Goal: Find specific page/section: Find specific page/section

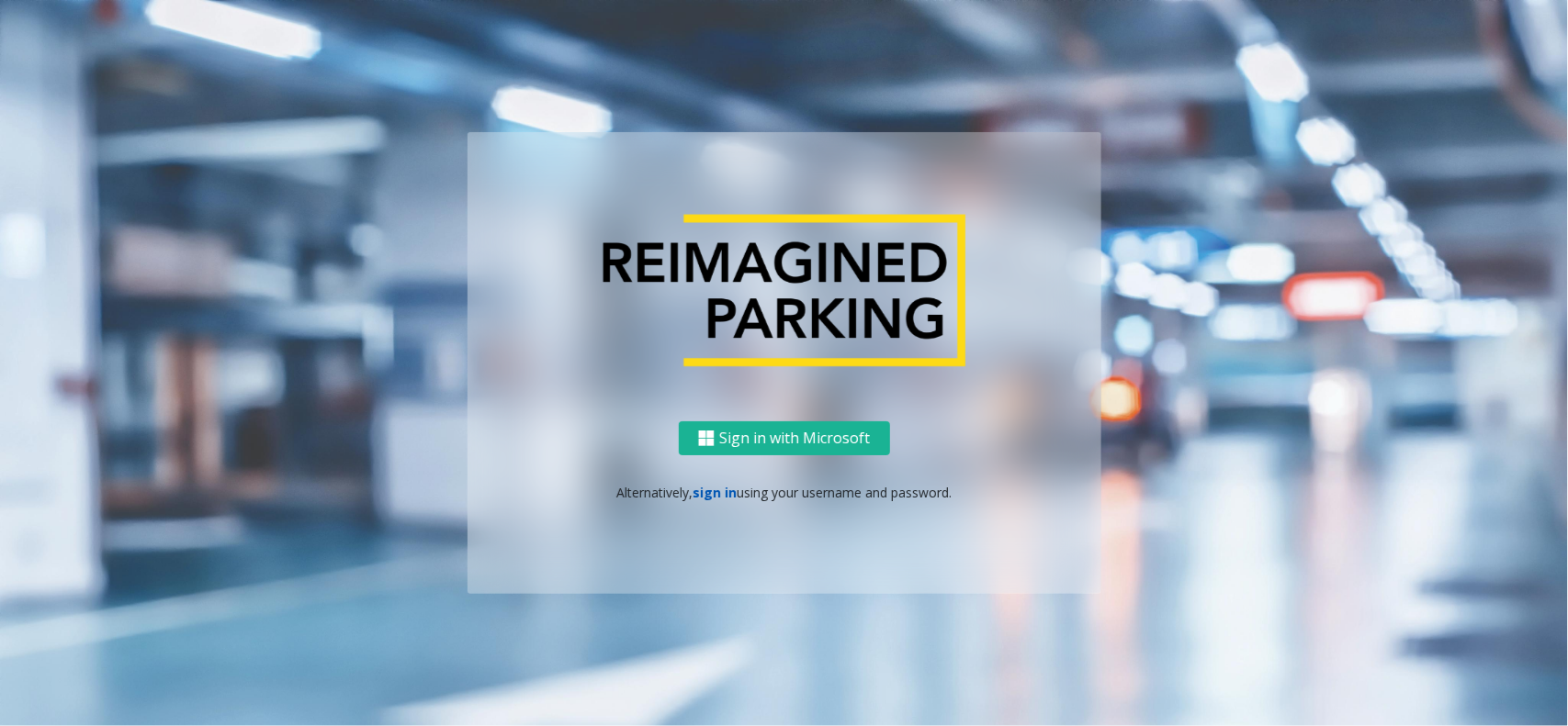
click at [700, 493] on link "sign in" at bounding box center [715, 493] width 44 height 17
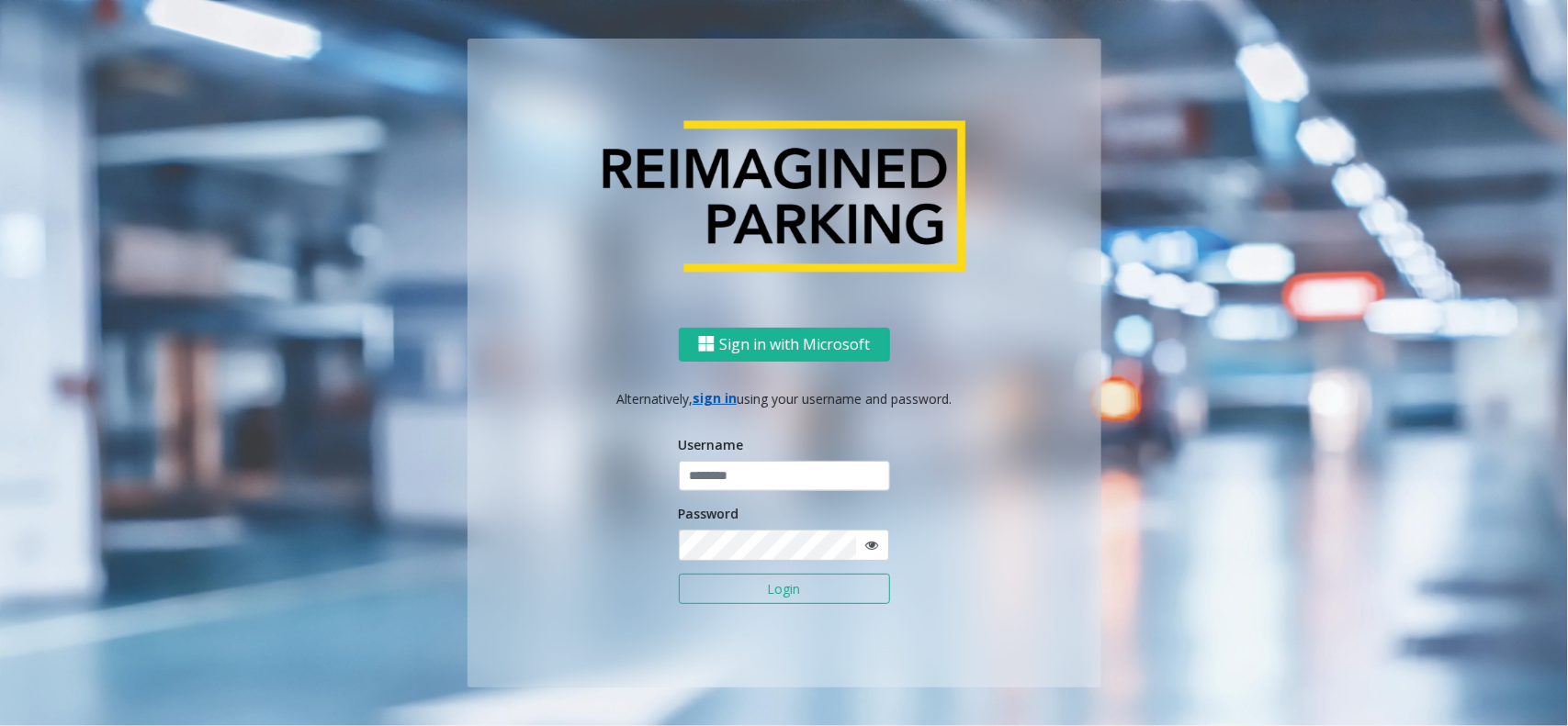
click at [728, 480] on input "text" at bounding box center [785, 477] width 211 height 32
type input "**********"
click at [776, 599] on button "Login" at bounding box center [785, 589] width 211 height 32
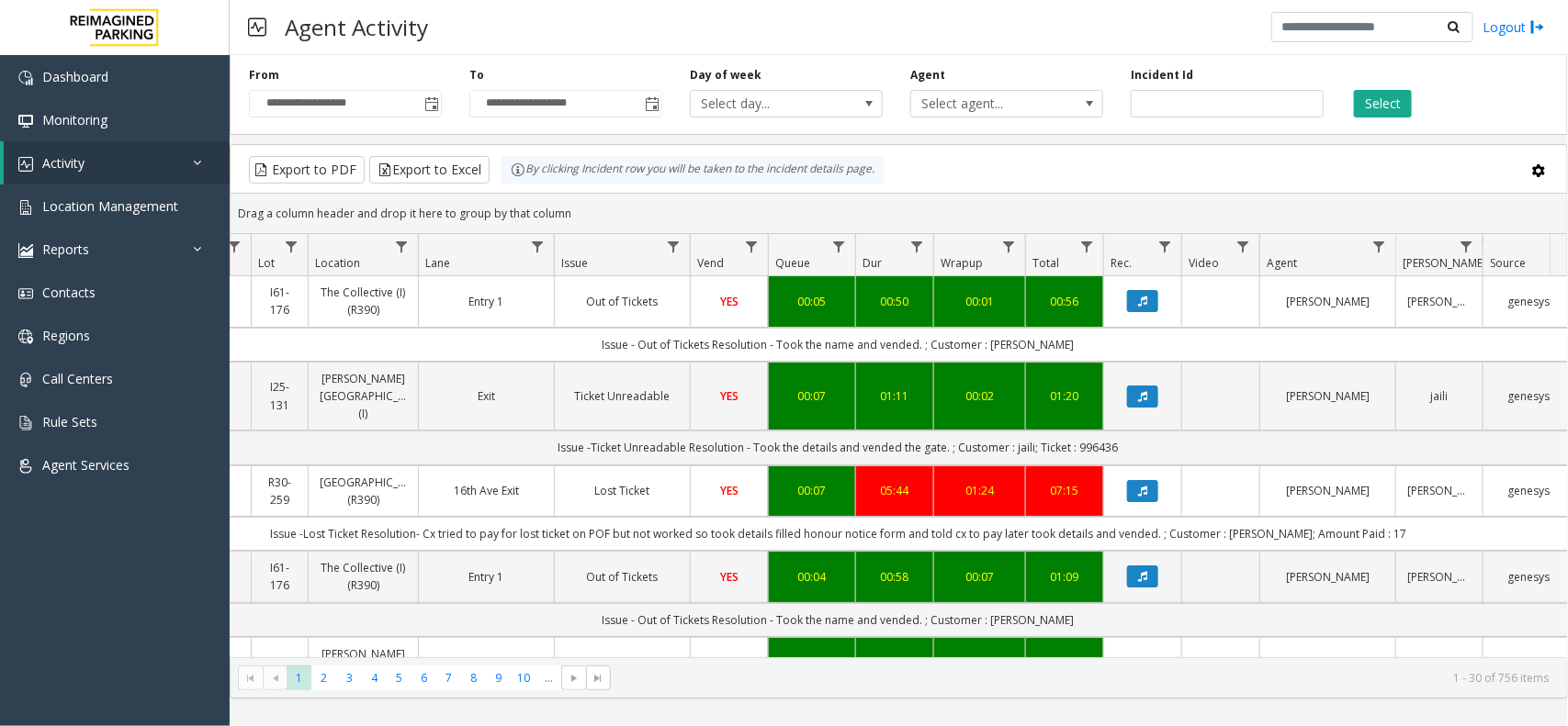
click at [1380, 121] on div "**********" at bounding box center [898, 91] width 1339 height 87
click at [1389, 107] on button "Select" at bounding box center [1383, 104] width 58 height 28
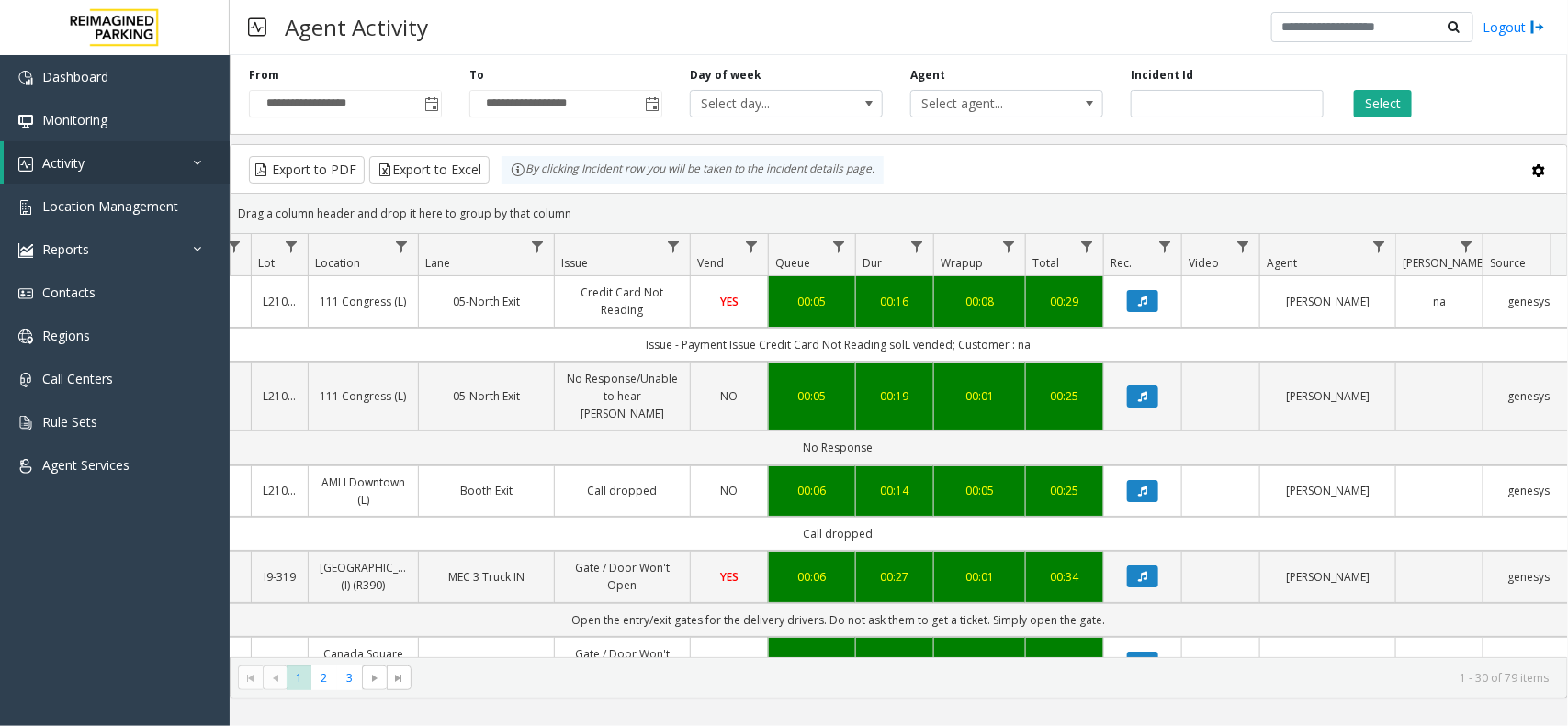
click at [543, 14] on div "Agent Activity Logout" at bounding box center [898, 27] width 1339 height 55
drag, startPoint x: 548, startPoint y: 183, endPoint x: 507, endPoint y: 162, distance: 46.1
click at [508, 162] on kendo-grid "Export to PDF Export to Excel By clicking Incident row you will be taken to the…" at bounding box center [898, 421] width 1339 height 554
click at [594, 227] on div "Drag a column header and drop it here to group by that column" at bounding box center [898, 214] width 1337 height 33
drag, startPoint x: 582, startPoint y: 208, endPoint x: 510, endPoint y: 176, distance: 78.8
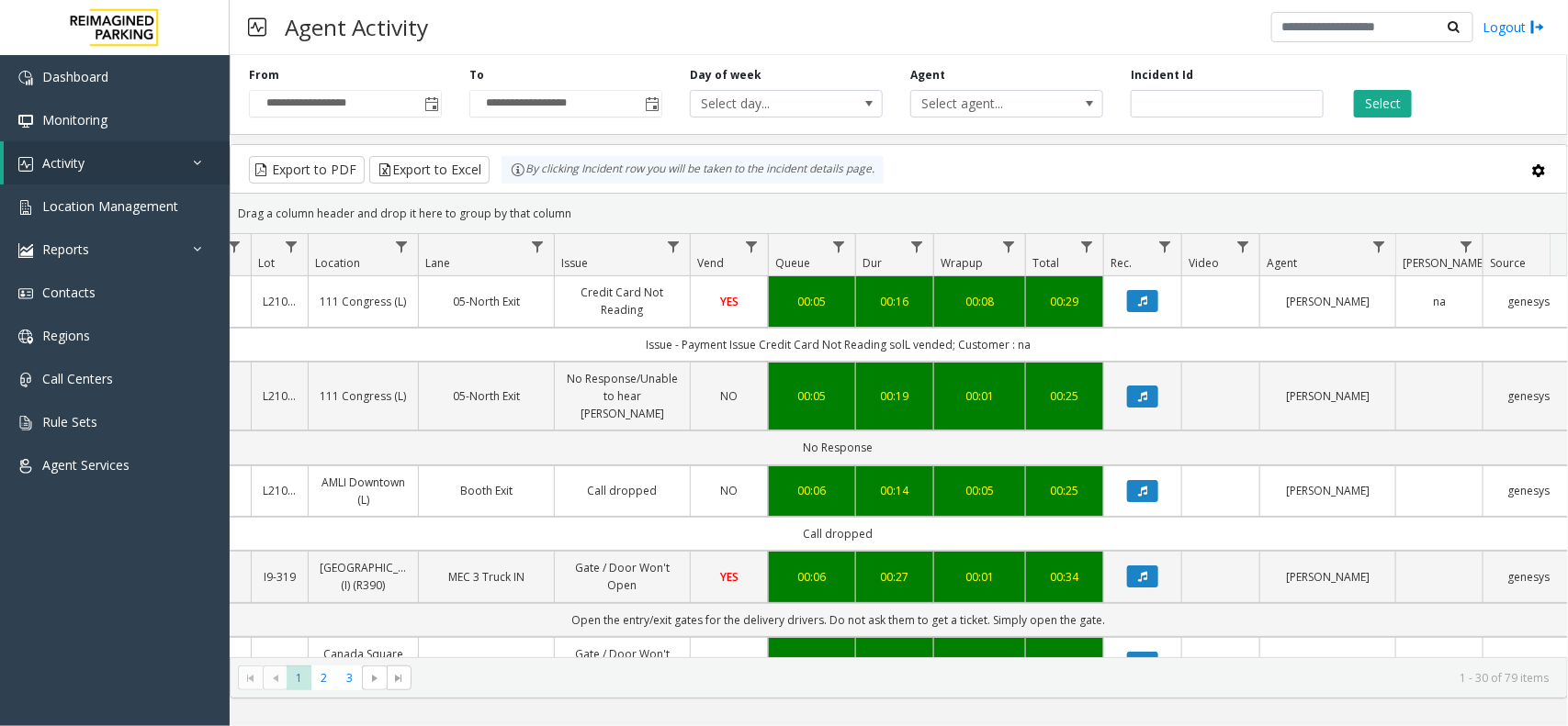
click at [510, 176] on kendo-grid "Export to PDF Export to Excel By clicking Incident row you will be taken to the…" at bounding box center [898, 421] width 1339 height 554
click at [557, 202] on div "Drag a column header and drop it here to group by that column" at bounding box center [898, 214] width 1337 height 33
drag, startPoint x: 572, startPoint y: 212, endPoint x: 508, endPoint y: 180, distance: 71.6
click at [508, 180] on kendo-grid "Export to PDF Export to Excel By clicking Incident row you will be taken to the…" at bounding box center [898, 421] width 1339 height 554
click at [579, 211] on div "Drag a column header and drop it here to group by that column" at bounding box center [898, 214] width 1337 height 33
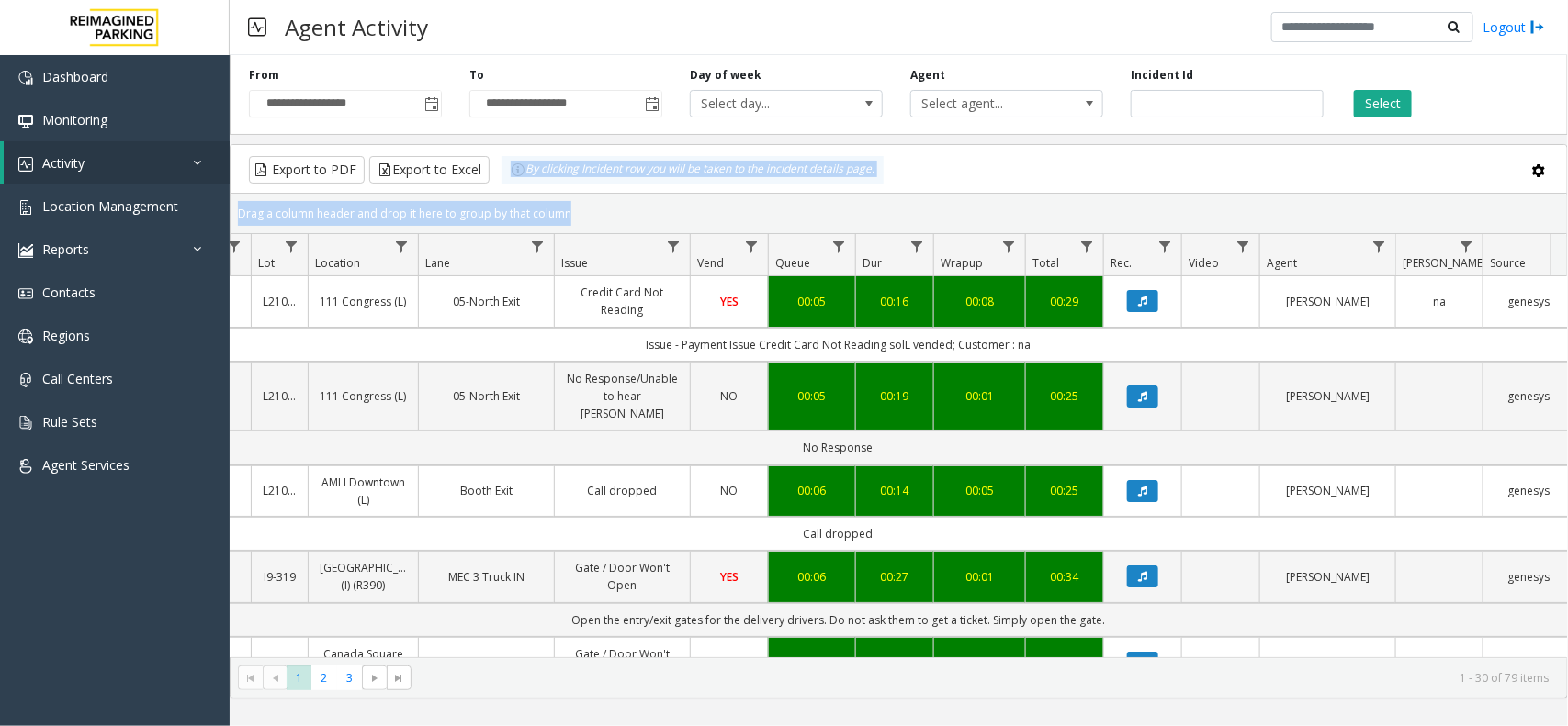
drag, startPoint x: 579, startPoint y: 211, endPoint x: 504, endPoint y: 171, distance: 85.0
click at [504, 171] on kendo-grid "Export to PDF Export to Excel By clicking Incident row you will be taken to the…" at bounding box center [898, 421] width 1339 height 554
click at [606, 226] on div "Drag a column header and drop it here to group by that column" at bounding box center [898, 214] width 1337 height 33
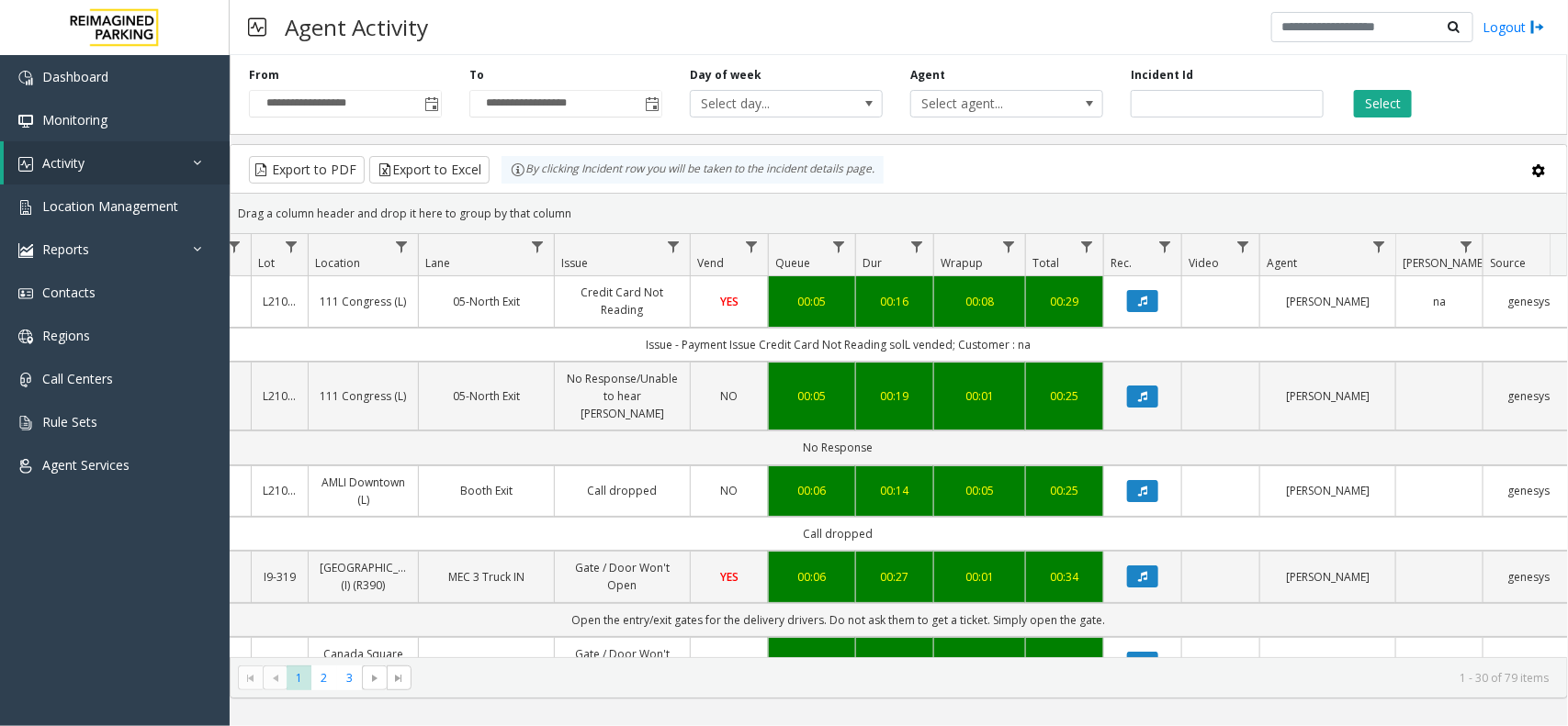
drag, startPoint x: 550, startPoint y: 199, endPoint x: 497, endPoint y: 181, distance: 56.0
click at [497, 181] on kendo-grid "Export to PDF Export to Excel By clicking Incident row you will be taken to the…" at bounding box center [898, 421] width 1339 height 554
click at [570, 211] on div "Drag a column header and drop it here to group by that column" at bounding box center [898, 214] width 1337 height 33
drag, startPoint x: 570, startPoint y: 211, endPoint x: 514, endPoint y: 184, distance: 62.2
click at [514, 184] on kendo-grid "Export to PDF Export to Excel By clicking Incident row you will be taken to the…" at bounding box center [898, 421] width 1339 height 554
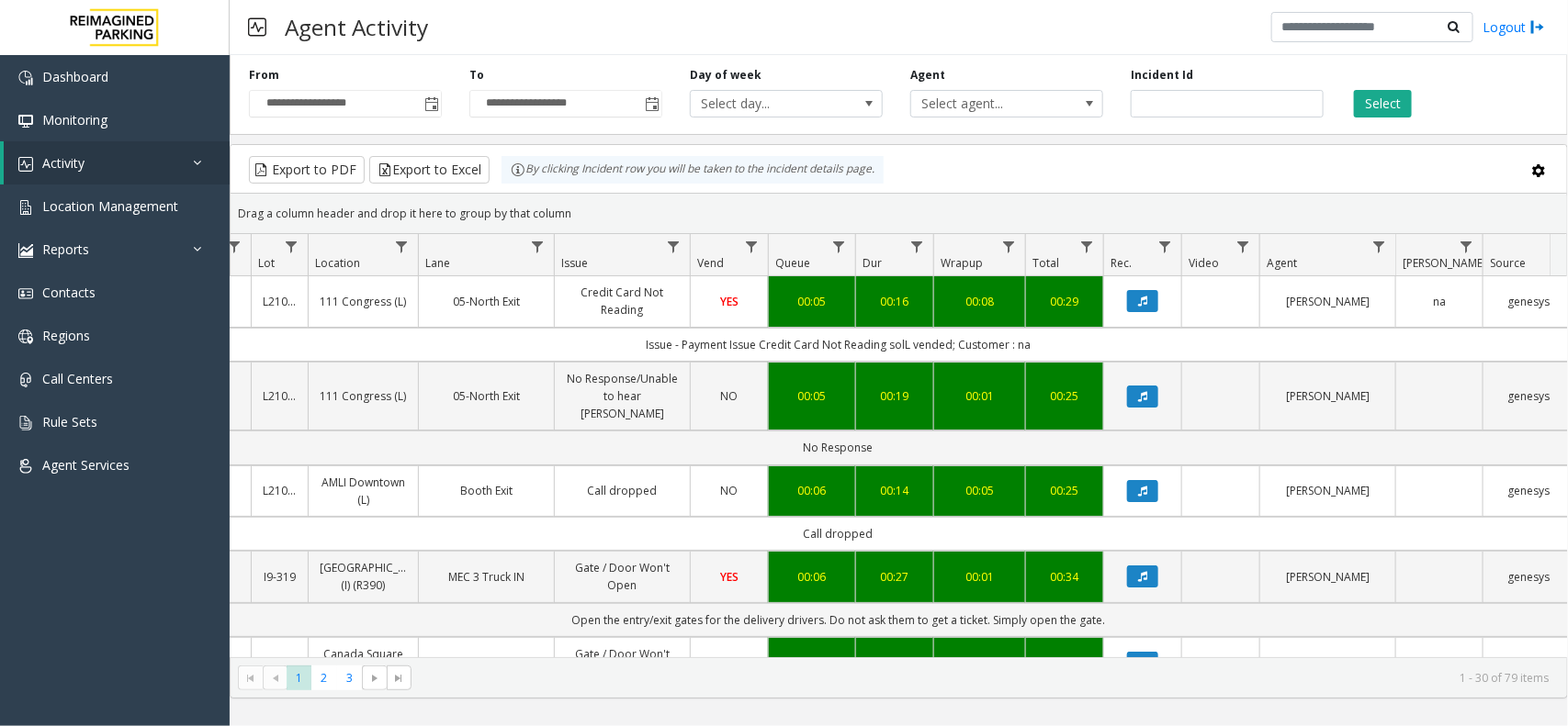
click at [600, 205] on div "Drag a column header and drop it here to group by that column" at bounding box center [898, 214] width 1337 height 33
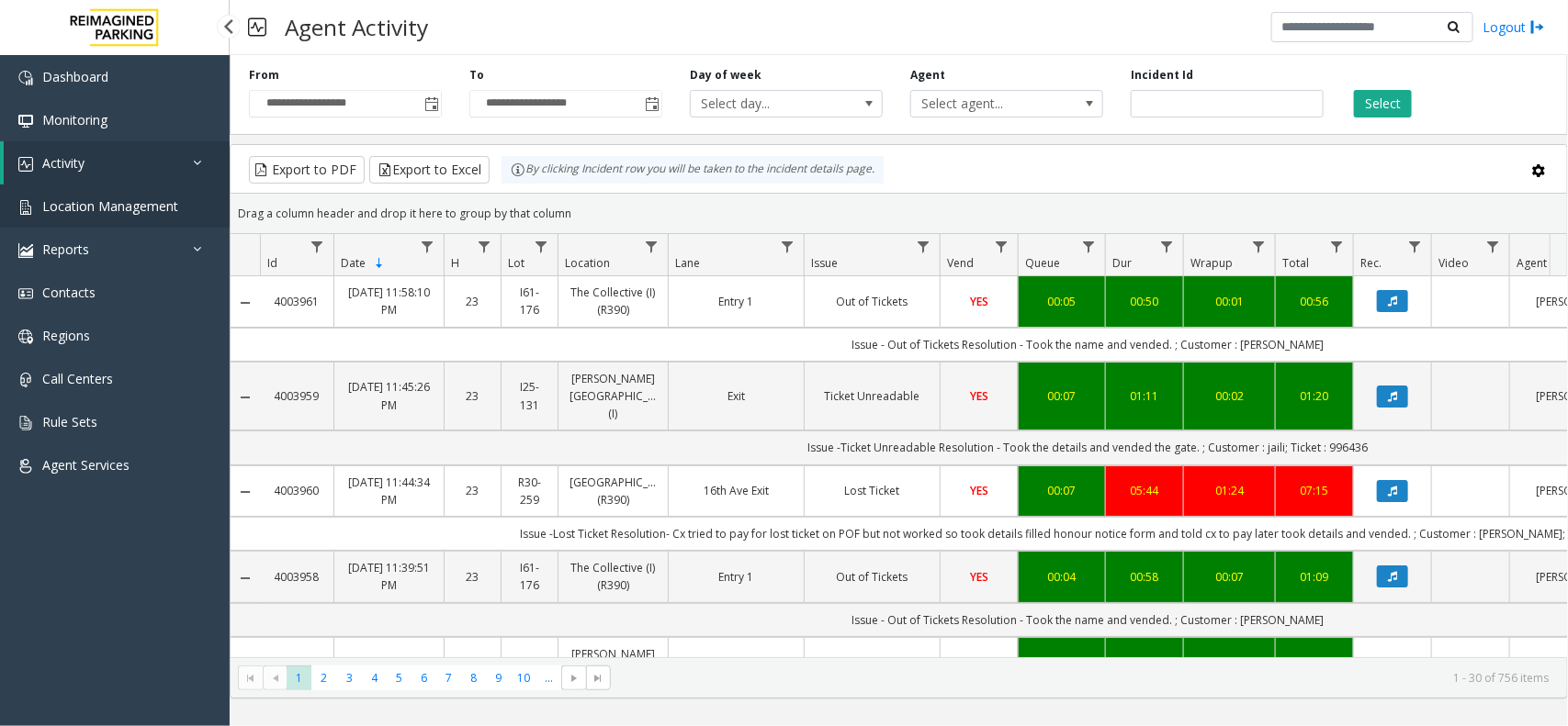
click at [130, 205] on span "Location Management" at bounding box center [110, 206] width 136 height 17
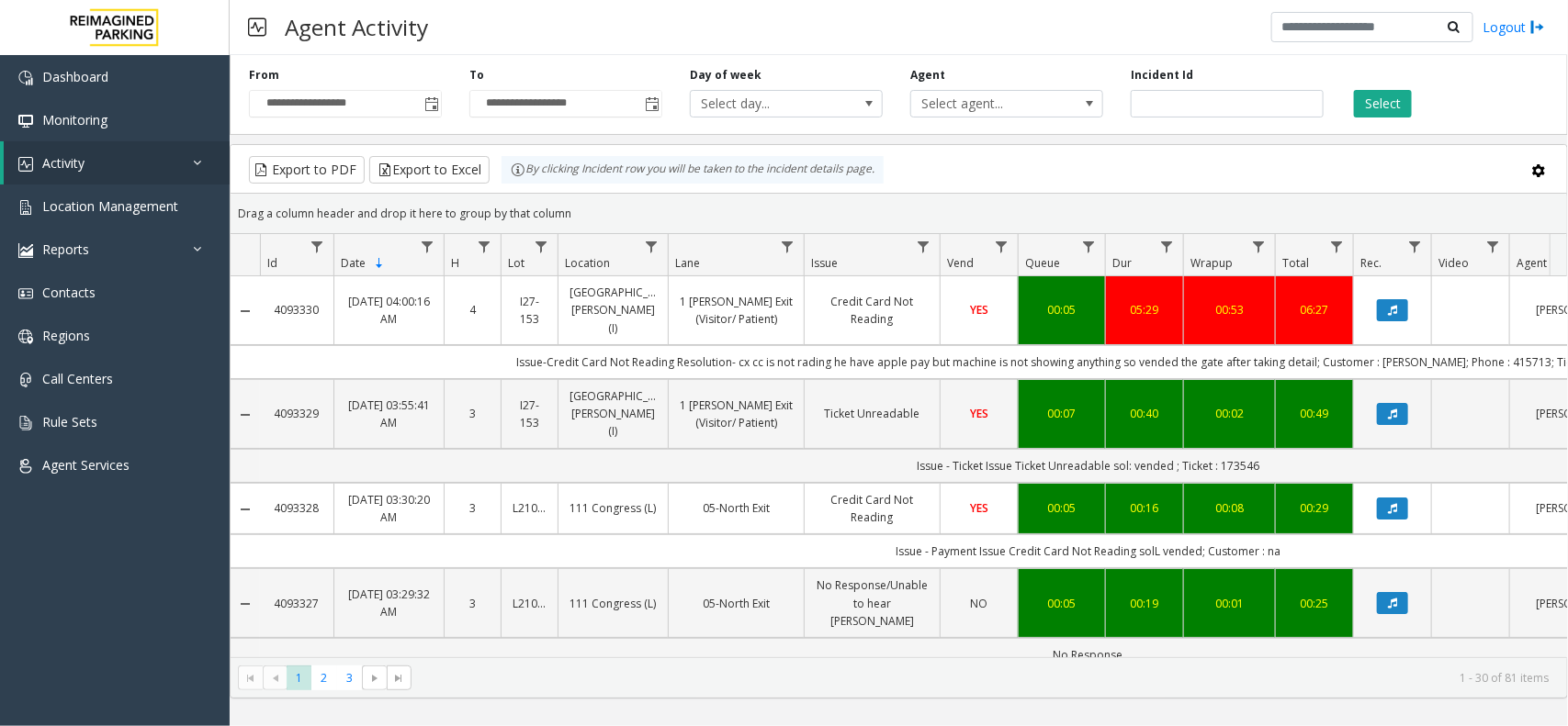
scroll to position [0, 249]
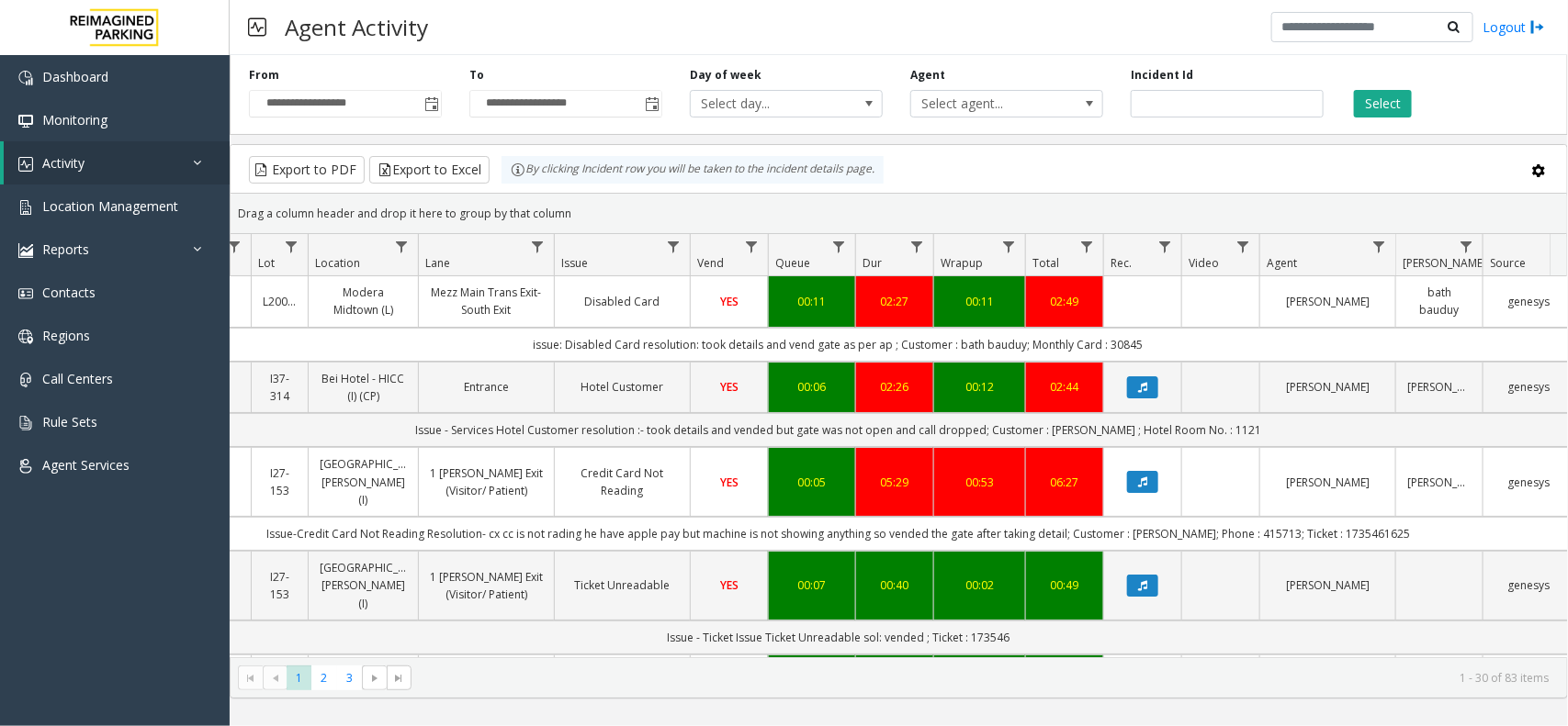
drag, startPoint x: 1176, startPoint y: 336, endPoint x: 383, endPoint y: 336, distance: 793.0
click at [383, 336] on td "issue: Disabled Card resolution: took details and vend gate as per ap ; Custome…" at bounding box center [839, 344] width 1656 height 34
click at [473, 354] on td "issue: Disabled Card resolution: took details and vend gate as per ap ; Custome…" at bounding box center [839, 344] width 1656 height 34
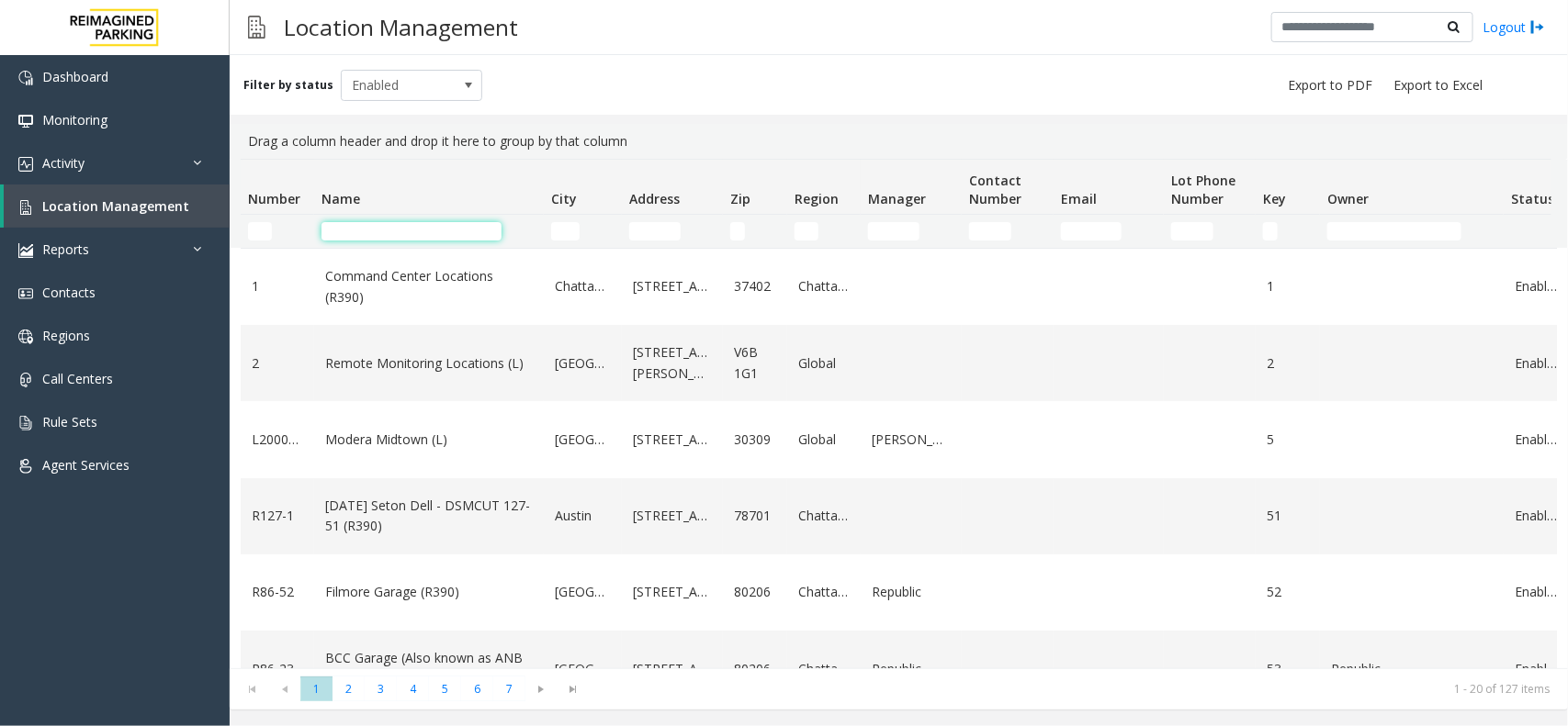
click at [435, 222] on input "Name Filter" at bounding box center [412, 231] width 180 height 18
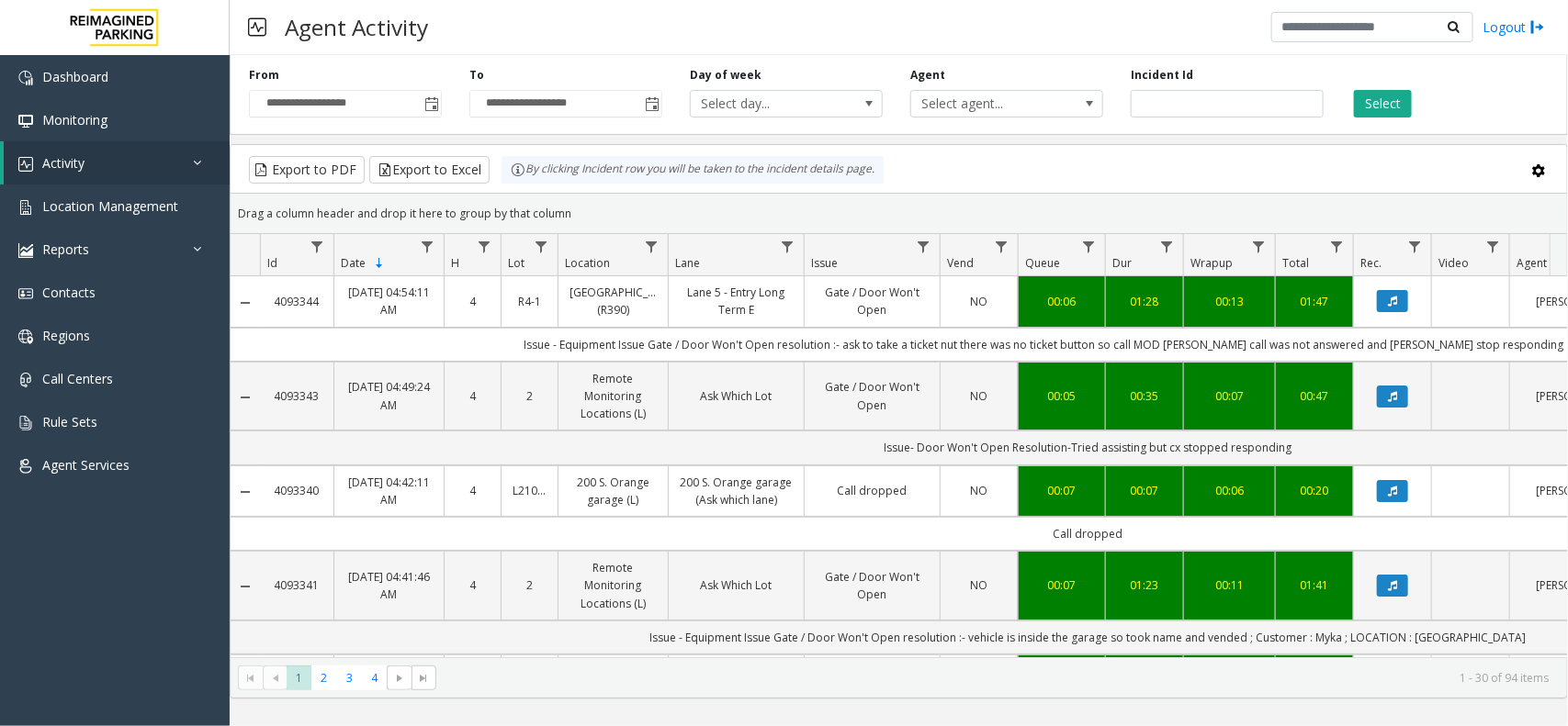
scroll to position [0, 249]
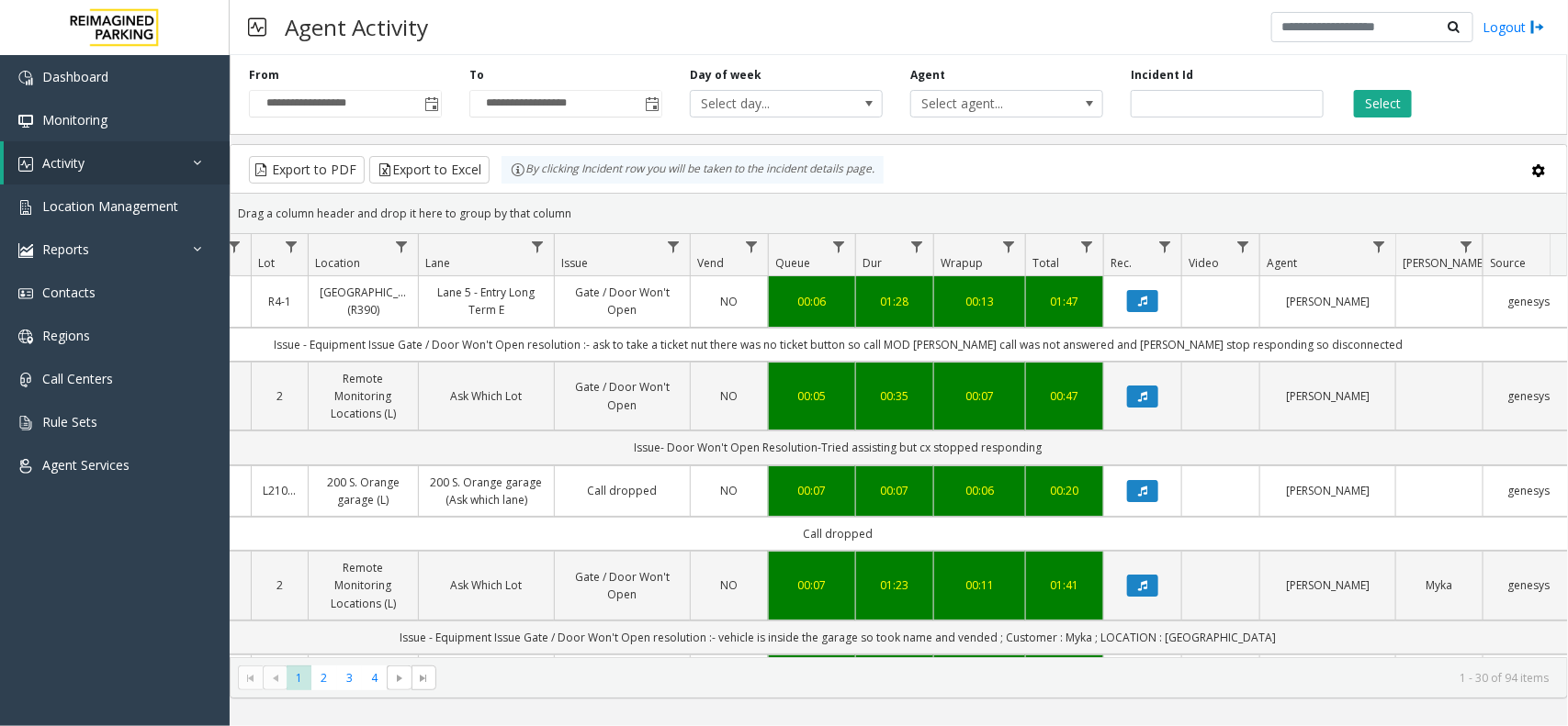
click at [867, 204] on div "Drag a column header and drop it here to group by that column" at bounding box center [898, 214] width 1337 height 33
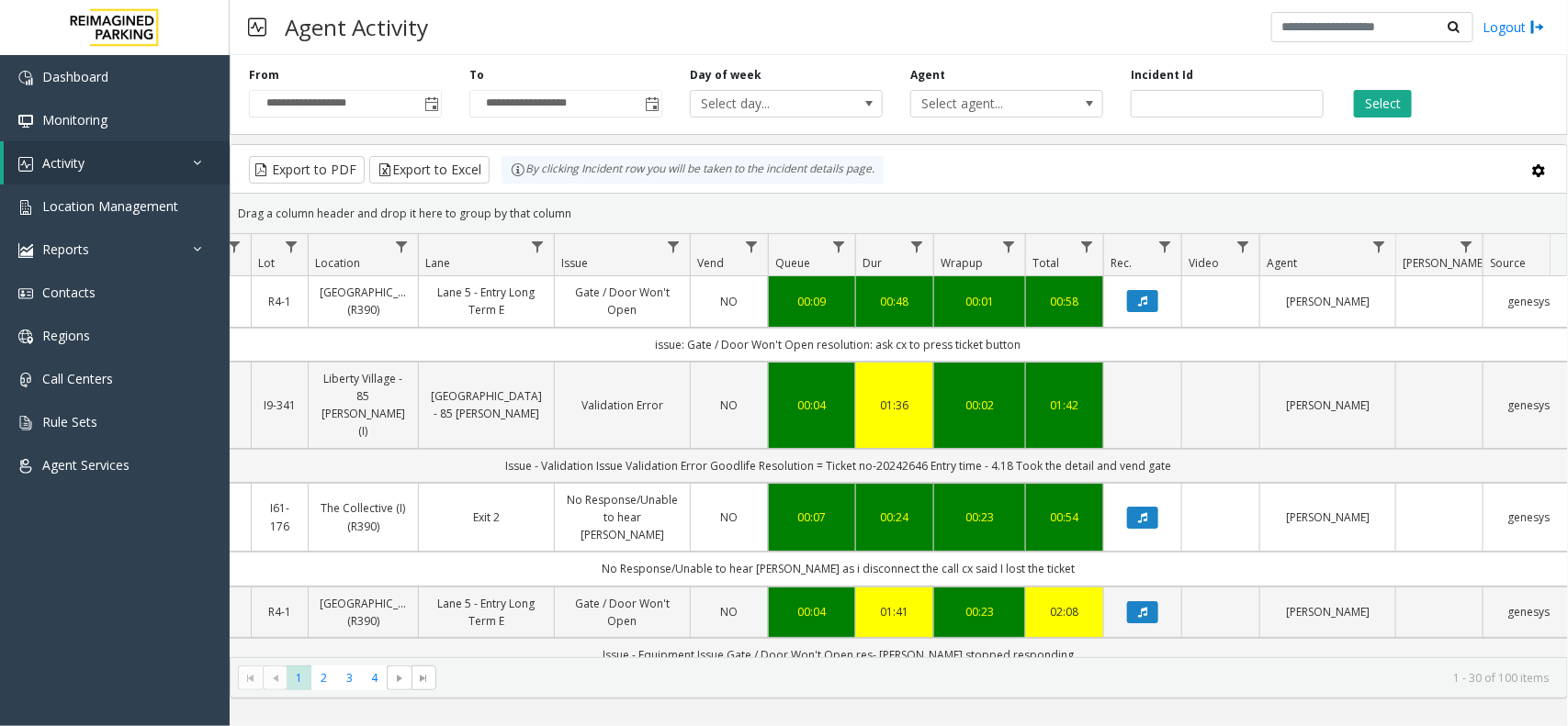
click at [1388, 85] on div "Select" at bounding box center [1448, 92] width 221 height 51
click at [1384, 90] on button "Select" at bounding box center [1383, 104] width 58 height 28
drag, startPoint x: 492, startPoint y: 445, endPoint x: 1197, endPoint y: 452, distance: 705.0
click at [1197, 452] on td "Issue - Validation Issue Validation Error Goodlife Resolution = Ticket no-20242…" at bounding box center [839, 465] width 1656 height 34
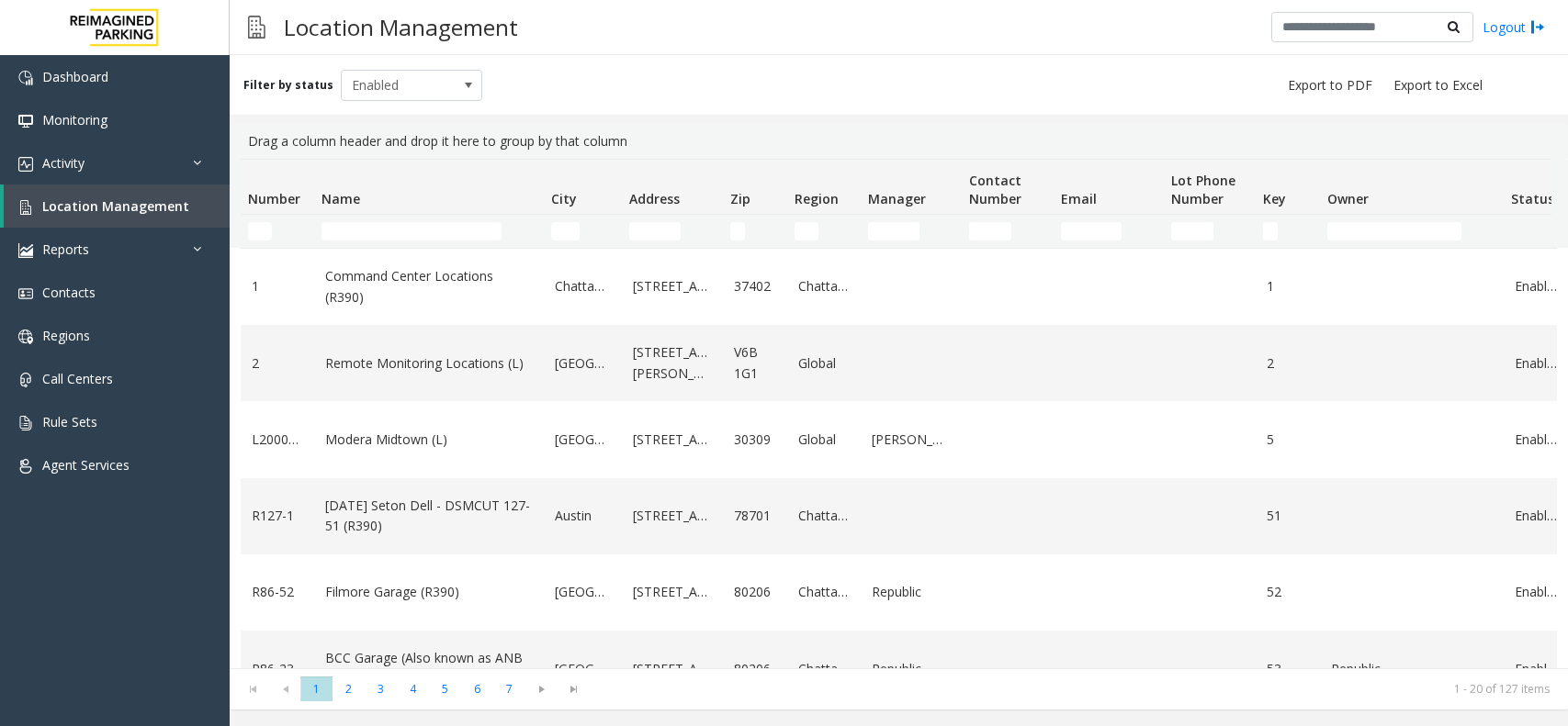
click at [372, 231] on input "Name Filter" at bounding box center [412, 231] width 180 height 18
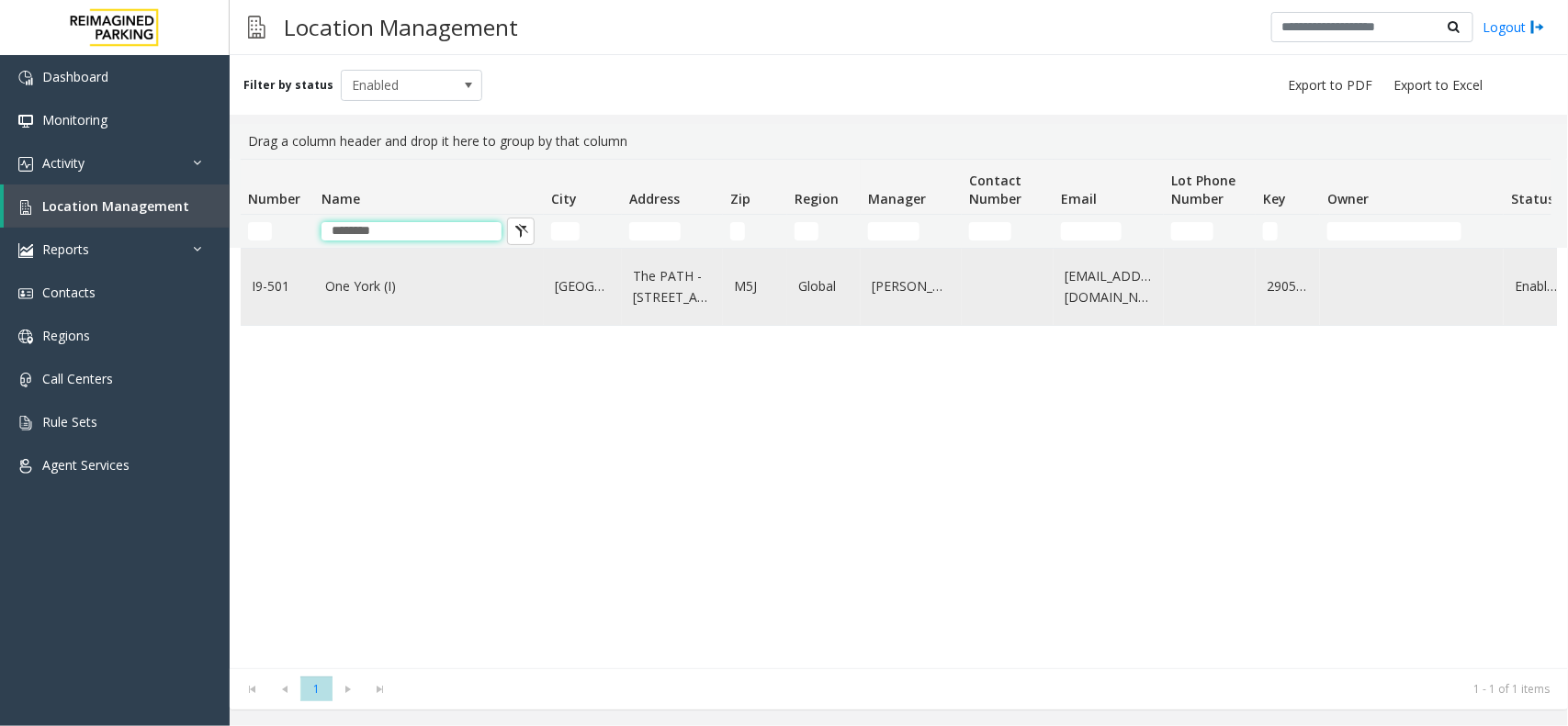
type input "********"
click at [455, 299] on td "One York (I)" at bounding box center [428, 286] width 229 height 76
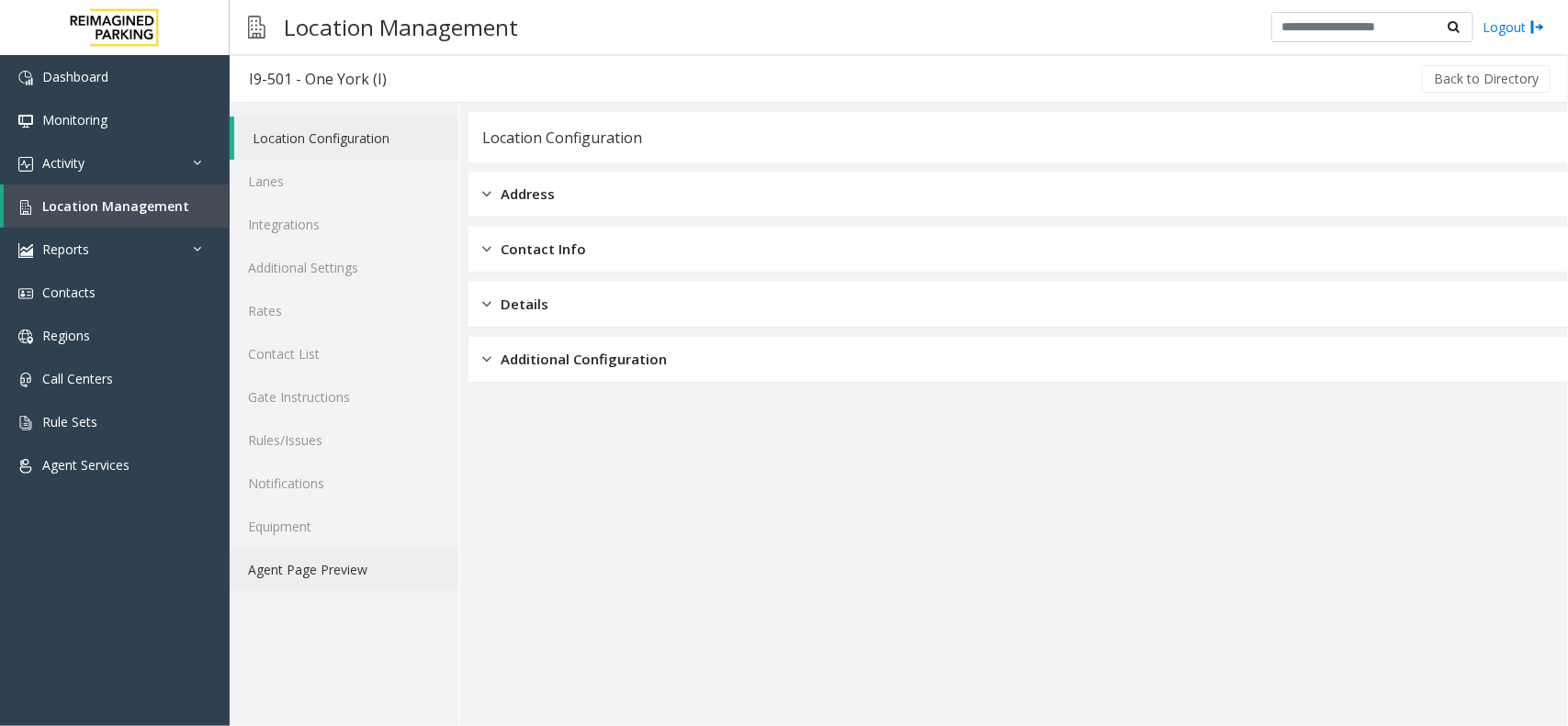
click at [351, 568] on link "Agent Page Preview" at bounding box center [344, 570] width 228 height 43
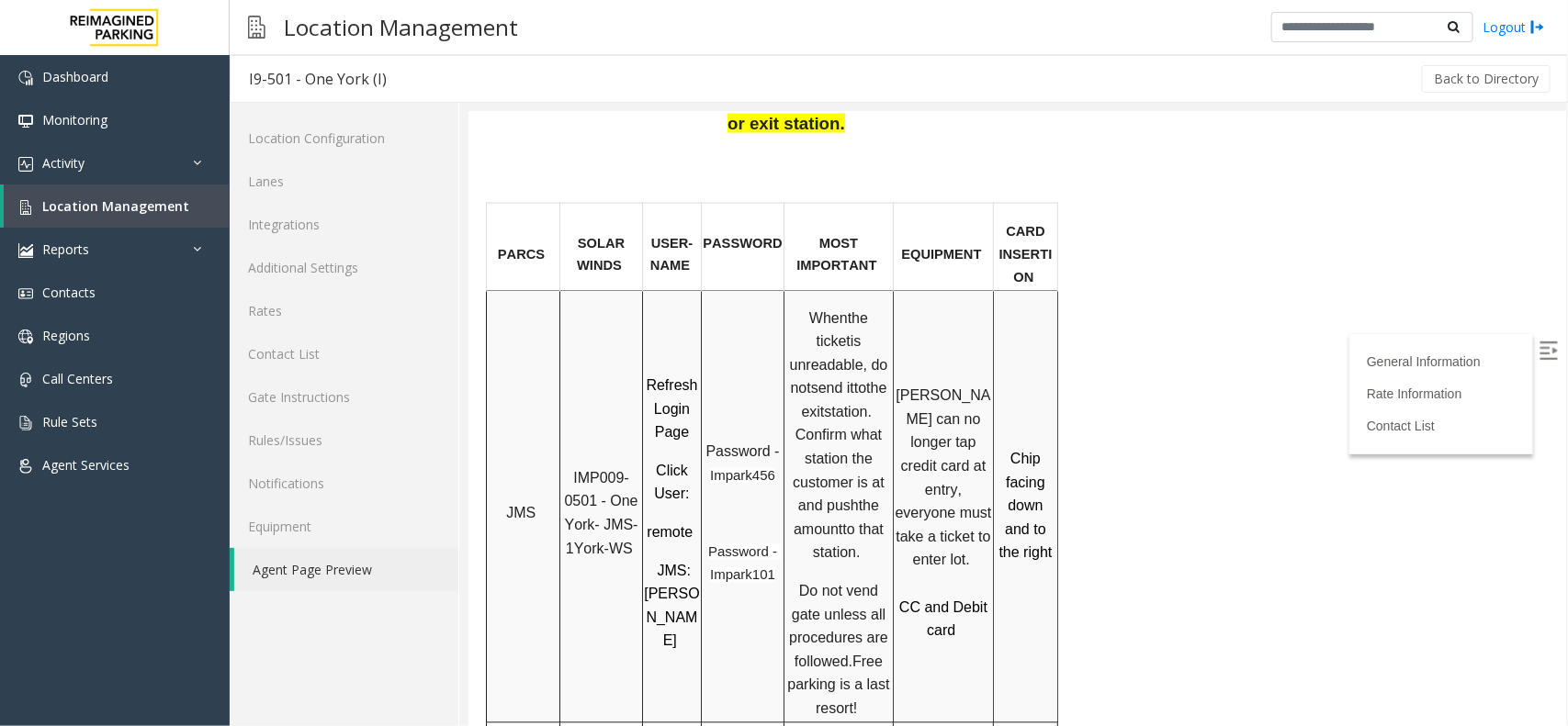
scroll to position [1377, 0]
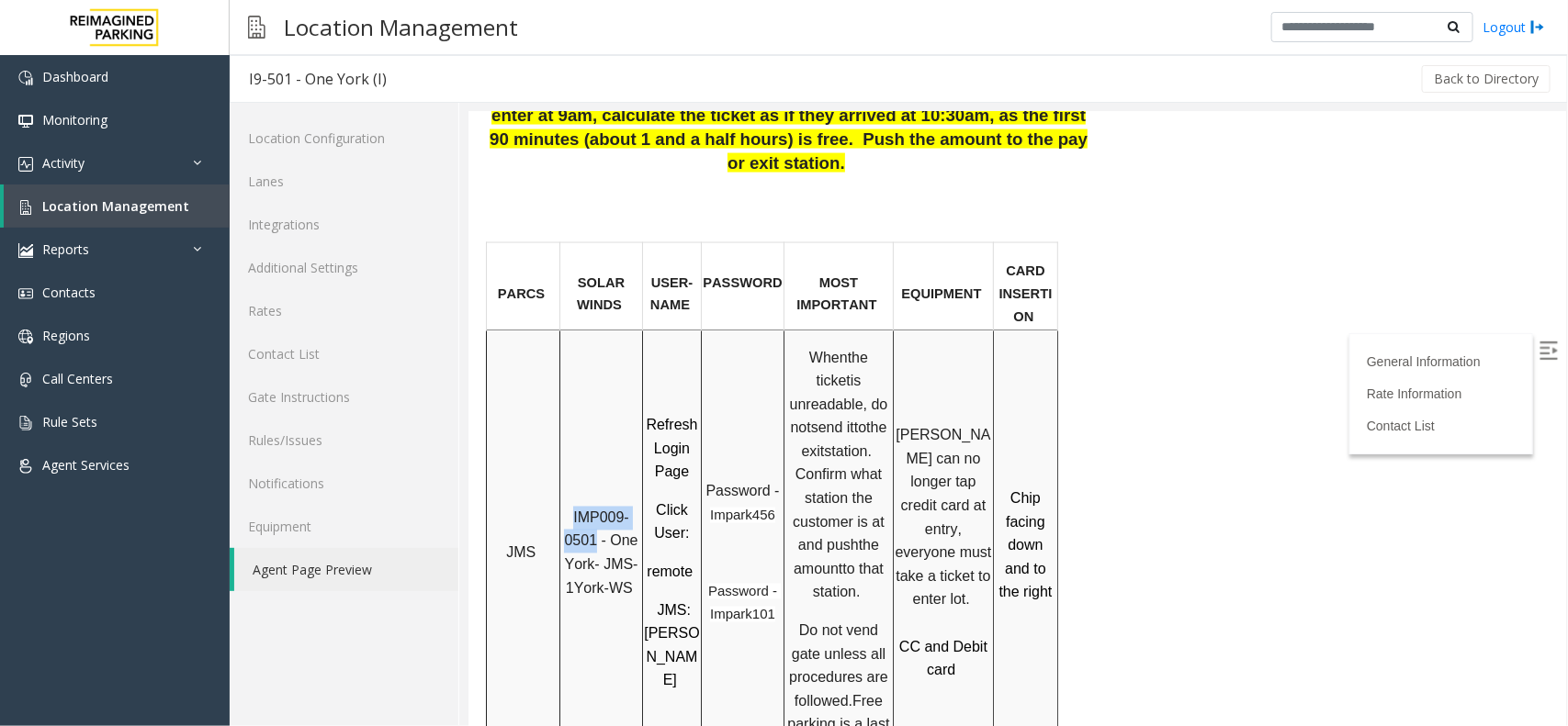
copy span "IMP009-0501"
drag, startPoint x: 594, startPoint y: 369, endPoint x: 572, endPoint y: 336, distance: 39.7
click at [572, 490] on div "IMP009-0501 - One York- JMS-1York-WS" at bounding box center [600, 545] width 82 height 110
click at [183, 202] on link "Location Management" at bounding box center [117, 205] width 226 height 43
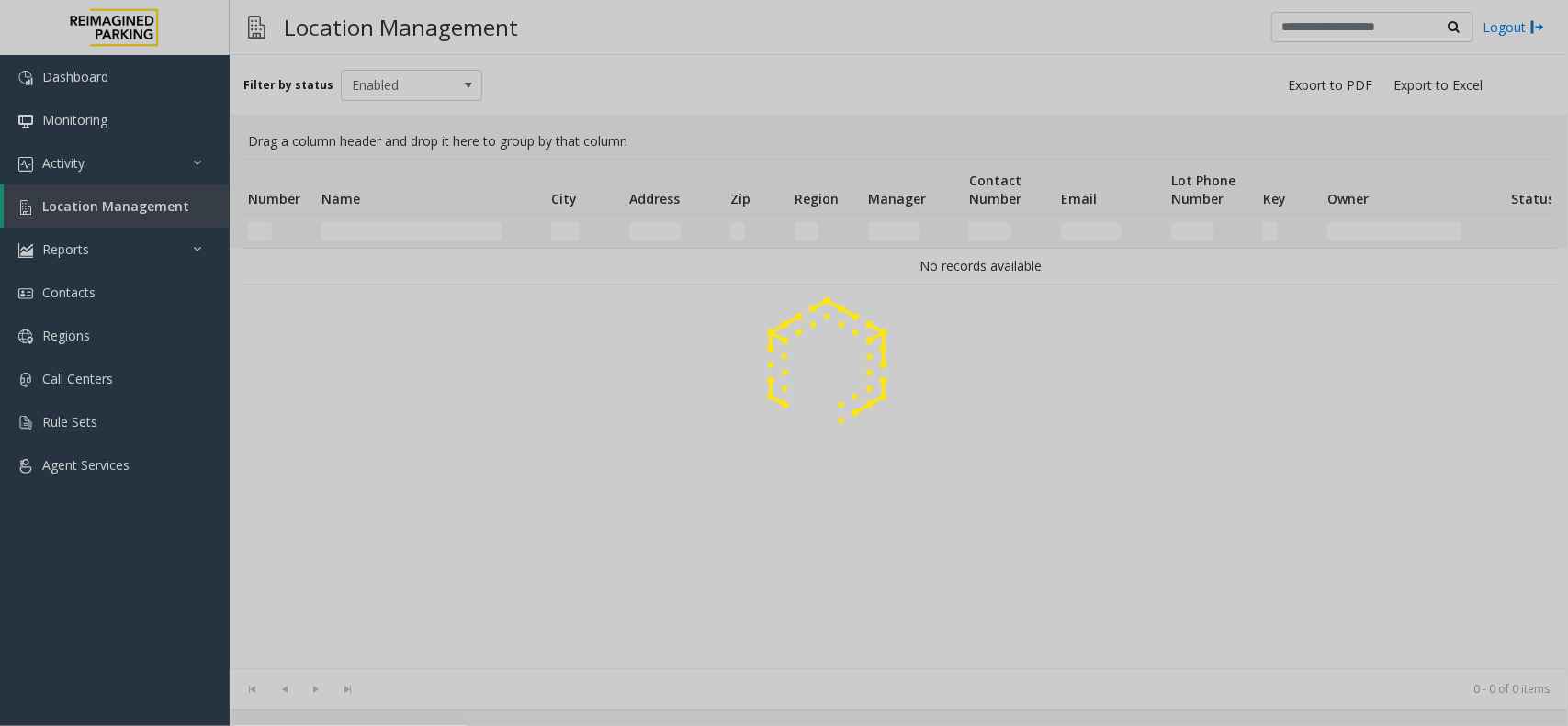
click at [412, 235] on div at bounding box center [784, 363] width 1568 height 726
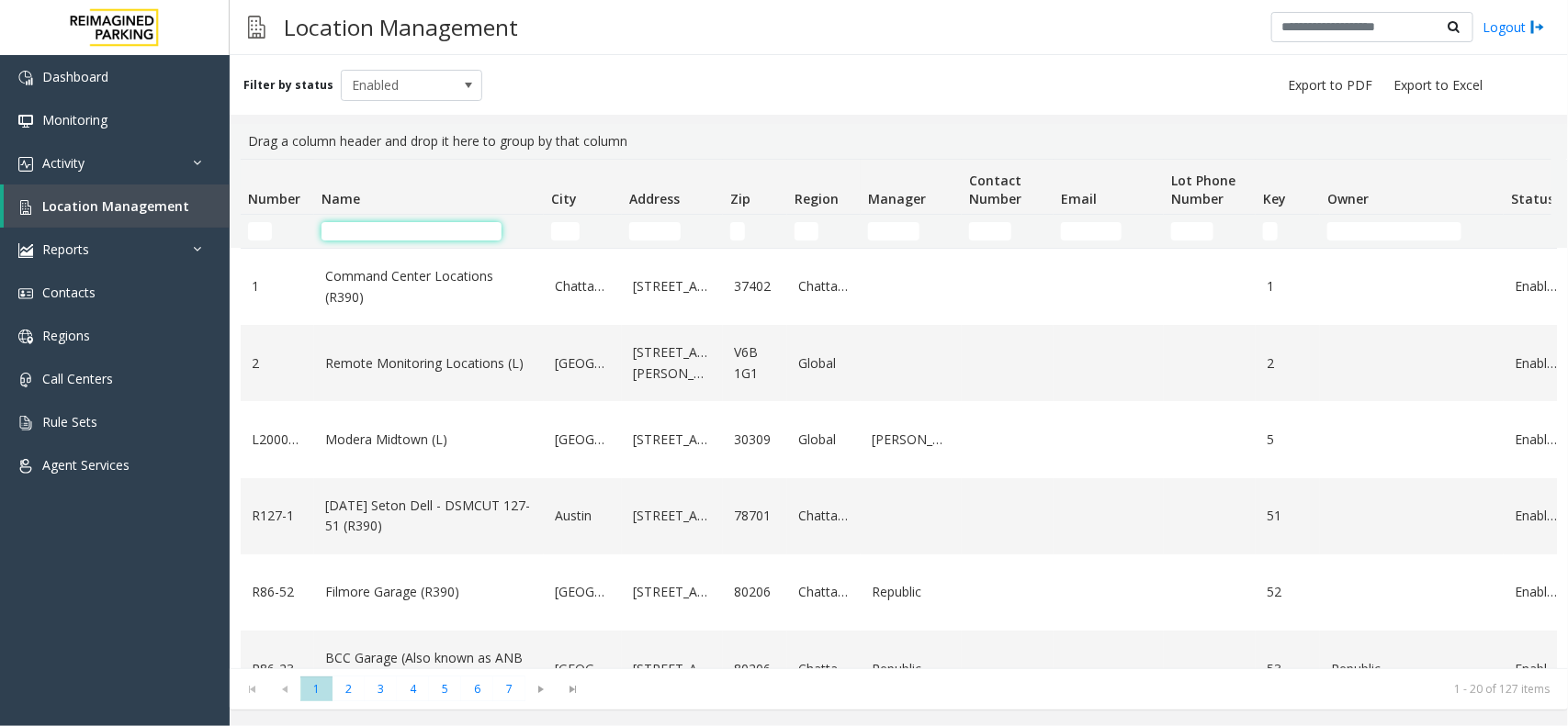
click at [412, 235] on input "Name Filter" at bounding box center [412, 231] width 180 height 18
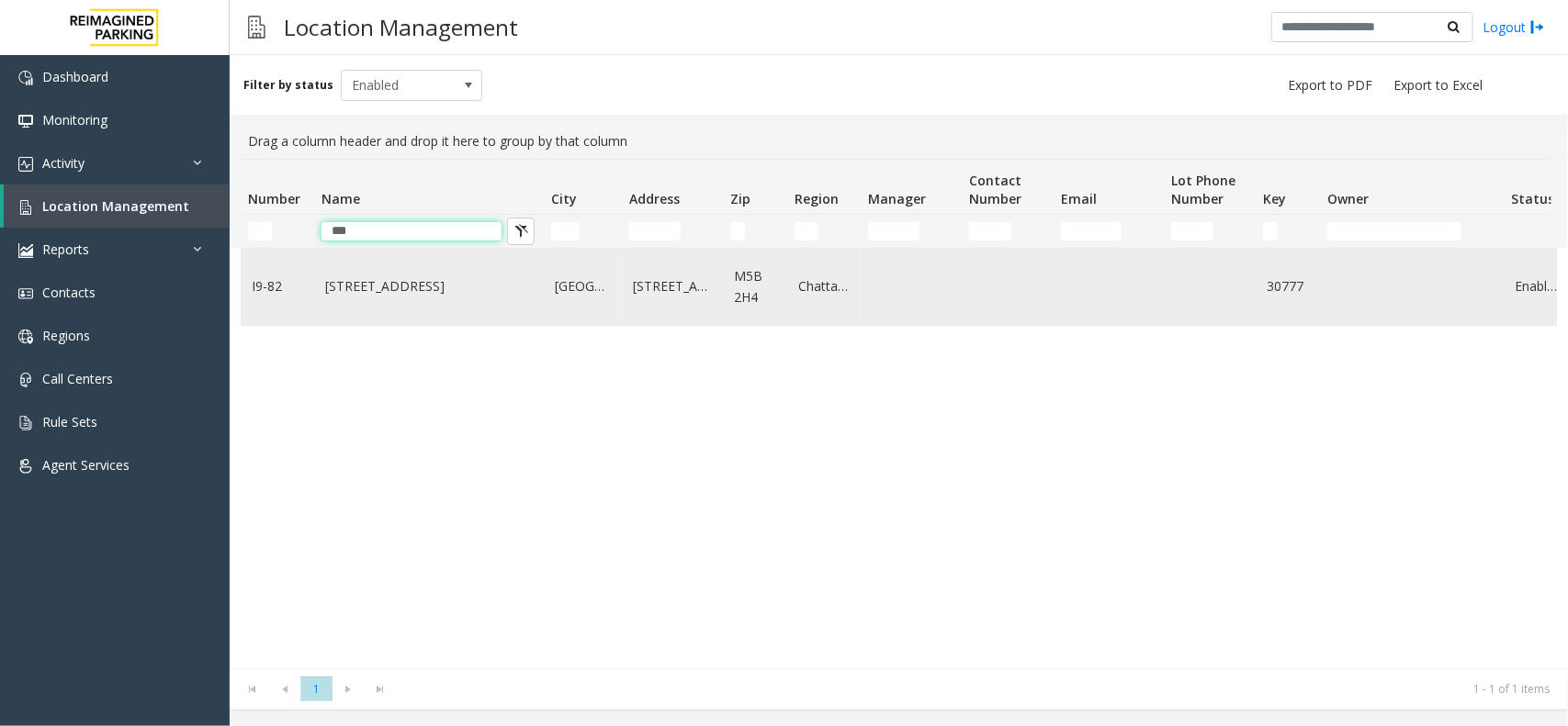
type input "***"
click at [516, 285] on link "777 Bay St. (I)" at bounding box center [429, 286] width 207 height 20
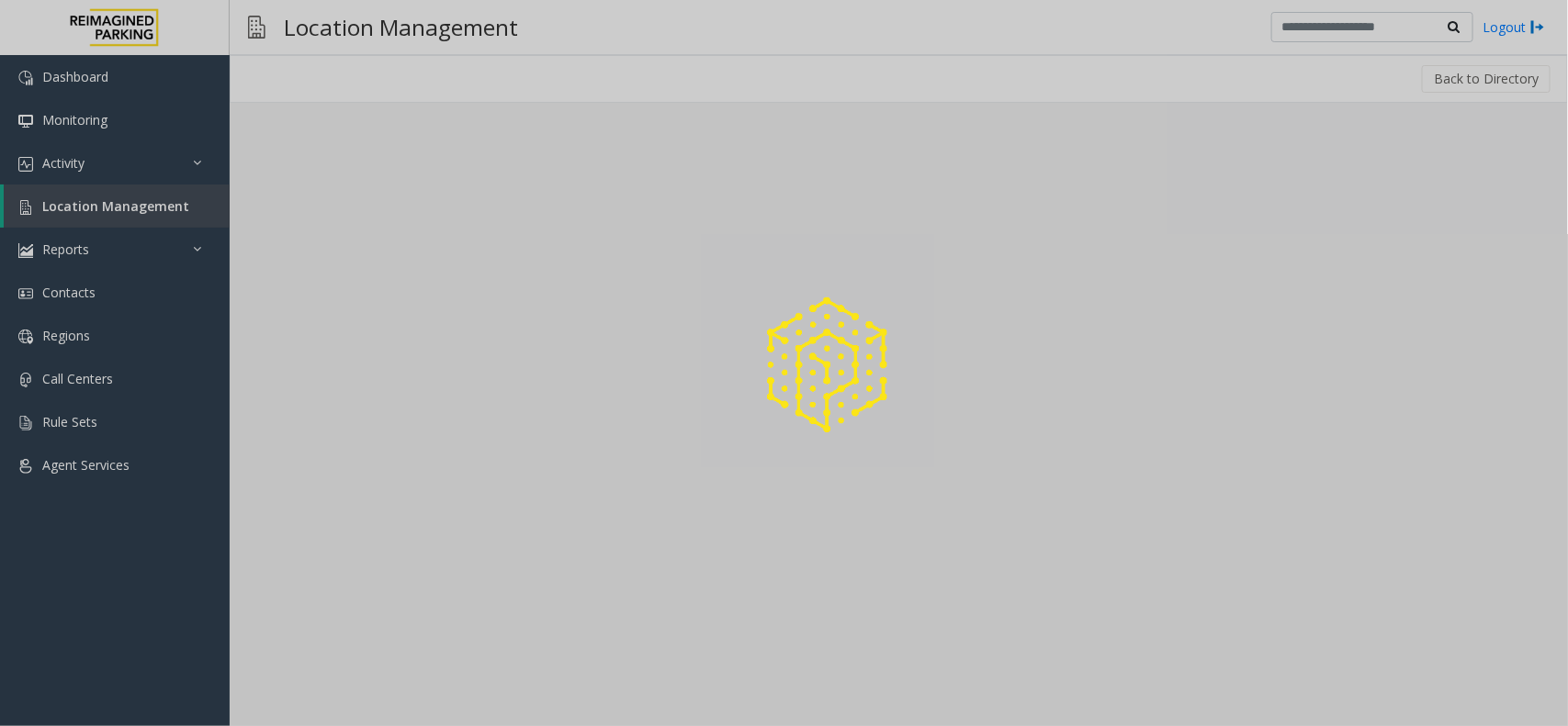
click at [516, 285] on div at bounding box center [784, 363] width 1568 height 726
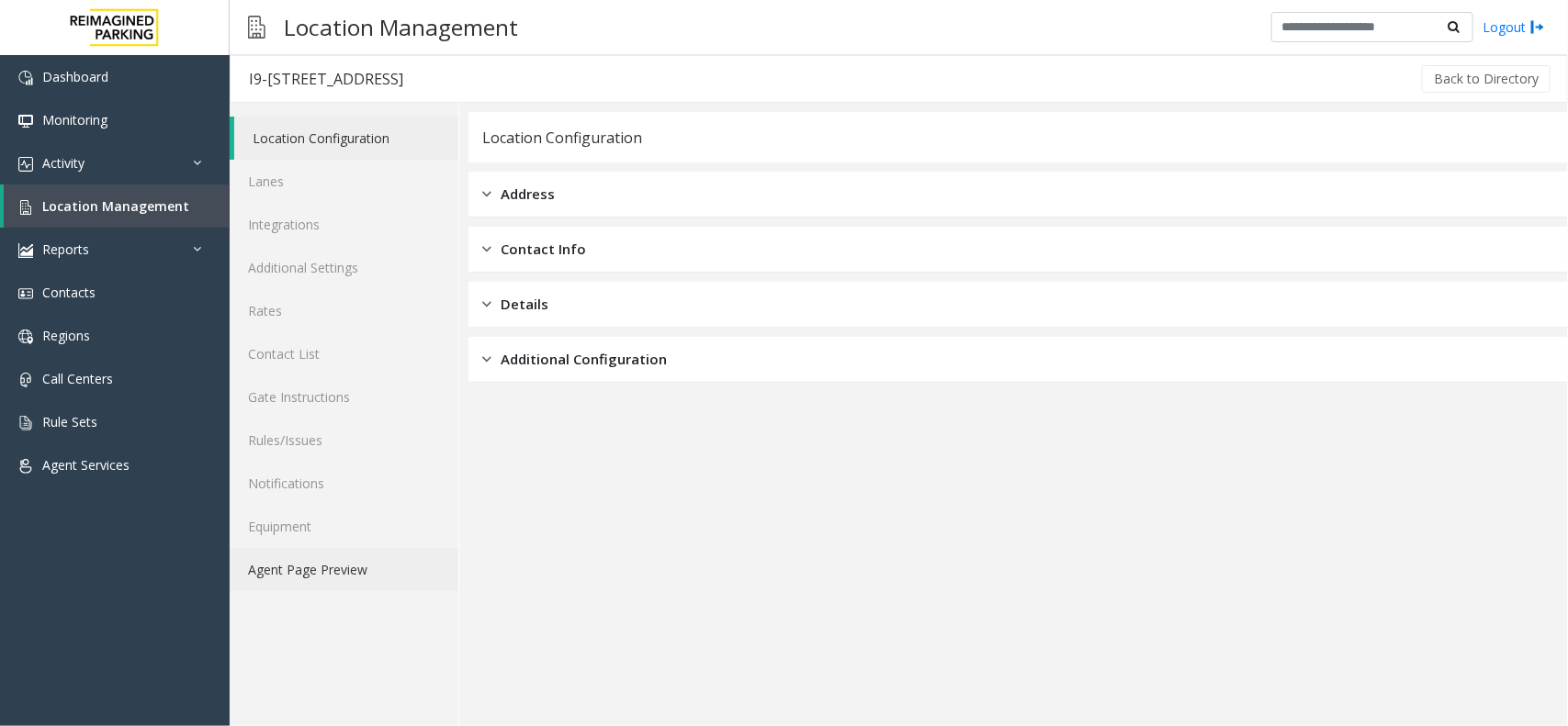
click at [399, 550] on link "Agent Page Preview" at bounding box center [344, 570] width 228 height 43
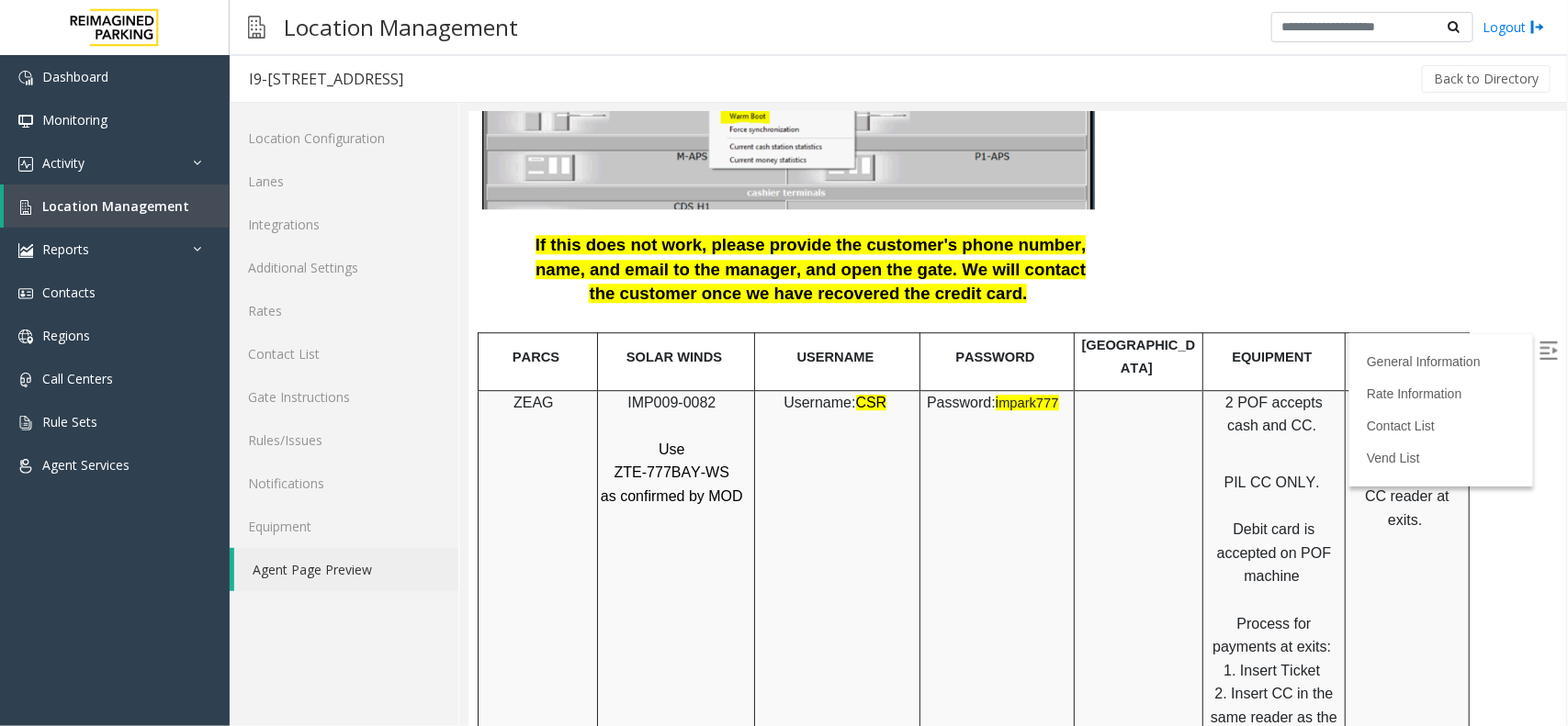
scroll to position [2410, 0]
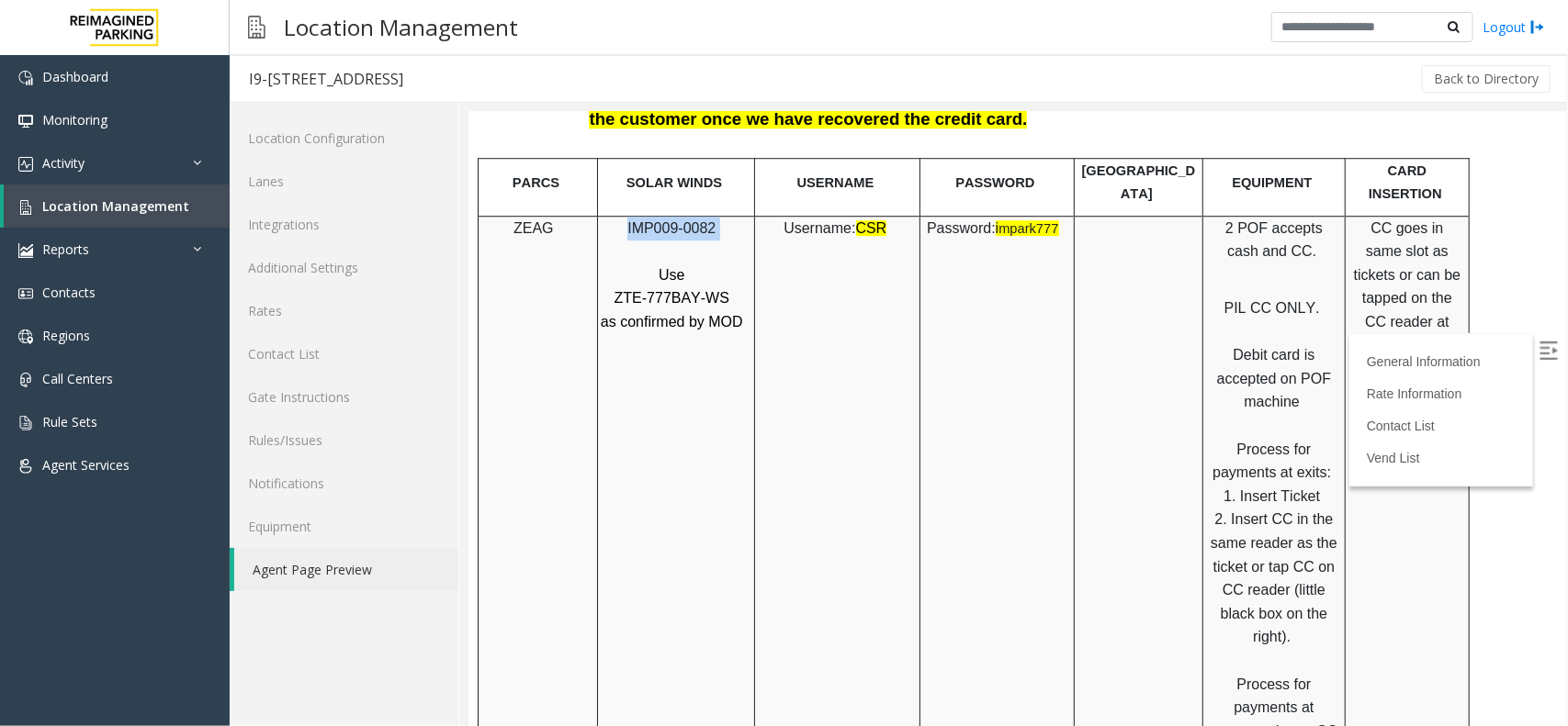
drag, startPoint x: 736, startPoint y: 169, endPoint x: 624, endPoint y: 184, distance: 113.0
click at [624, 216] on p "IMP009-0082" at bounding box center [673, 227] width 148 height 24
copy p "IMP009-0082"
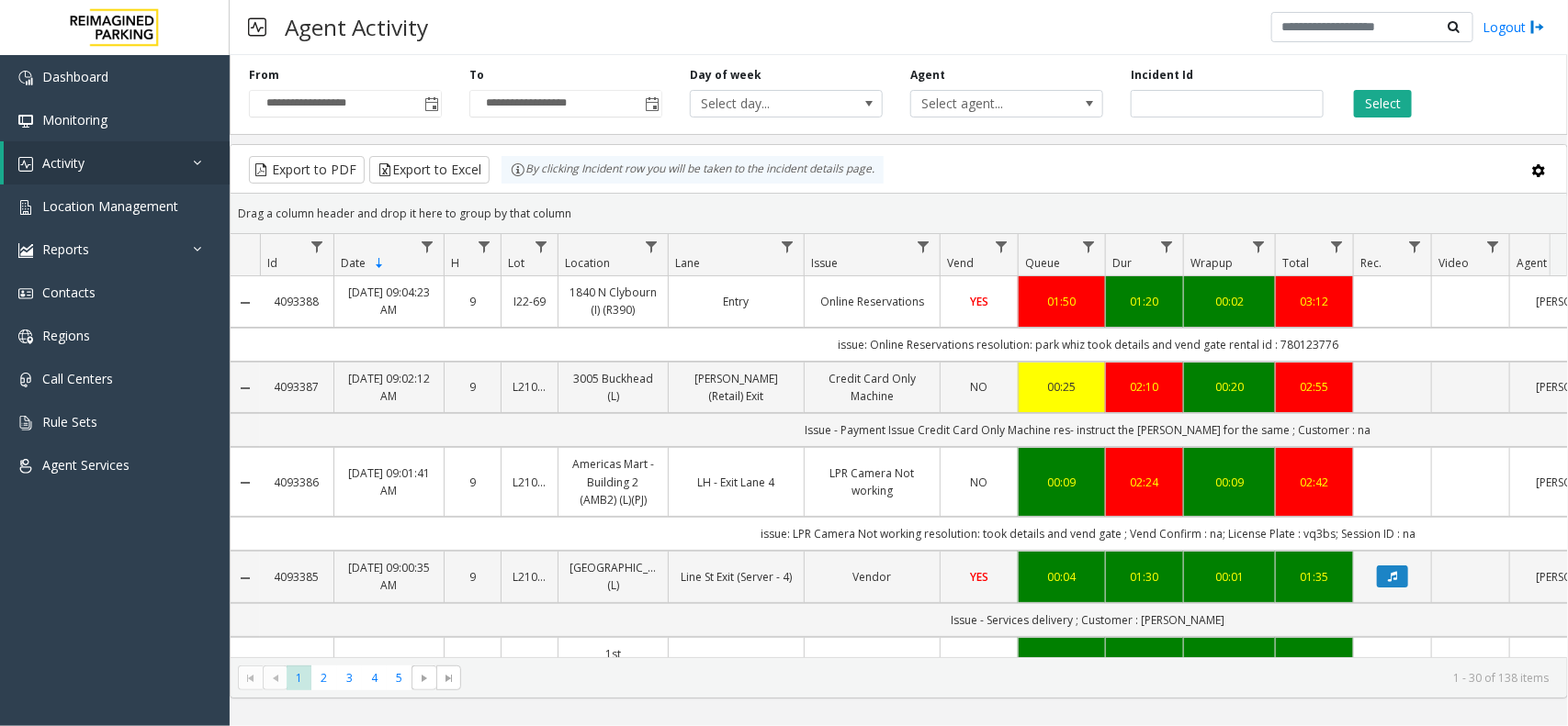
scroll to position [0, 249]
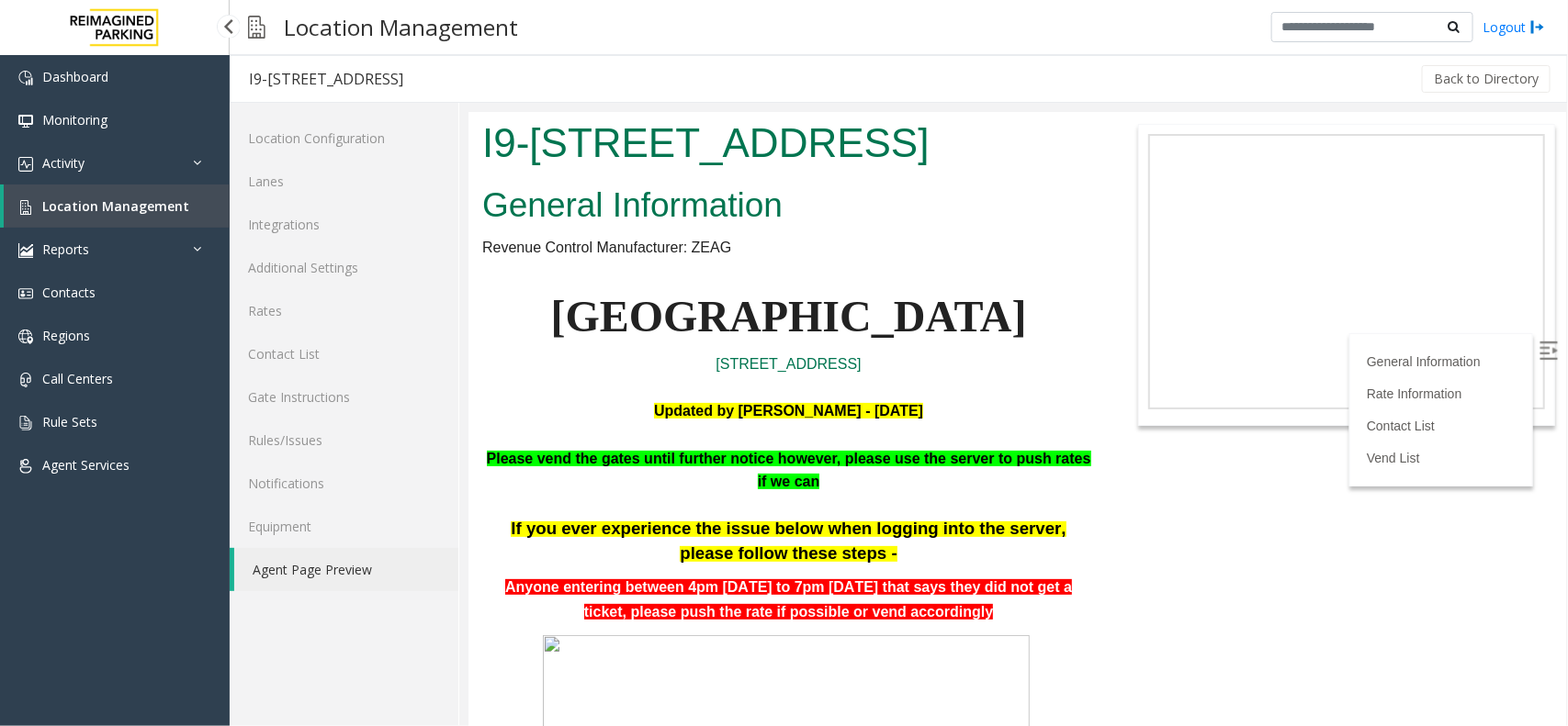
scroll to position [2410, 0]
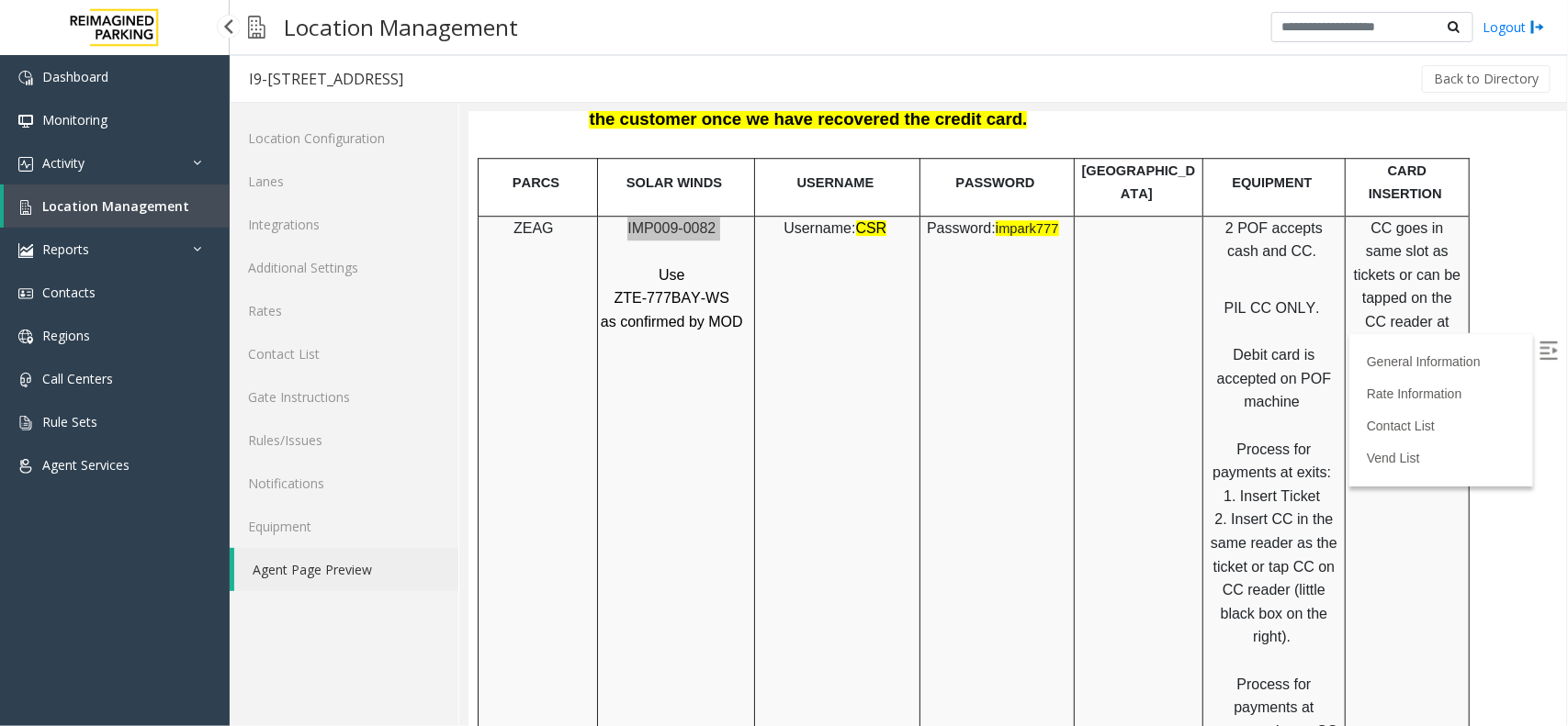
drag, startPoint x: 0, startPoint y: 0, endPoint x: 129, endPoint y: 208, distance: 244.8
click at [129, 208] on span "Location Management" at bounding box center [115, 206] width 147 height 17
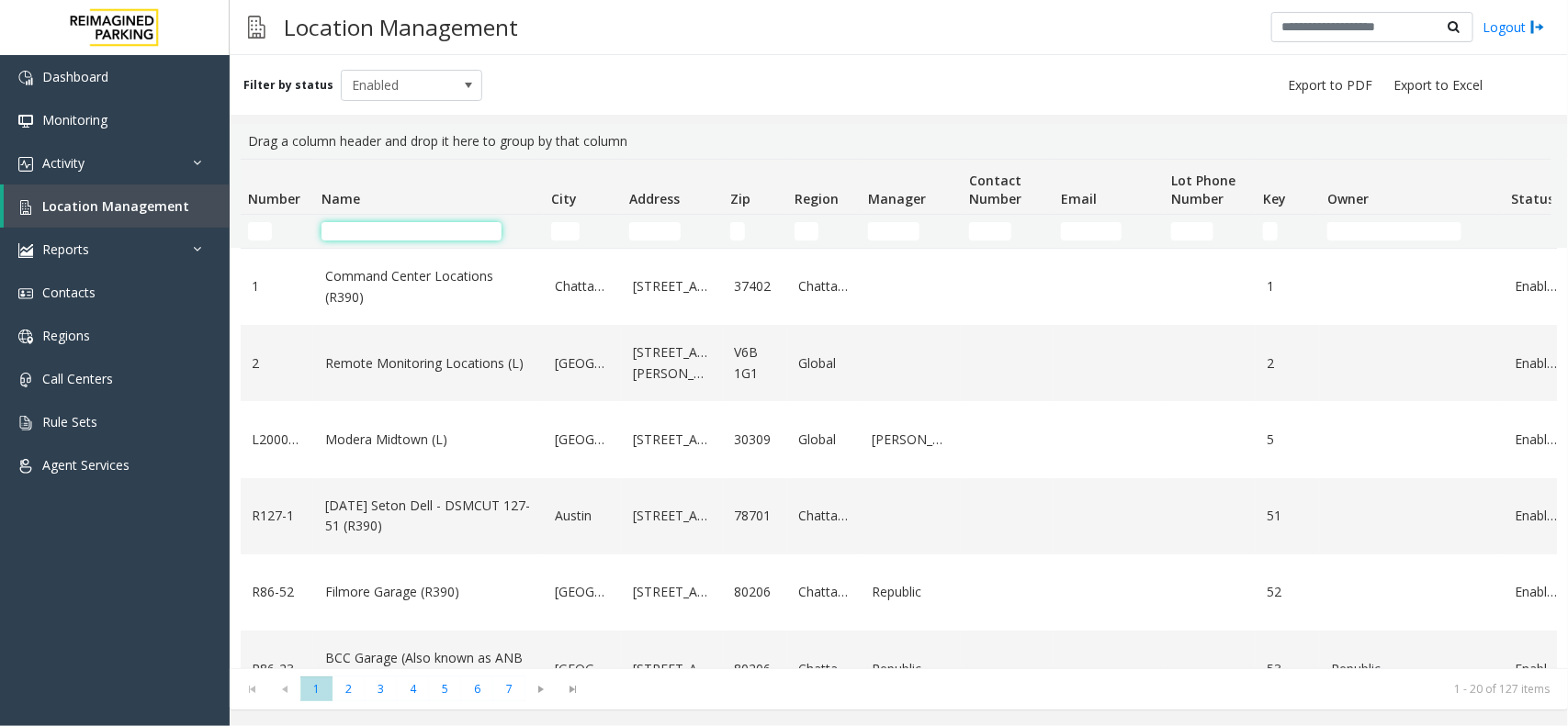
click at [410, 234] on input "Name Filter" at bounding box center [412, 231] width 180 height 18
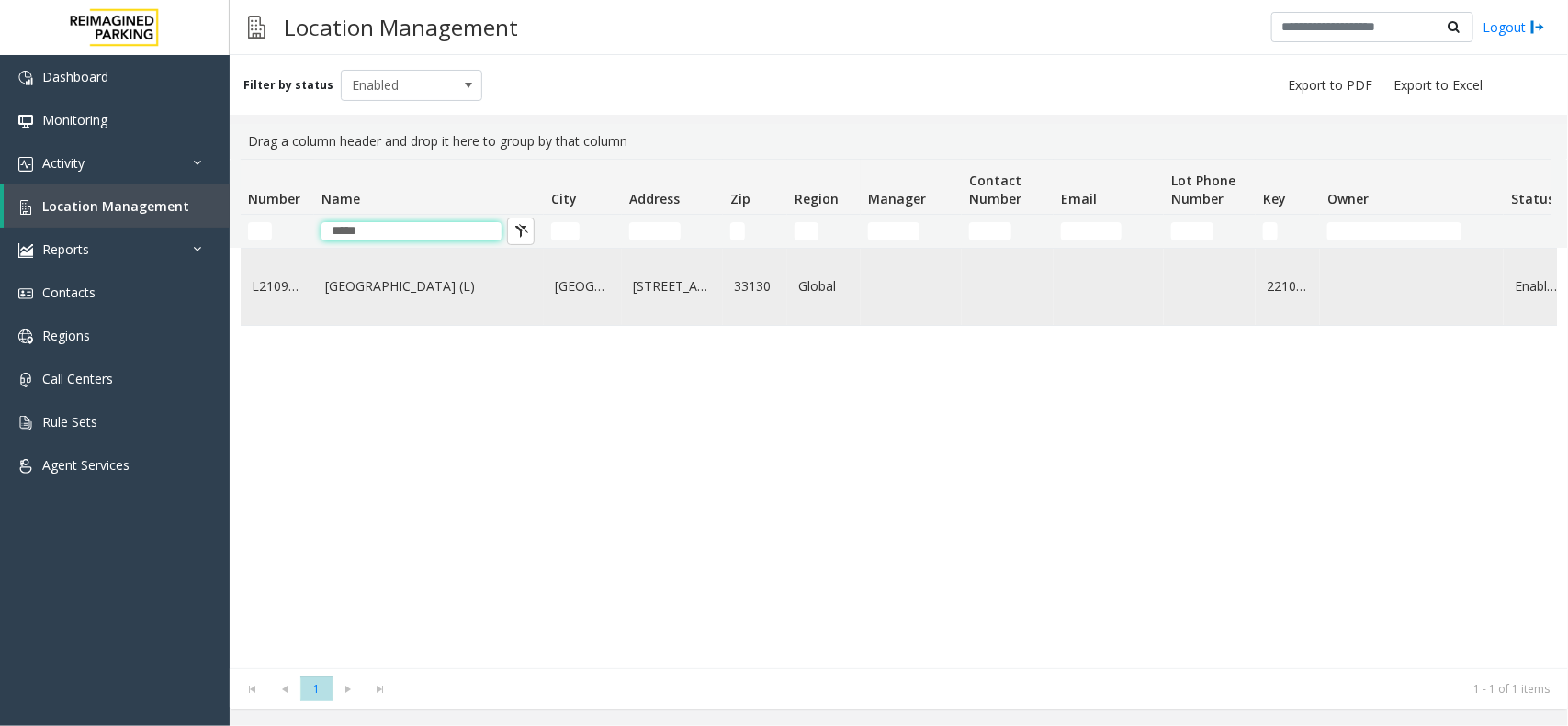
type input "*****"
click at [463, 321] on td "[GEOGRAPHIC_DATA] (L)" at bounding box center [428, 286] width 229 height 76
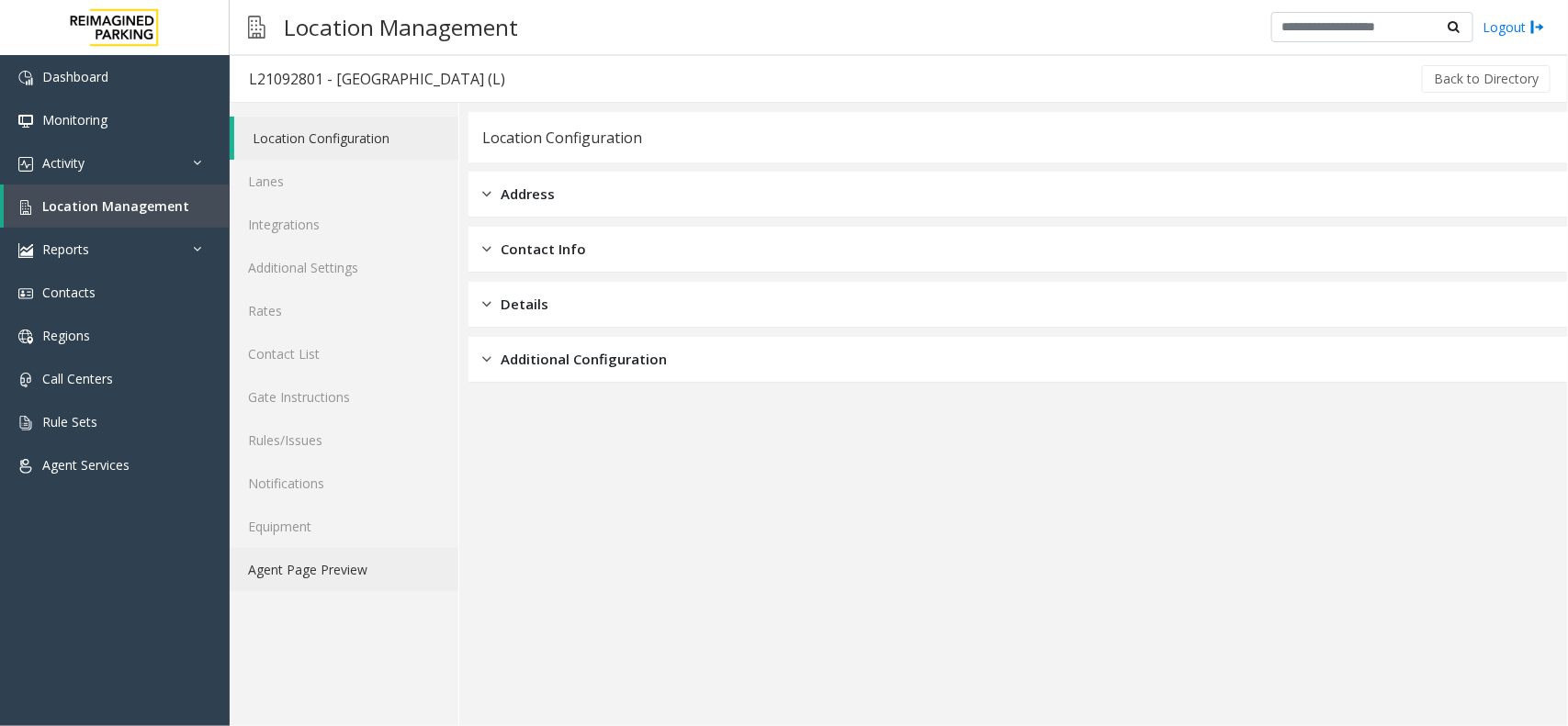
click at [360, 571] on link "Agent Page Preview" at bounding box center [344, 570] width 228 height 43
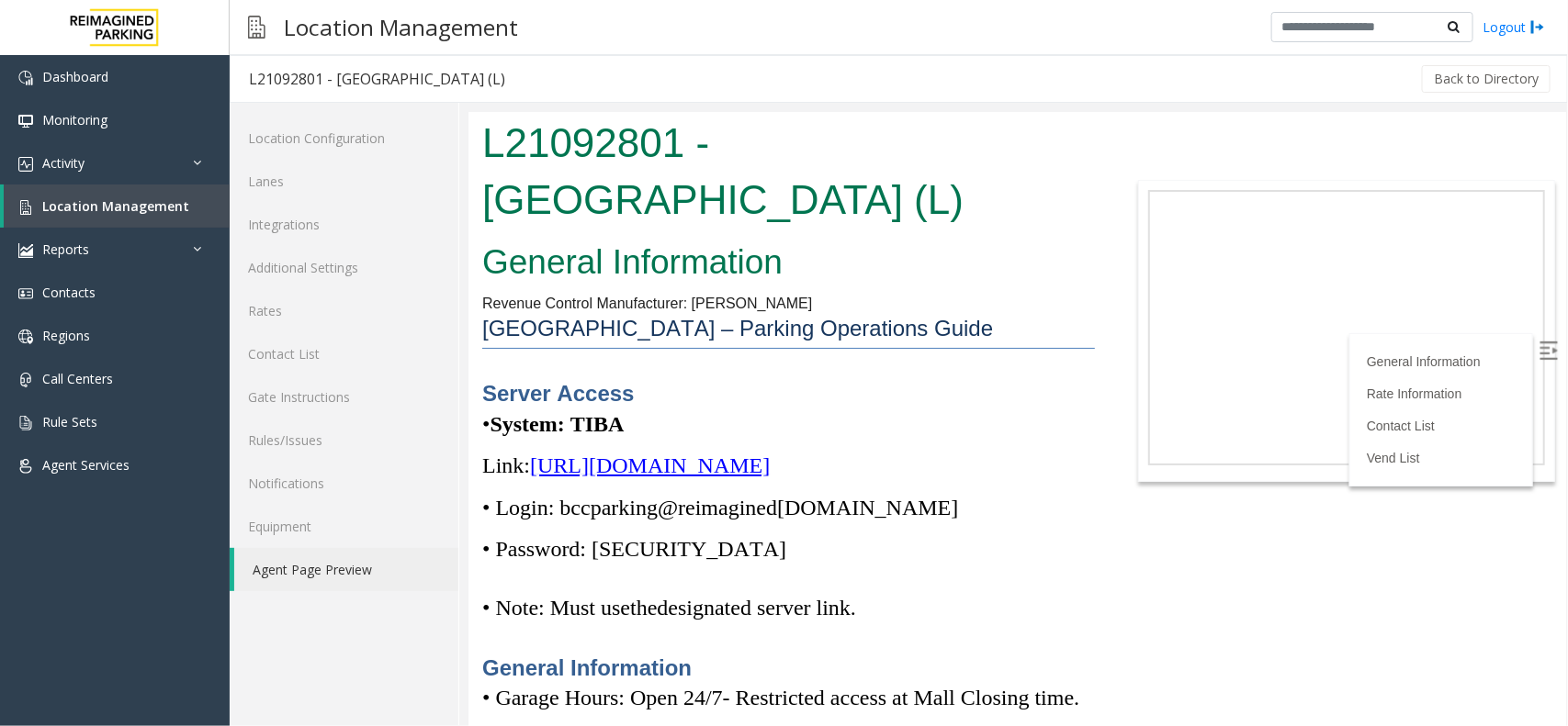
scroll to position [2752, 0]
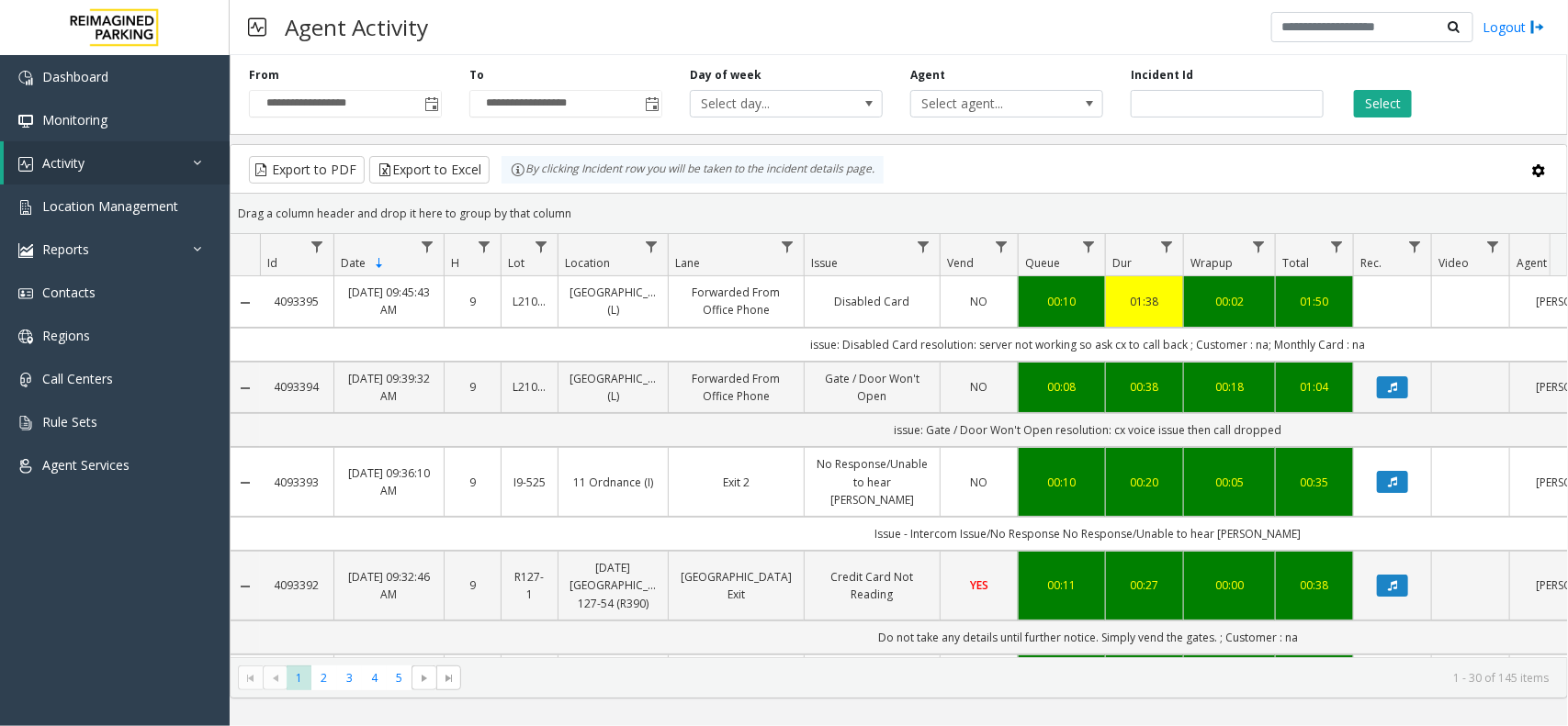
scroll to position [0, 249]
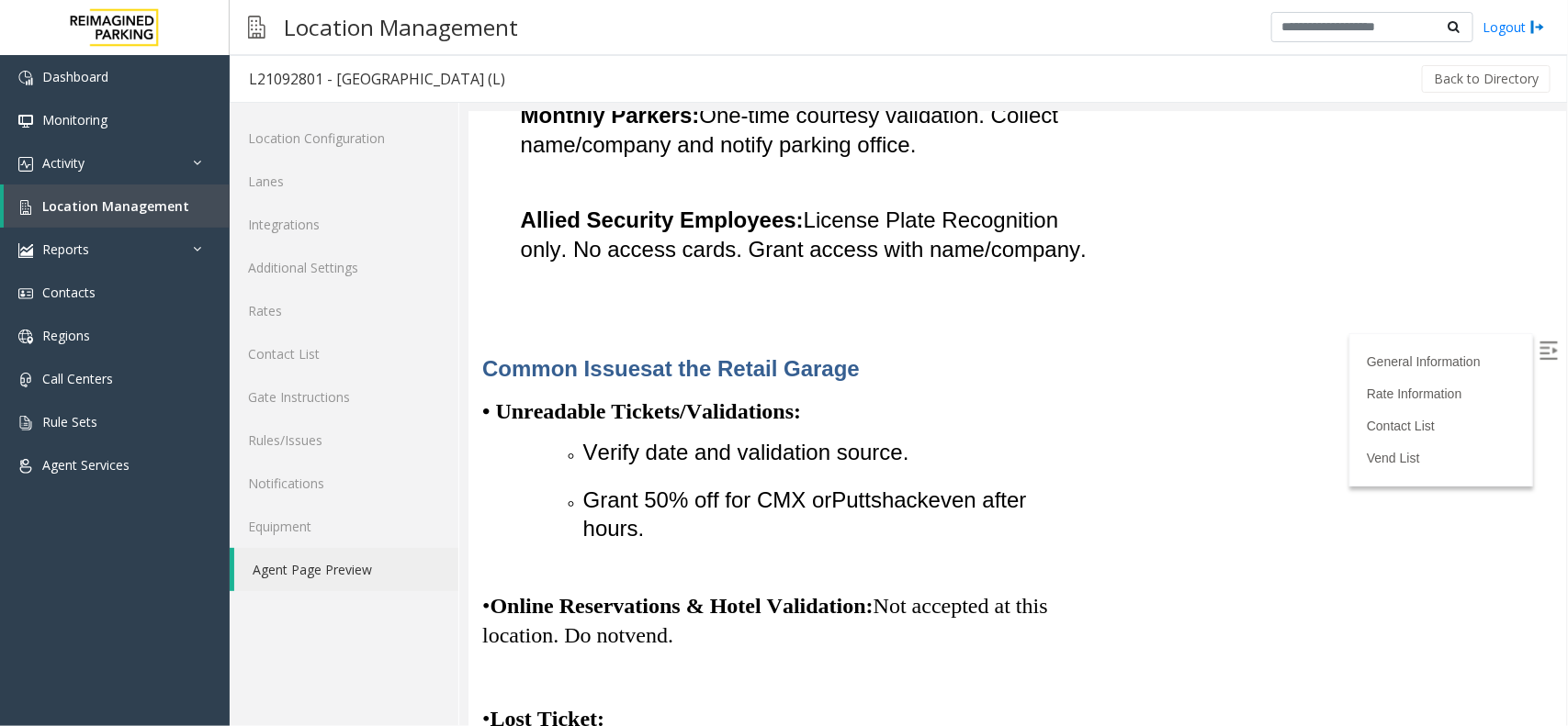
scroll to position [1145, 0]
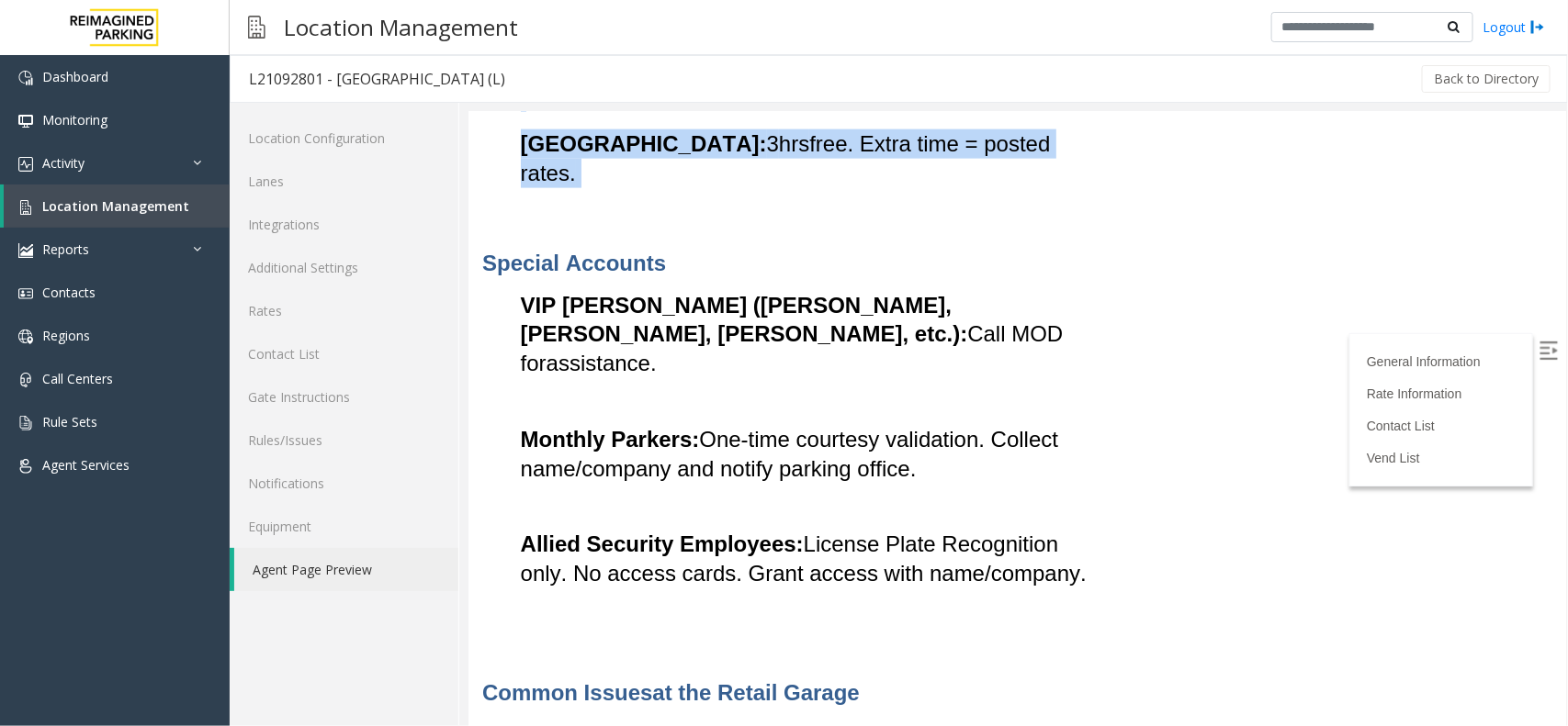
drag, startPoint x: 593, startPoint y: 272, endPoint x: 525, endPoint y: 155, distance: 135.3
click at [525, 155] on div "Puttshack : 50% off (up to 4 hrs ). Beyond 4 hrs = full rate. Retail & Restaura…" at bounding box center [788, 14] width 613 height 345
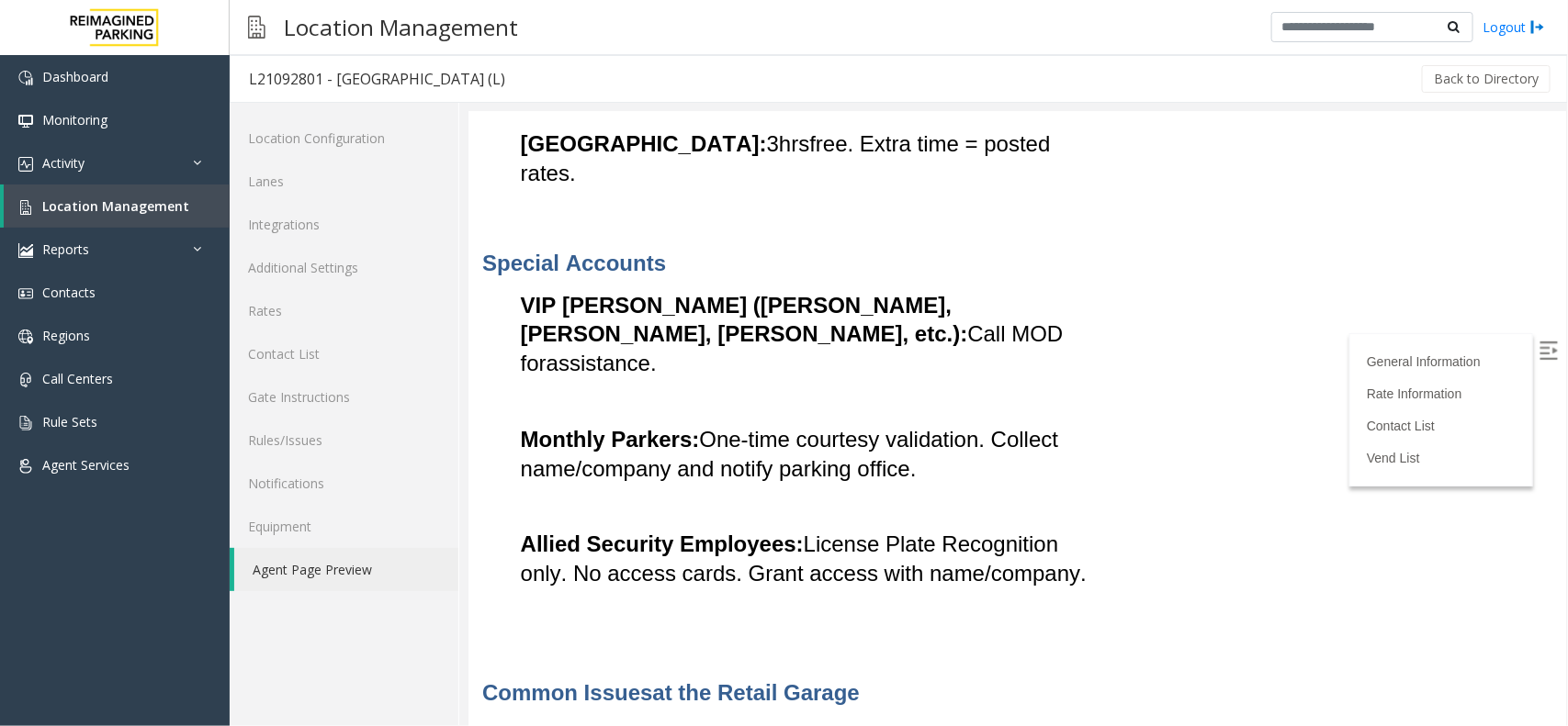
click at [729, 277] on p "Special Accounts" at bounding box center [788, 263] width 613 height 31
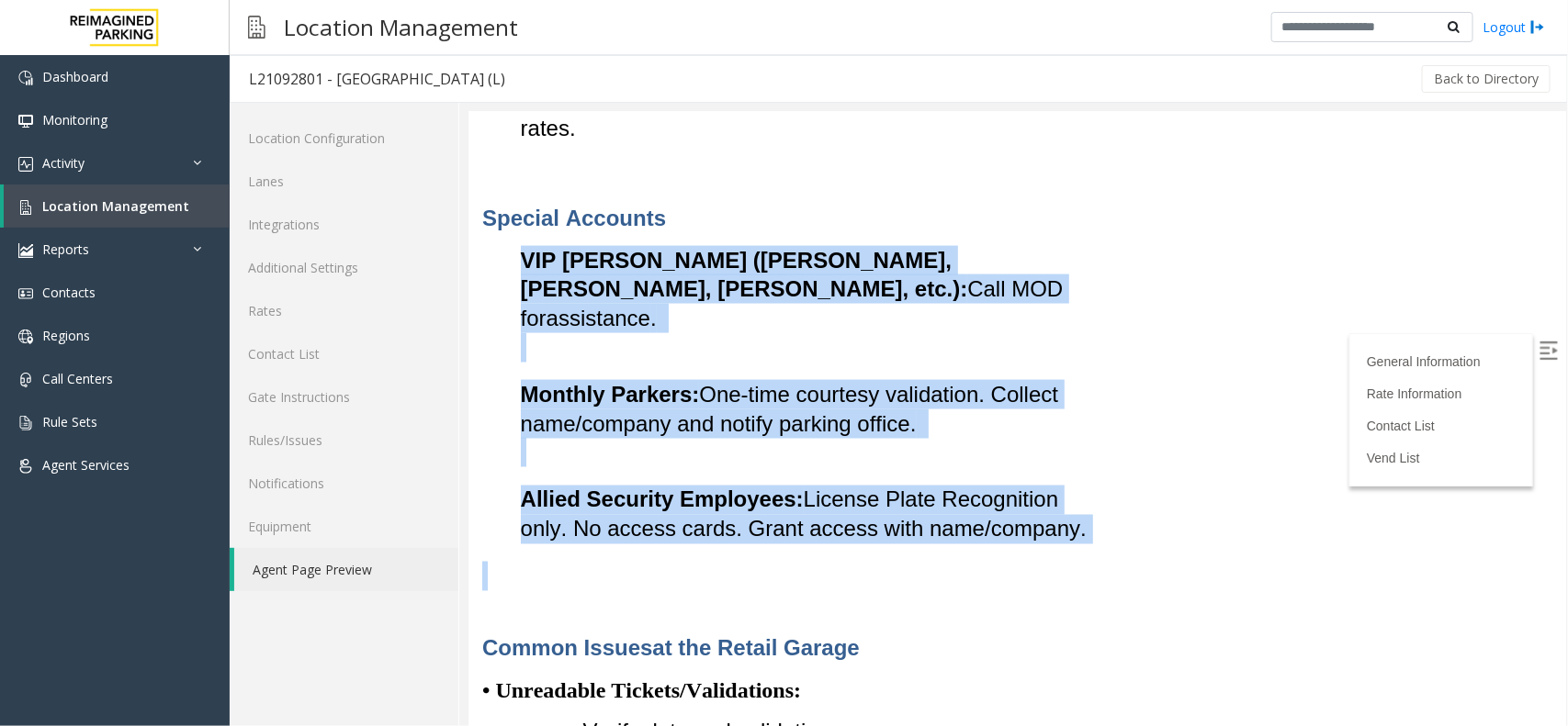
scroll to position [1273, 0]
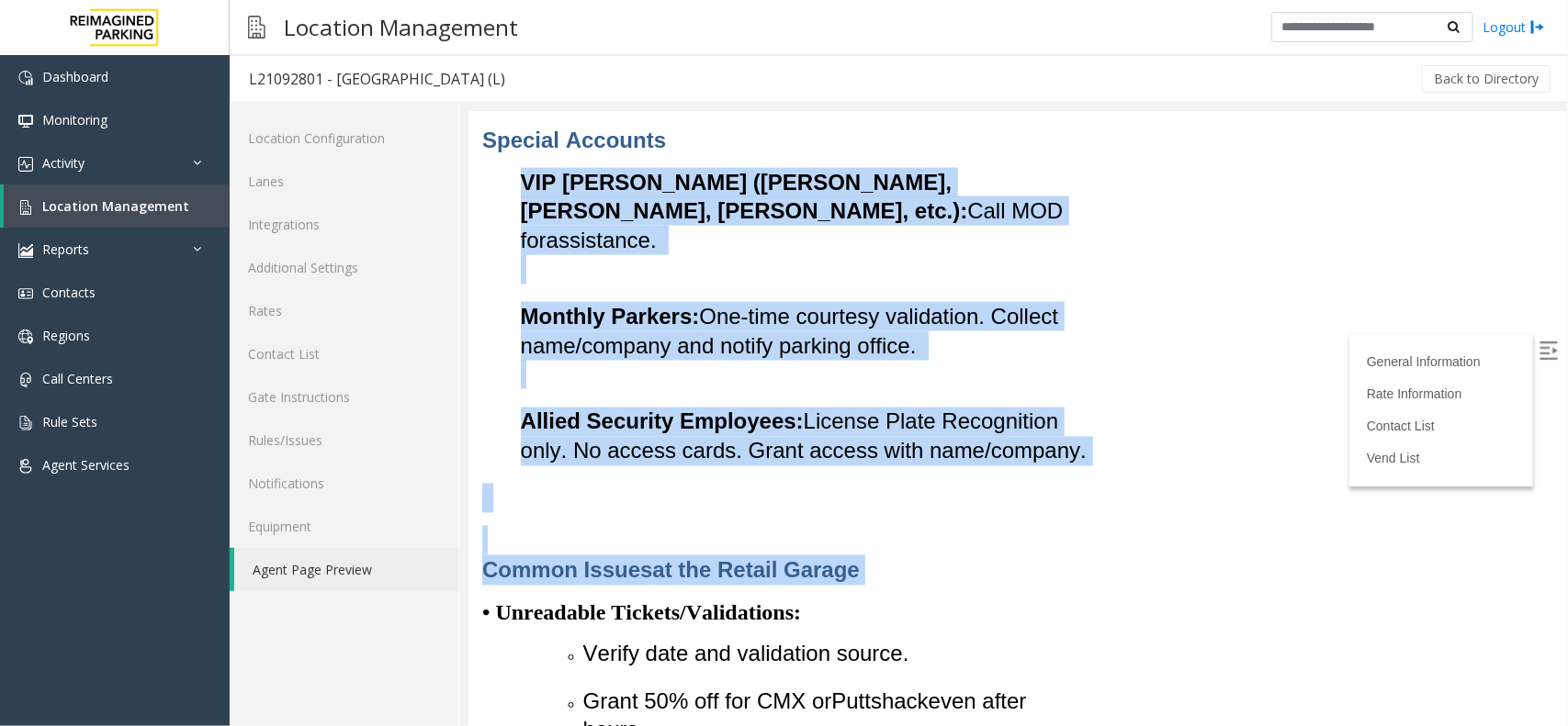
drag, startPoint x: 559, startPoint y: 406, endPoint x: 1005, endPoint y: 691, distance: 529.3
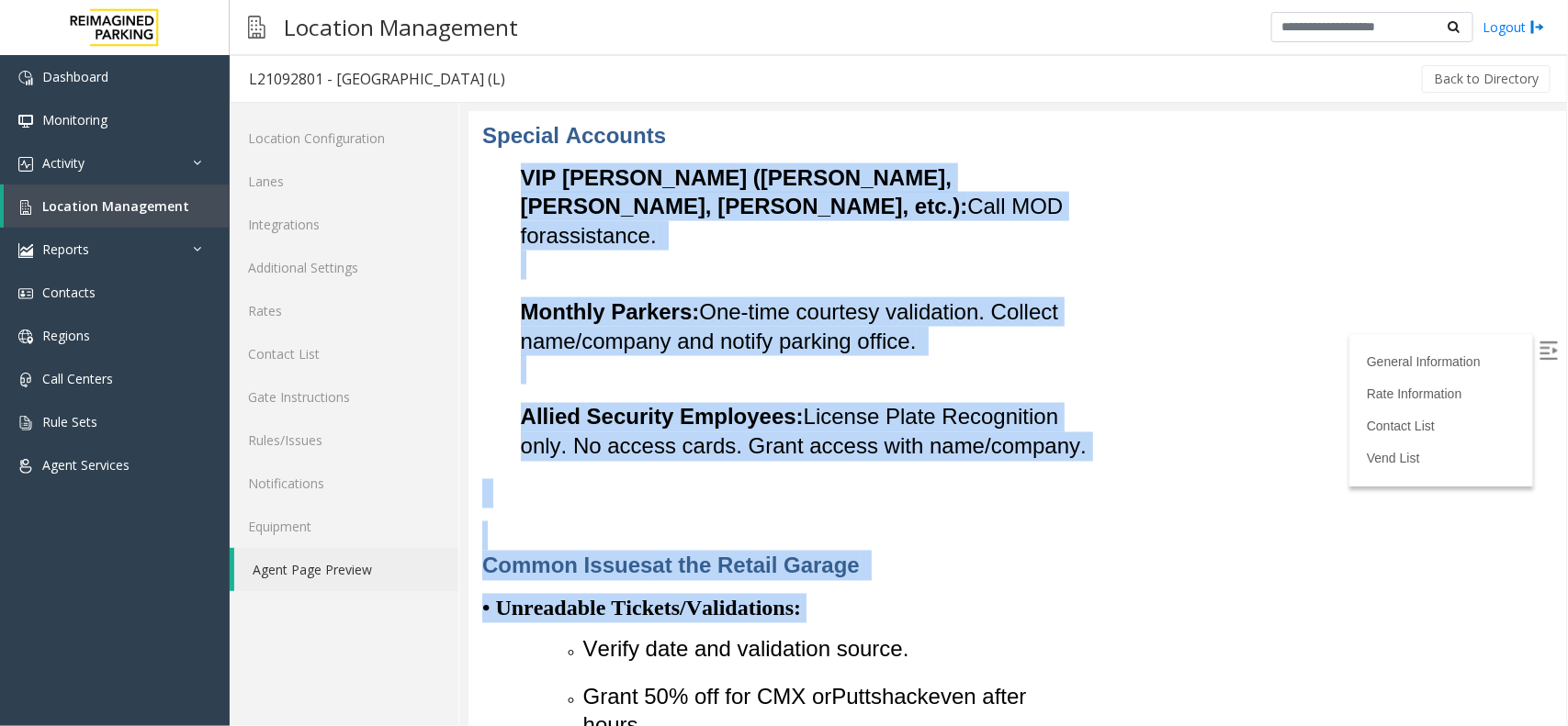
click at [938, 460] on p "Allied Security Employees: License Plate Recognition only. No access cards. Gra…" at bounding box center [807, 431] width 574 height 58
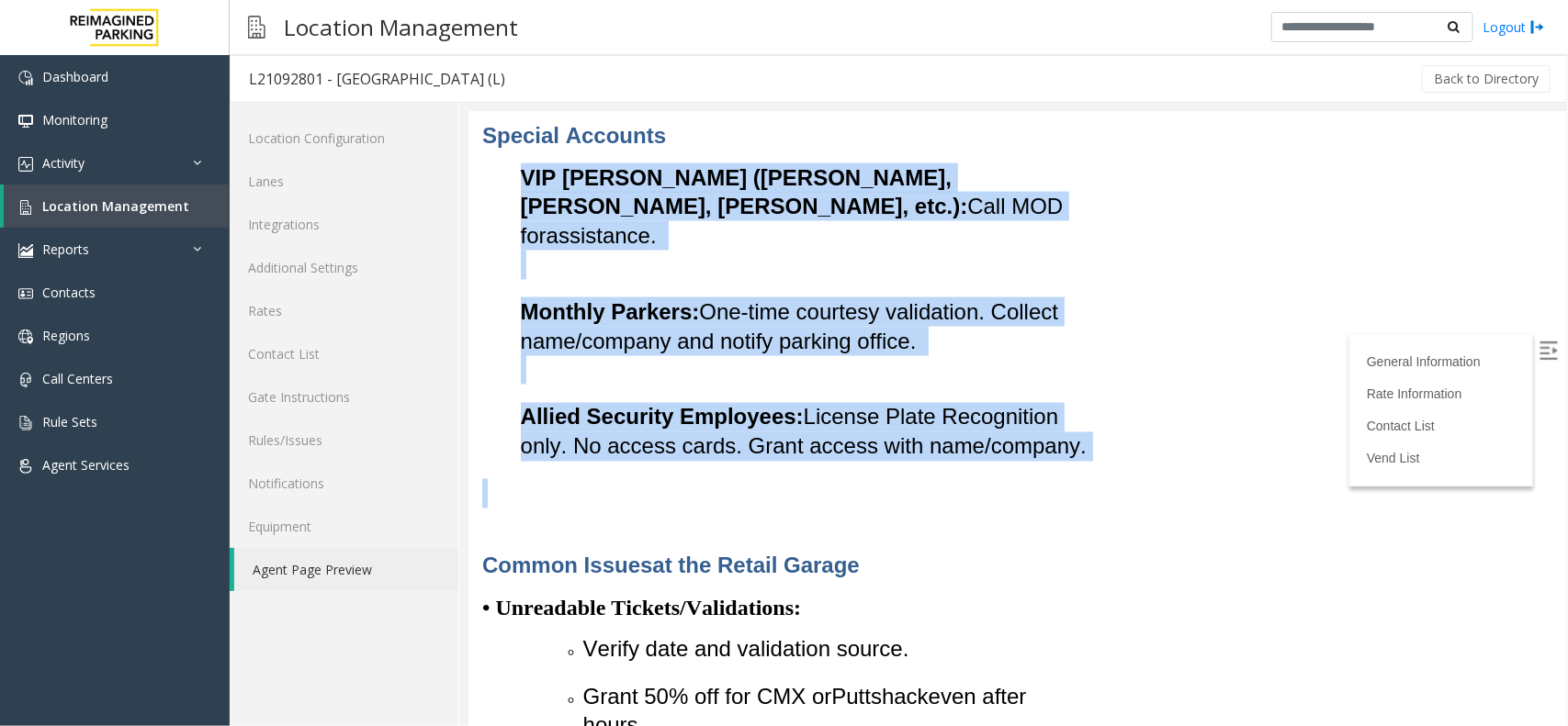
drag, startPoint x: 702, startPoint y: 552, endPoint x: 515, endPoint y: 250, distance: 355.2
click at [686, 347] on div "VIP [PERSON_NAME] ([PERSON_NAME], [PERSON_NAME], [PERSON_NAME], etc.): Call MOD…" at bounding box center [788, 311] width 613 height 297
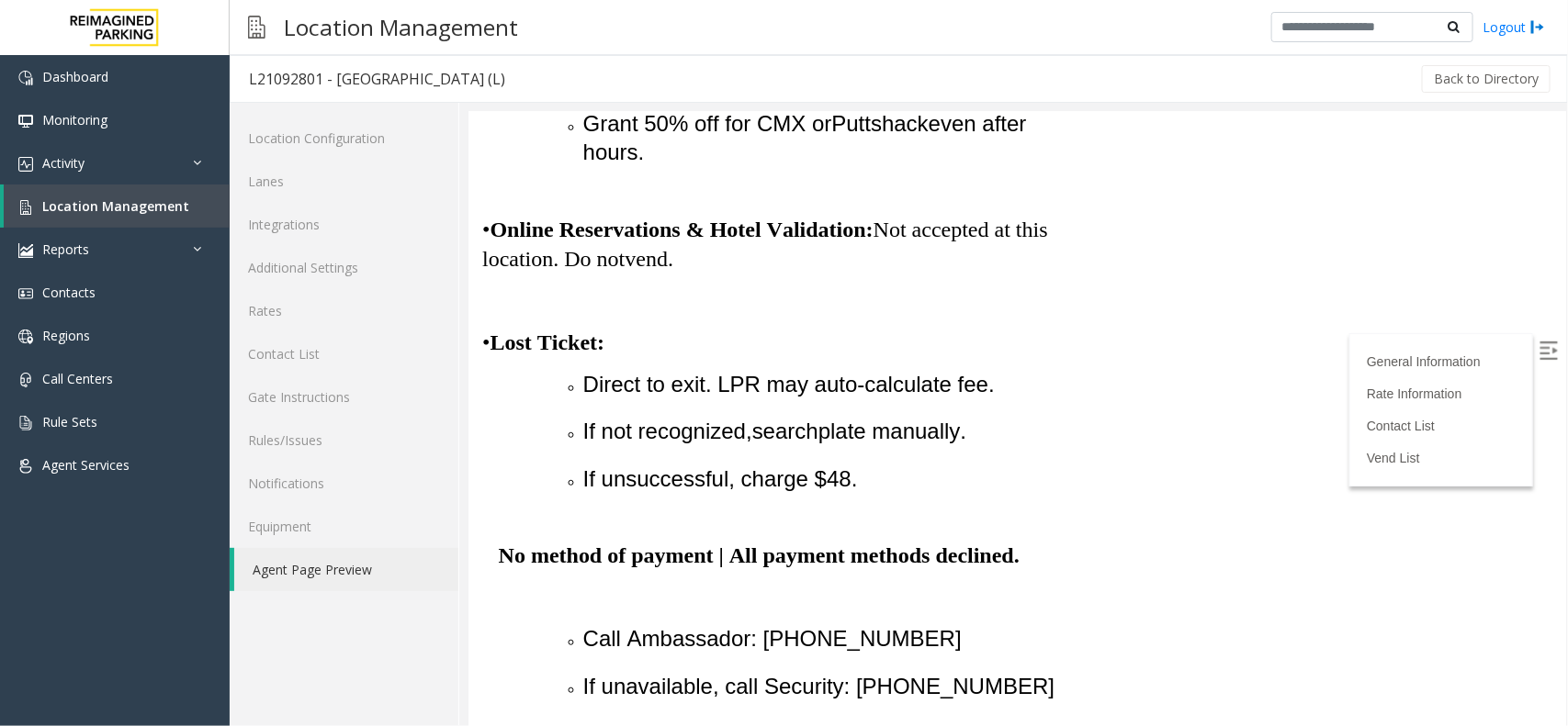
scroll to position [1833, 0]
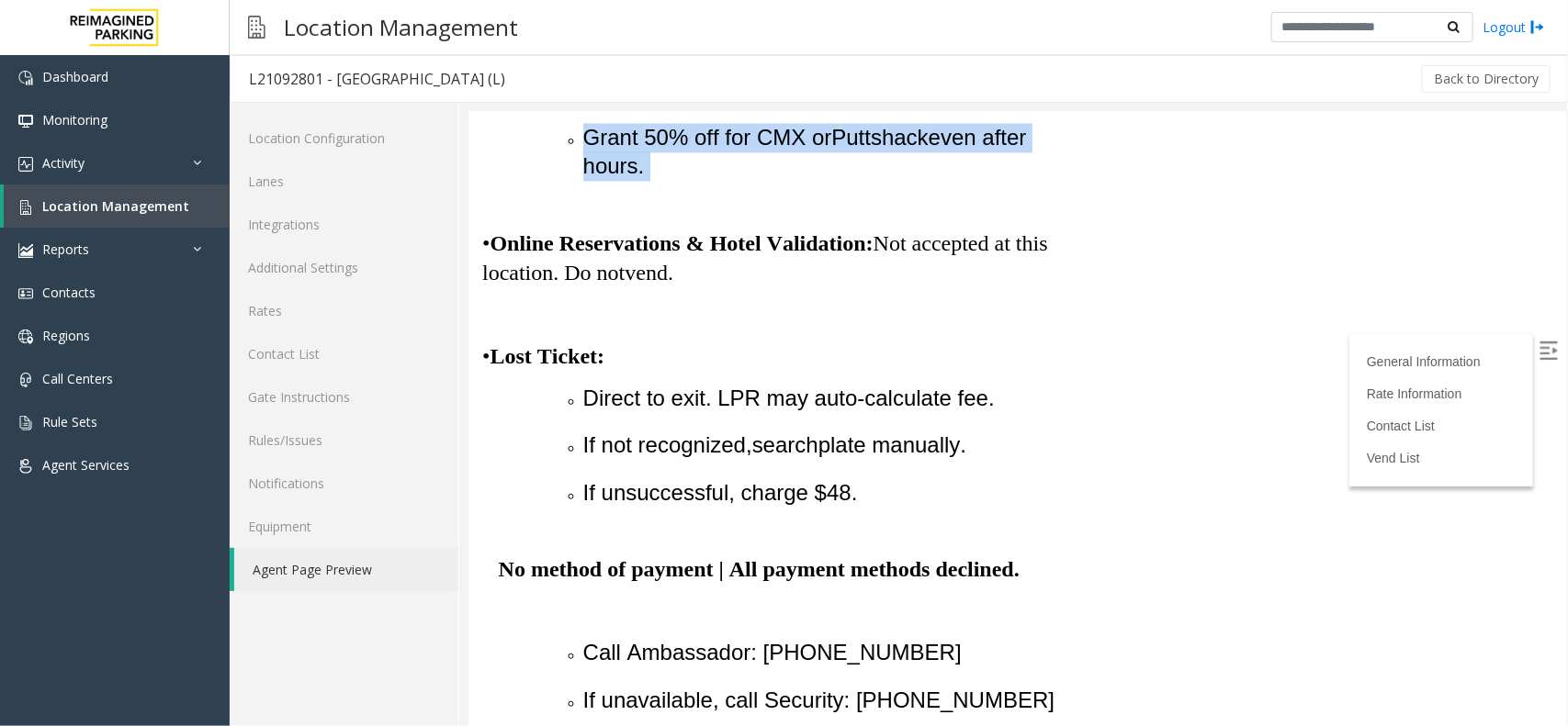
drag, startPoint x: 497, startPoint y: 125, endPoint x: 906, endPoint y: 258, distance: 430.1
click at [906, 258] on div "• Unreadable Tickets/Validations: Verify date and validation source. Grant 50% …" at bounding box center [788, 180] width 613 height 295
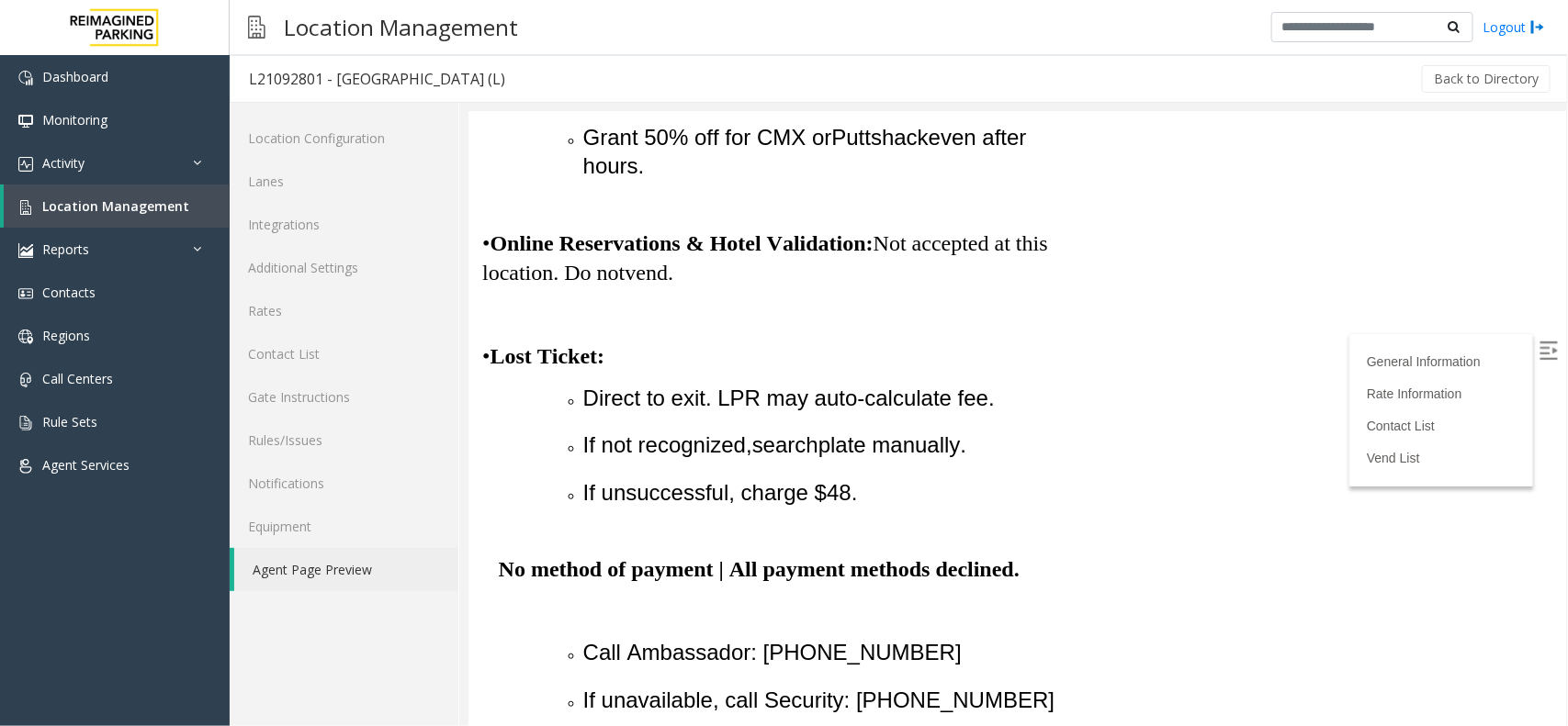
click at [813, 288] on p "• Online Reservations & Hotel Validation: Not accepted at this location. Do not…" at bounding box center [788, 243] width 613 height 89
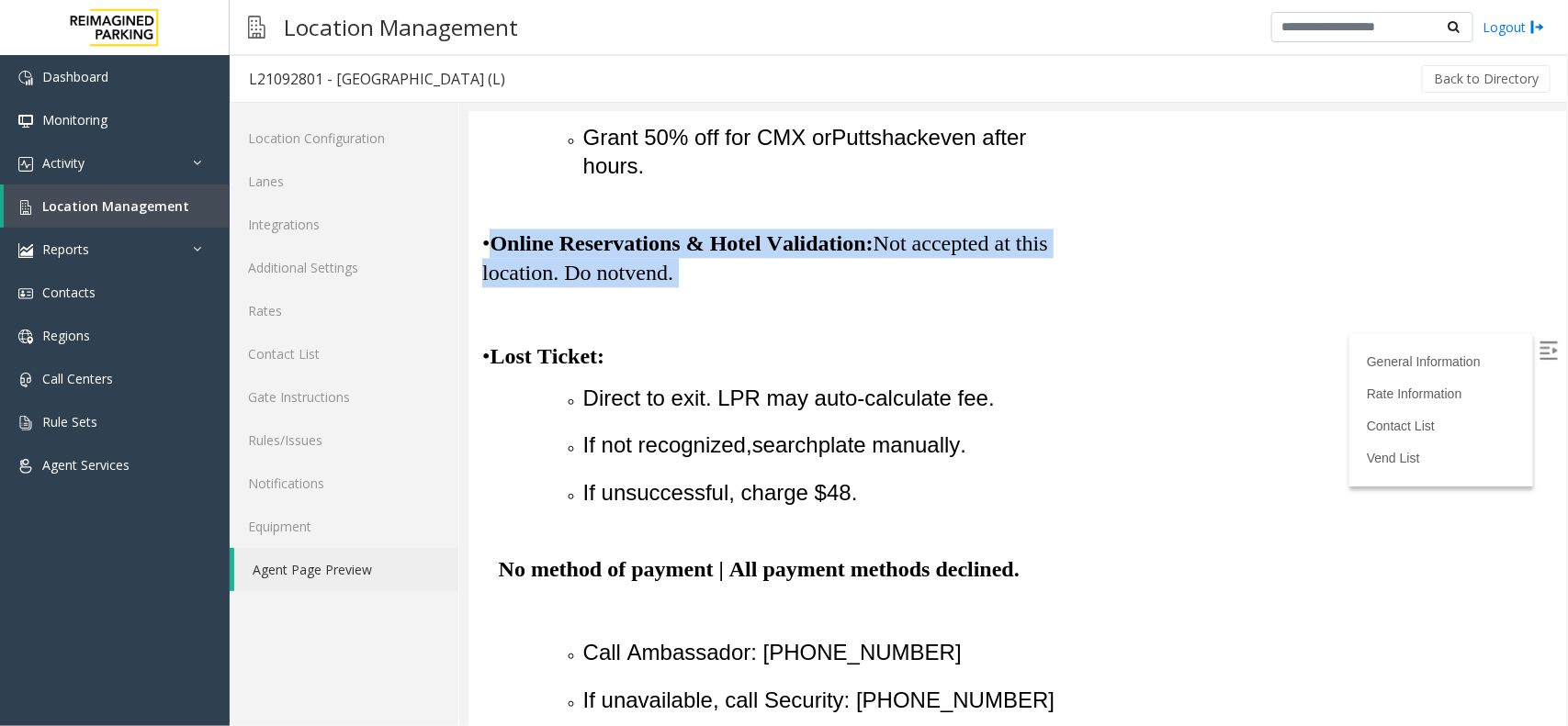
drag, startPoint x: 493, startPoint y: 333, endPoint x: 686, endPoint y: 362, distance: 195.2
click at [686, 288] on p "• Online Reservations & Hotel Validation: Not accepted at this location. Do not…" at bounding box center [788, 243] width 613 height 89
click at [696, 288] on p "• Online Reservations & Hotel Validation: Not accepted at this location. Do not…" at bounding box center [788, 243] width 613 height 89
drag, startPoint x: 696, startPoint y: 371, endPoint x: 485, endPoint y: 340, distance: 213.3
click at [485, 288] on p "• Online Reservations & Hotel Validation: Not accepted at this location. Do not…" at bounding box center [788, 243] width 613 height 89
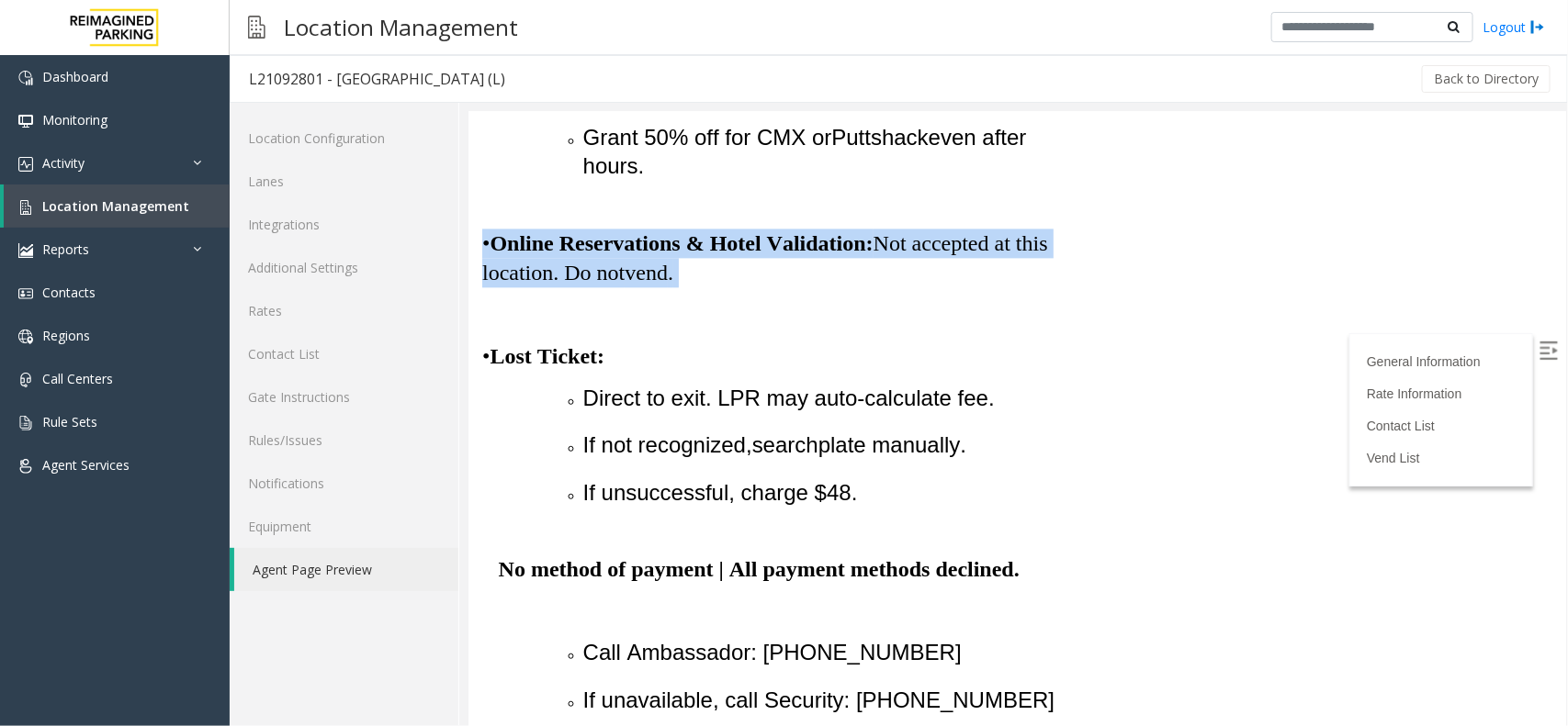
click at [724, 288] on p "• Online Reservations & Hotel Validation: Not accepted at this location. Do not…" at bounding box center [788, 243] width 613 height 89
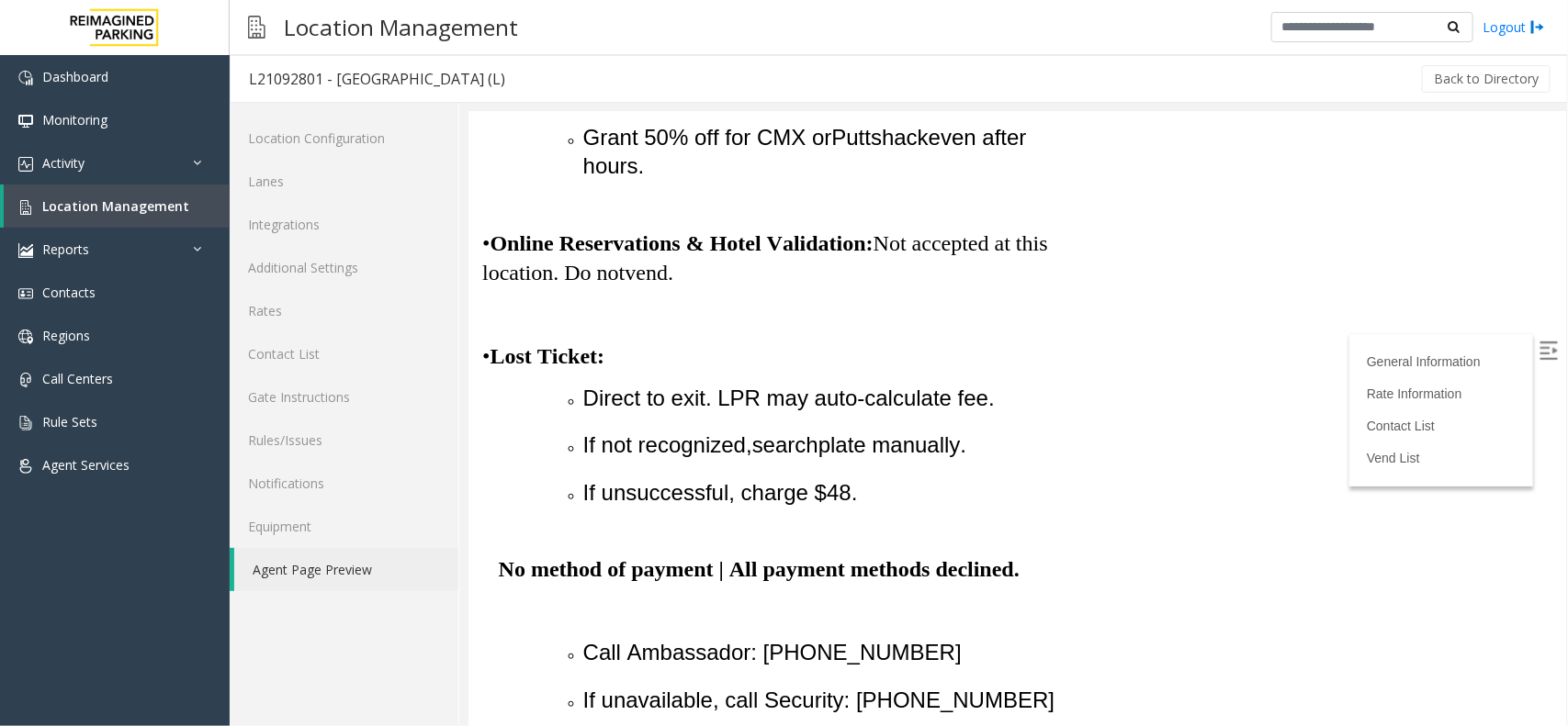
click at [486, 367] on span "•" at bounding box center [486, 355] width 8 height 24
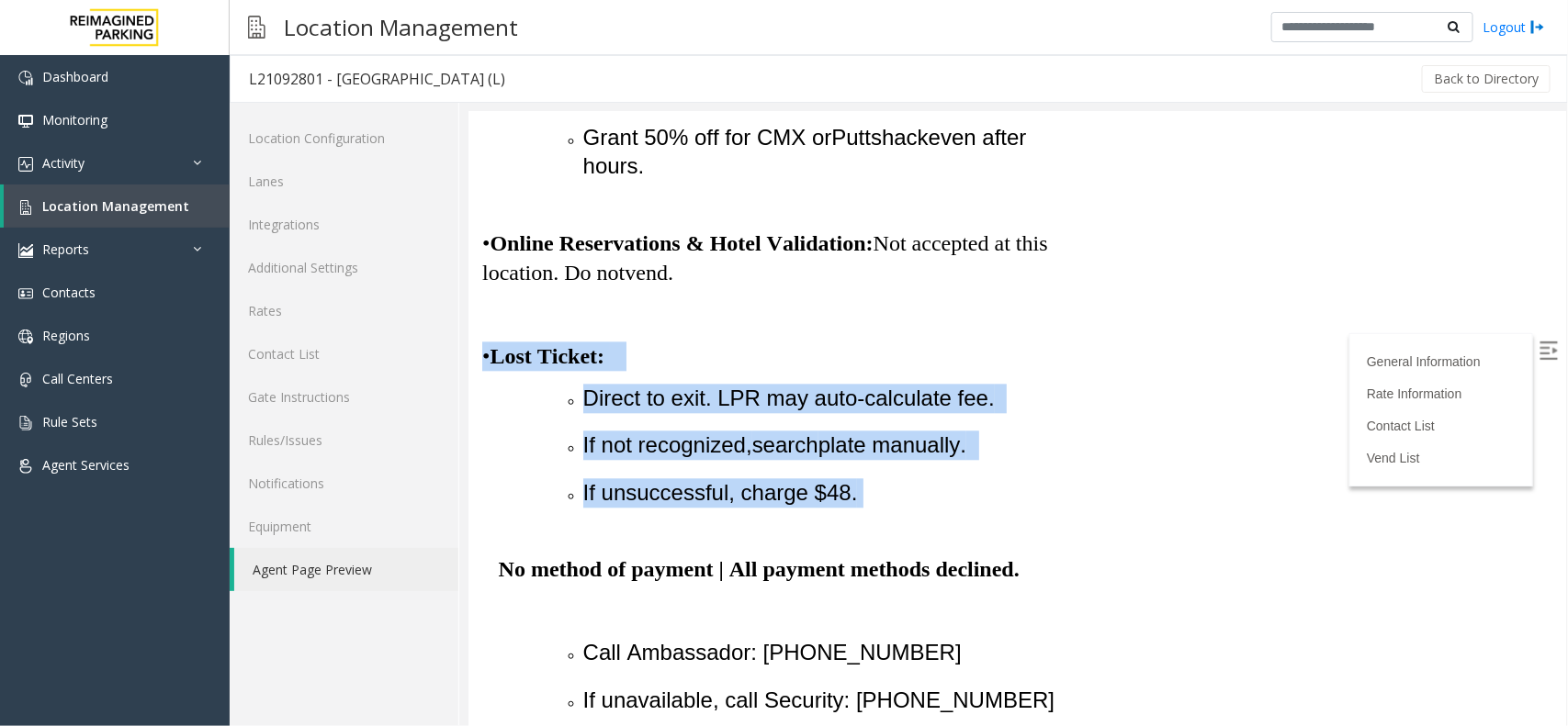
drag, startPoint x: 482, startPoint y: 451, endPoint x: 875, endPoint y: 585, distance: 415.2
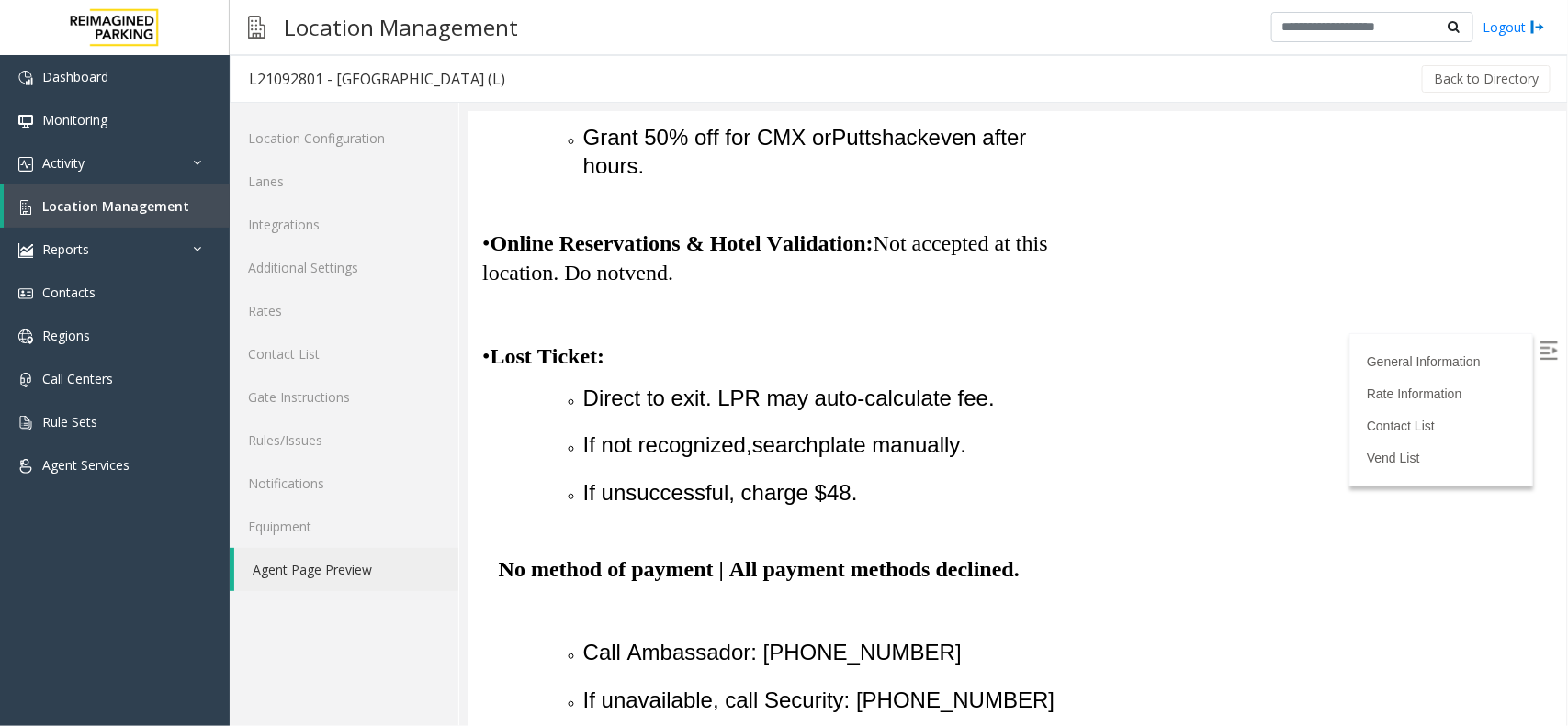
click at [877, 553] on div "If unsuccessful, charge $48." at bounding box center [788, 515] width 613 height 76
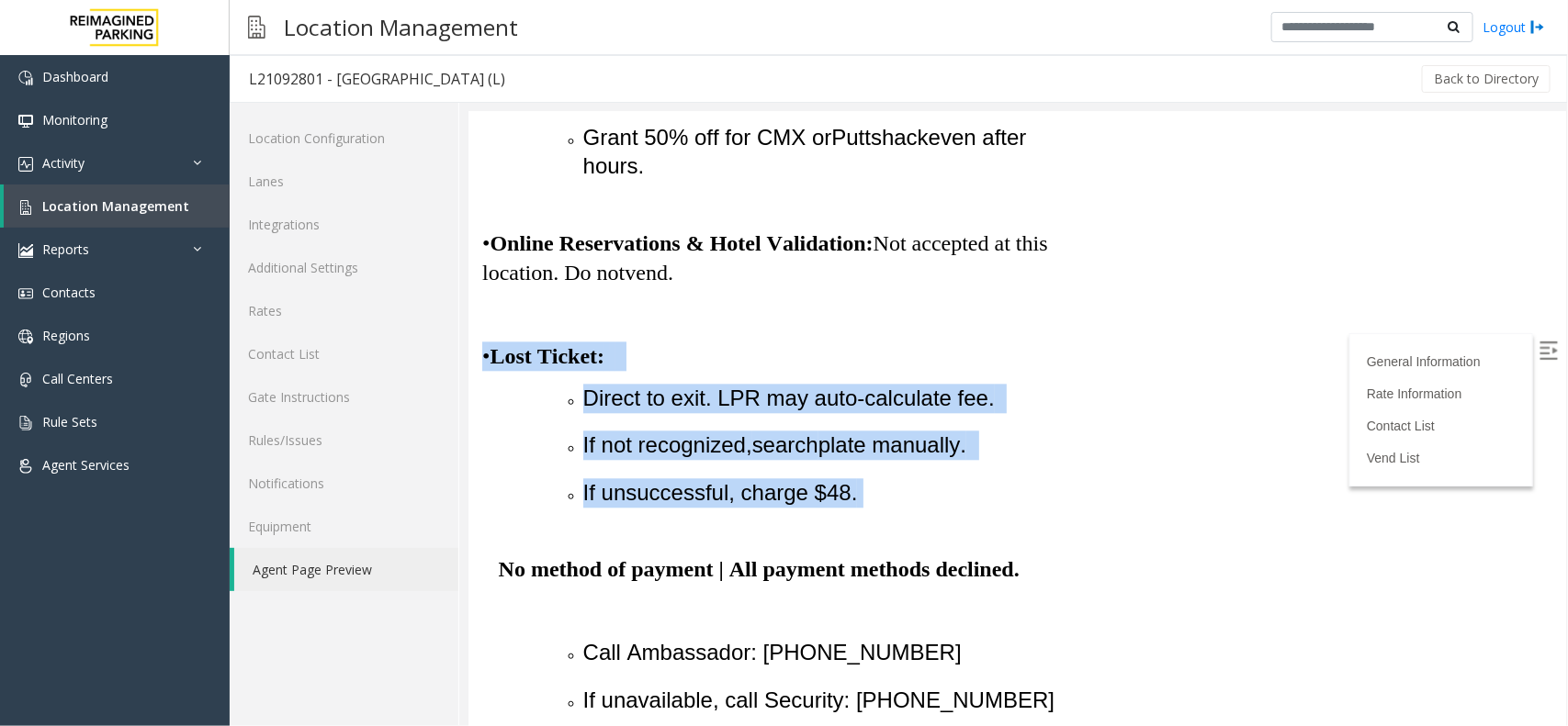
drag, startPoint x: 864, startPoint y: 598, endPoint x: 484, endPoint y: 449, distance: 408.2
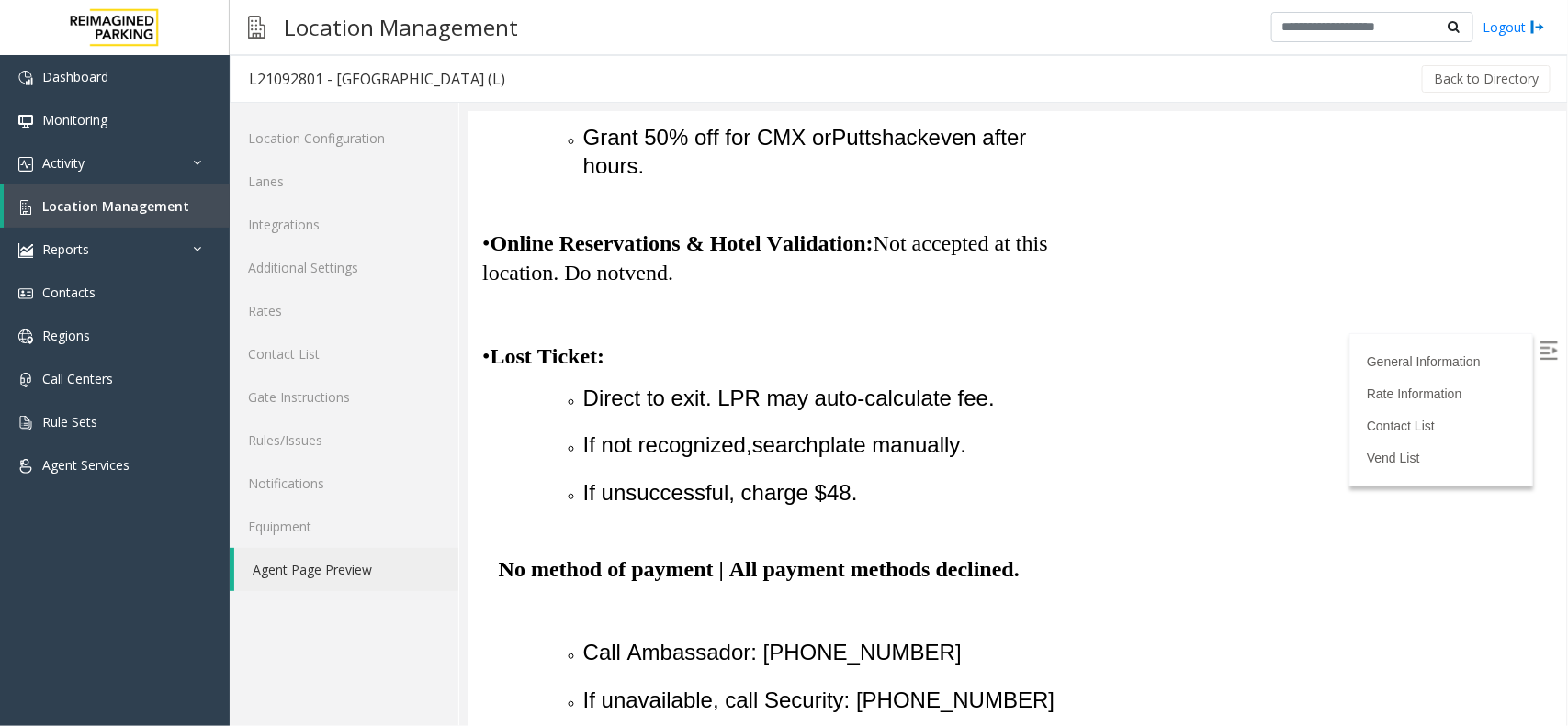
click at [869, 553] on div "If unsuccessful, charge $48." at bounding box center [788, 515] width 613 height 76
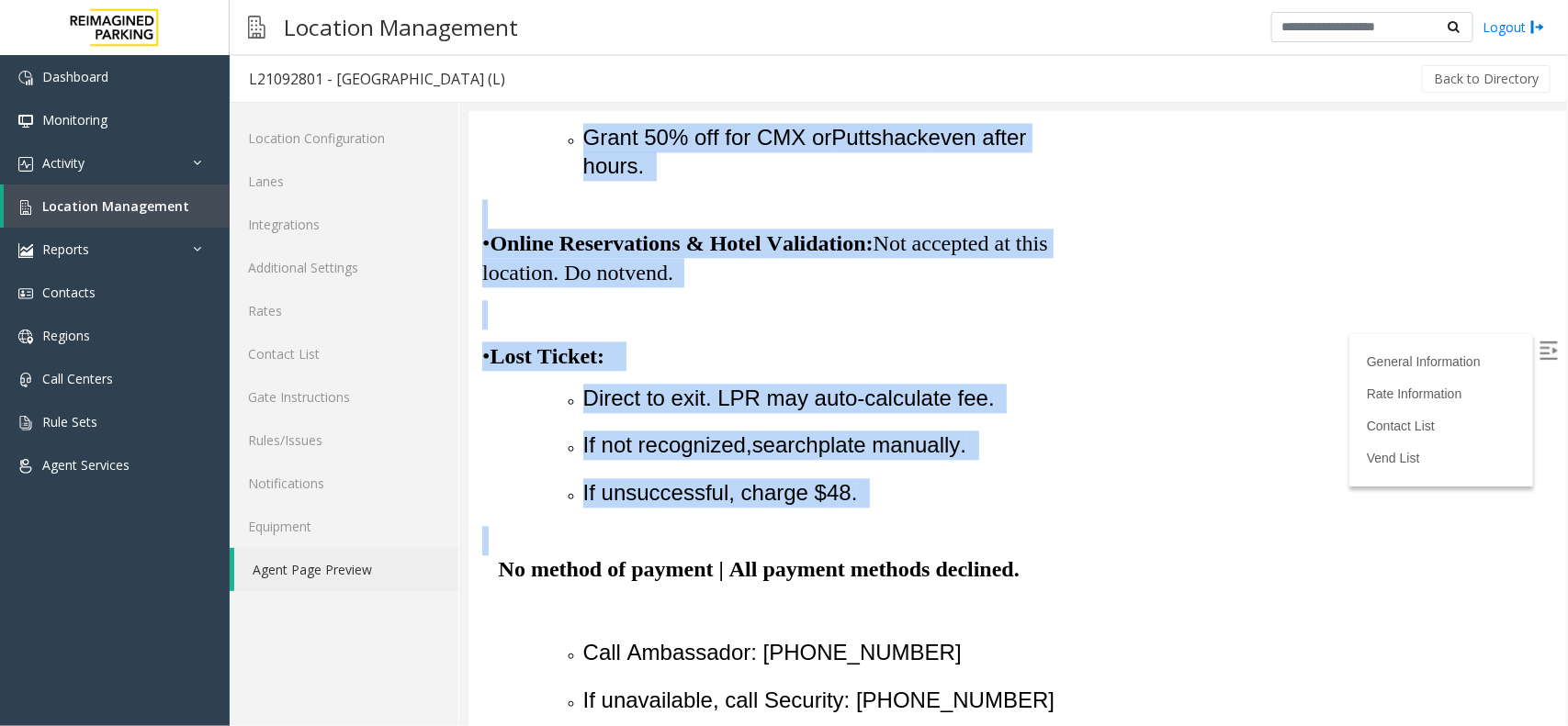
drag, startPoint x: 870, startPoint y: 609, endPoint x: 433, endPoint y: 452, distance: 464.3
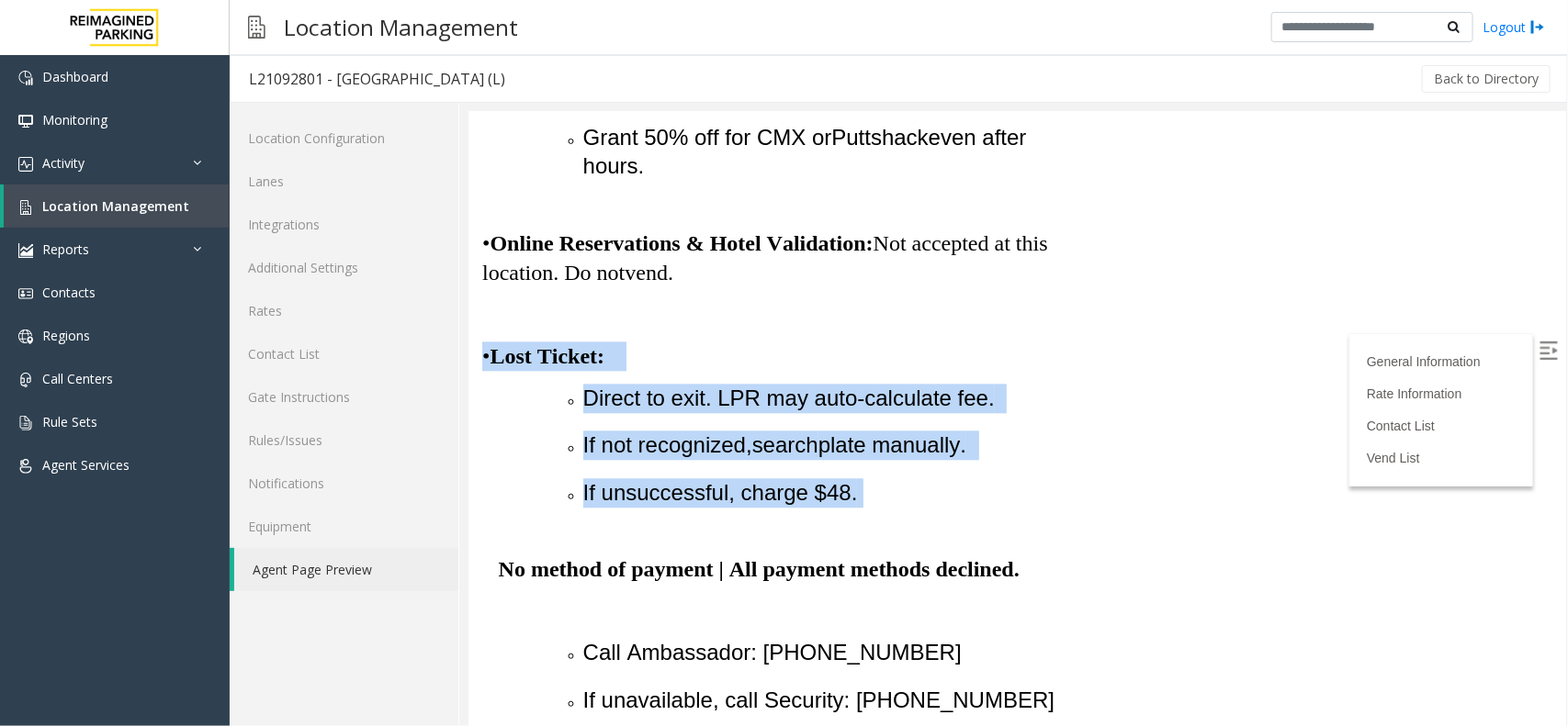
drag, startPoint x: 477, startPoint y: 443, endPoint x: 863, endPoint y: 609, distance: 420.2
click at [863, 553] on div "If unsuccessful, charge $48." at bounding box center [788, 515] width 613 height 76
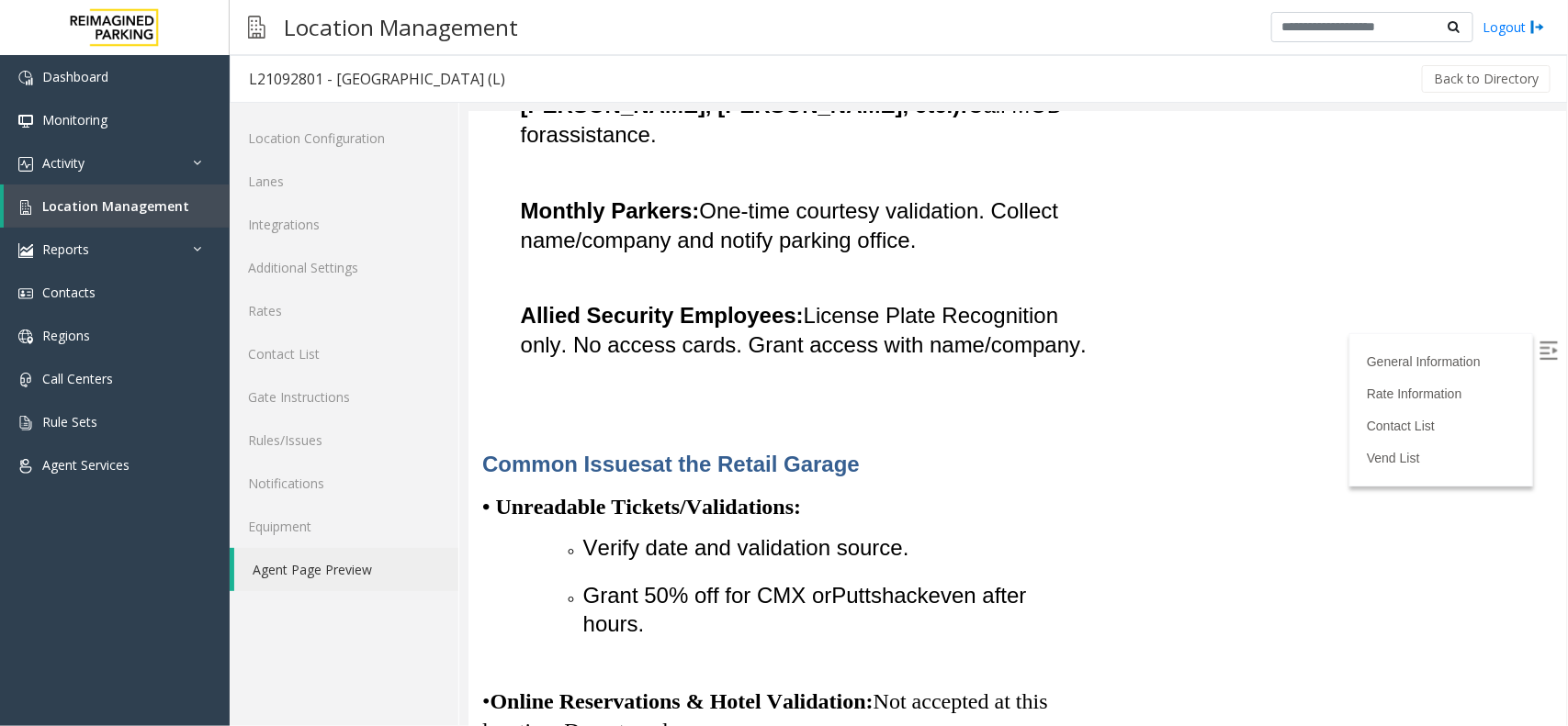
scroll to position [800, 0]
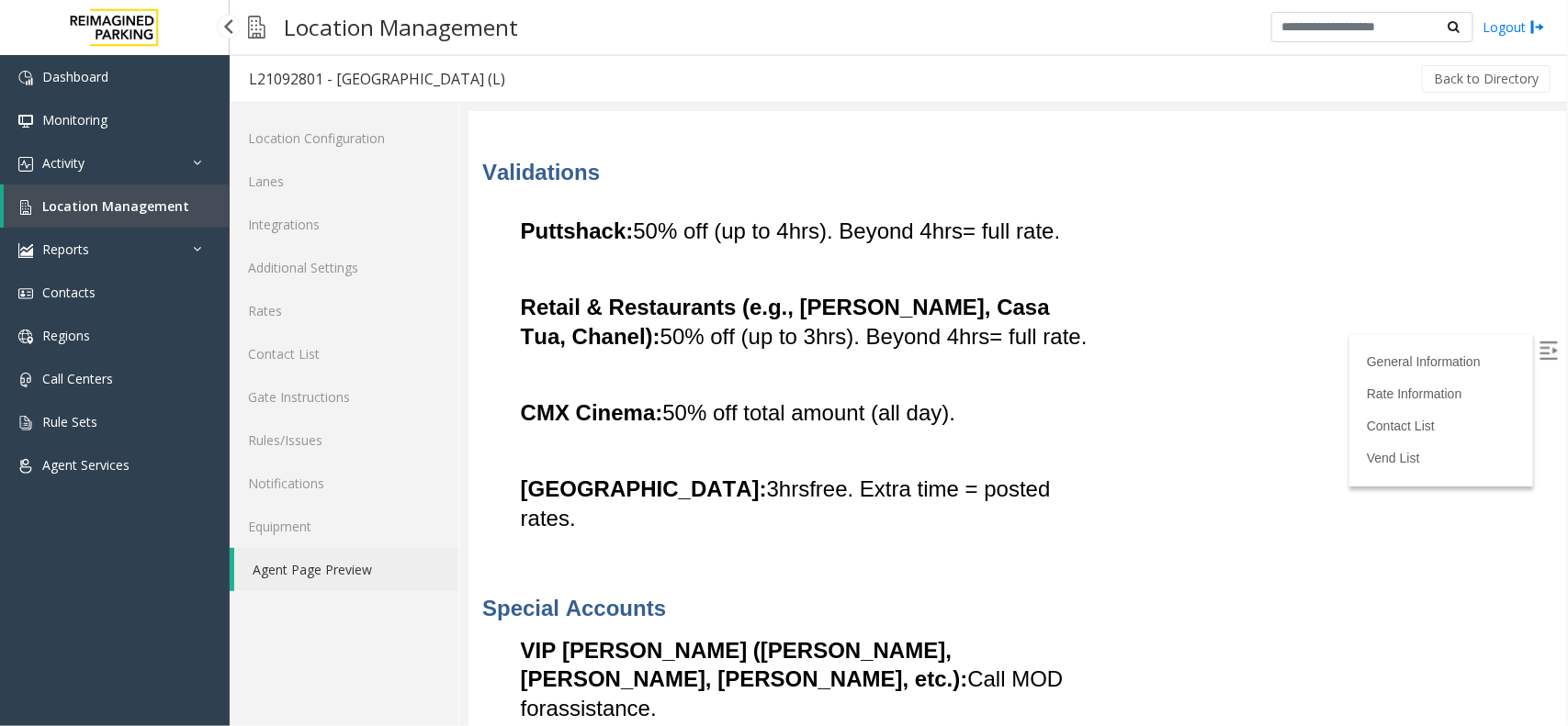
click at [161, 213] on link "Location Management" at bounding box center [117, 205] width 226 height 43
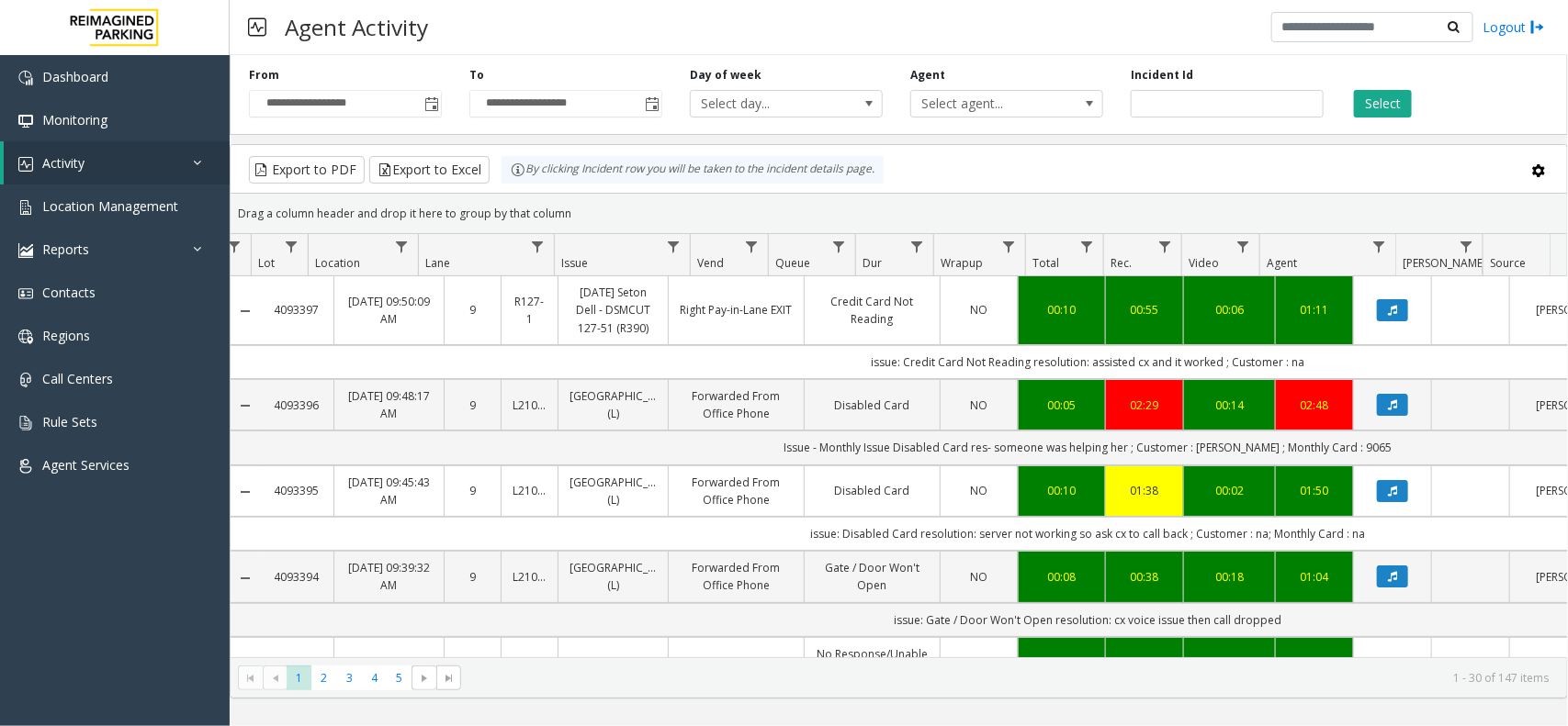
scroll to position [0, 249]
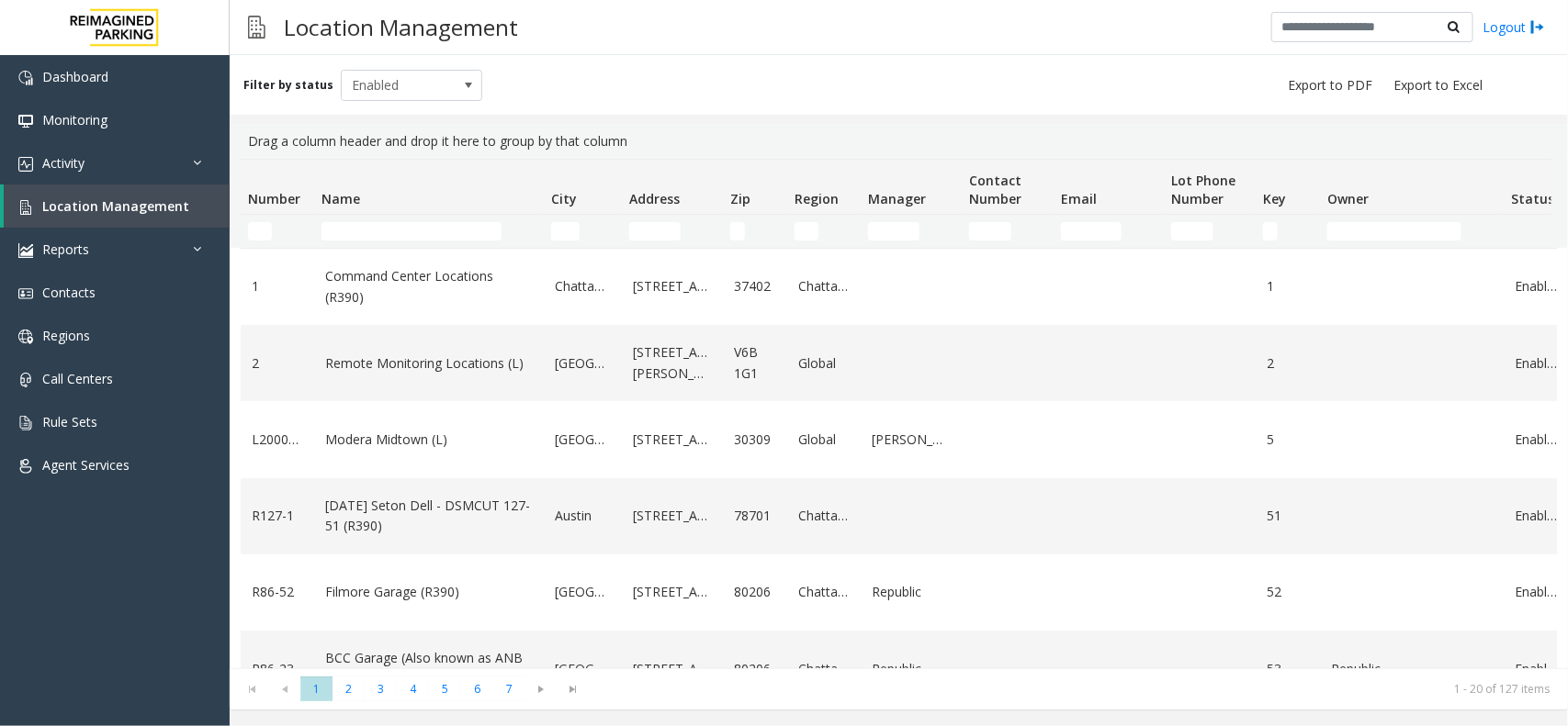
click at [379, 212] on th "Name" at bounding box center [428, 187] width 229 height 55
click at [379, 221] on td "Name Filter" at bounding box center [428, 231] width 229 height 33
click at [389, 237] on input "Name Filter" at bounding box center [412, 231] width 180 height 18
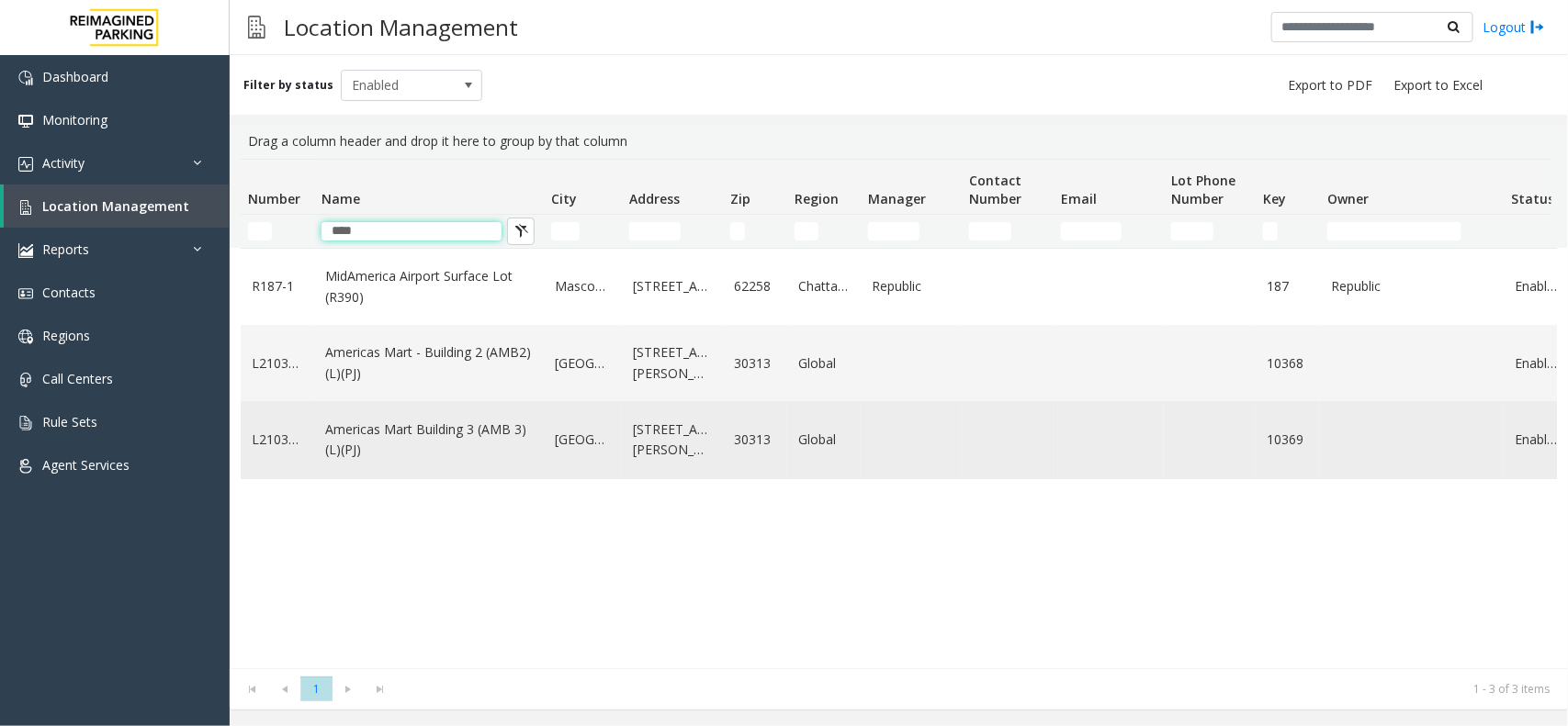
type input "****"
click at [424, 410] on td "Americas Mart Building 3 (AMB 3) (L)(PJ)" at bounding box center [428, 438] width 229 height 76
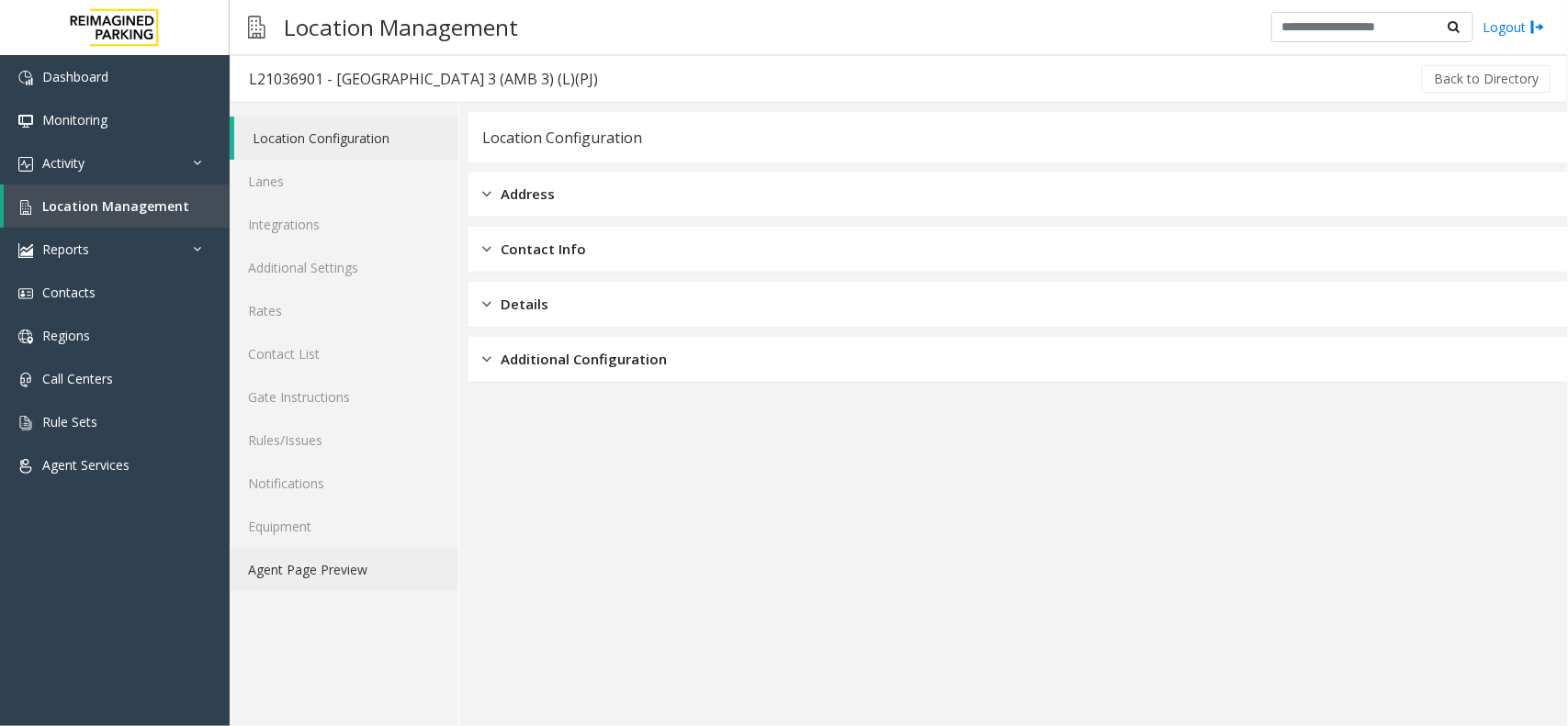
click at [369, 581] on link "Agent Page Preview" at bounding box center [344, 570] width 228 height 43
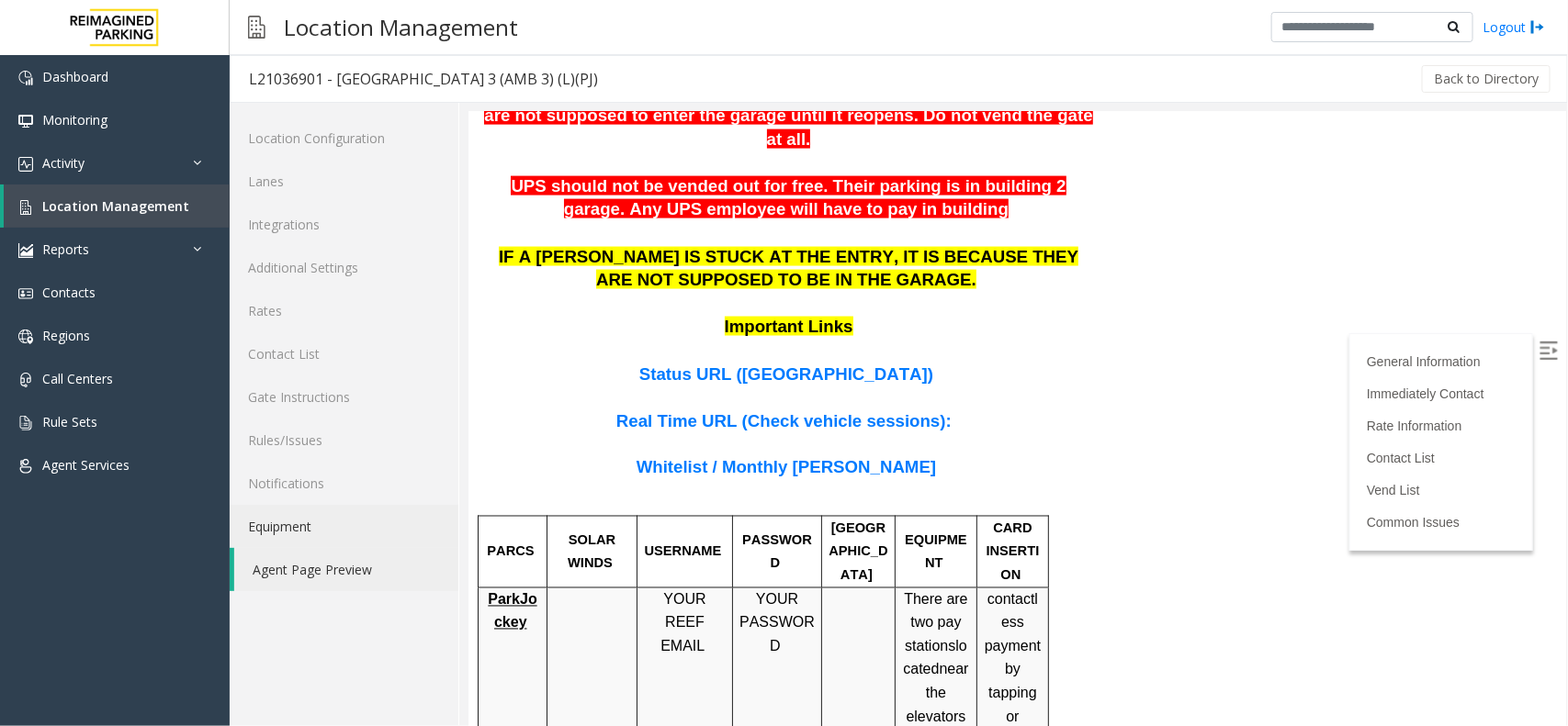
scroll to position [1033, 0]
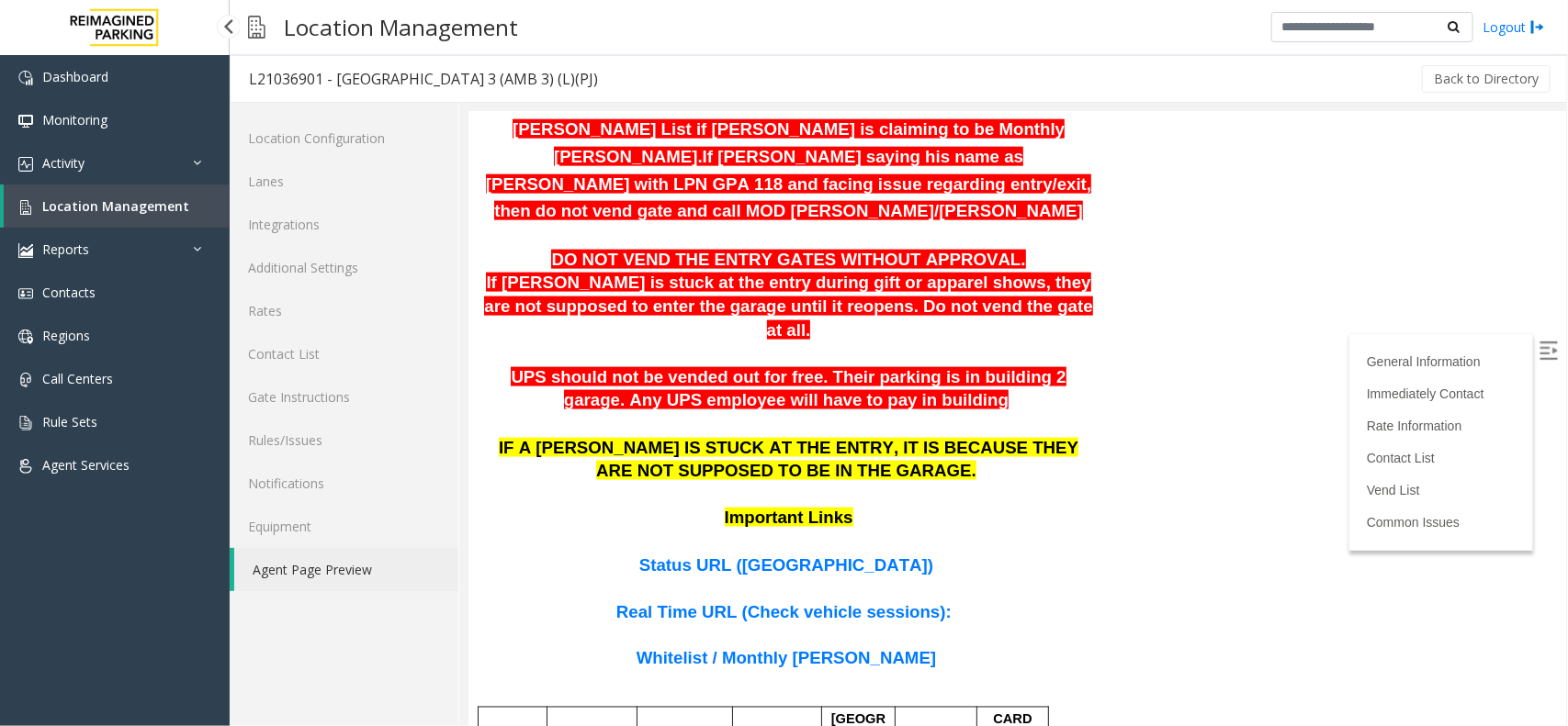
click at [173, 213] on link "Location Management" at bounding box center [117, 205] width 226 height 43
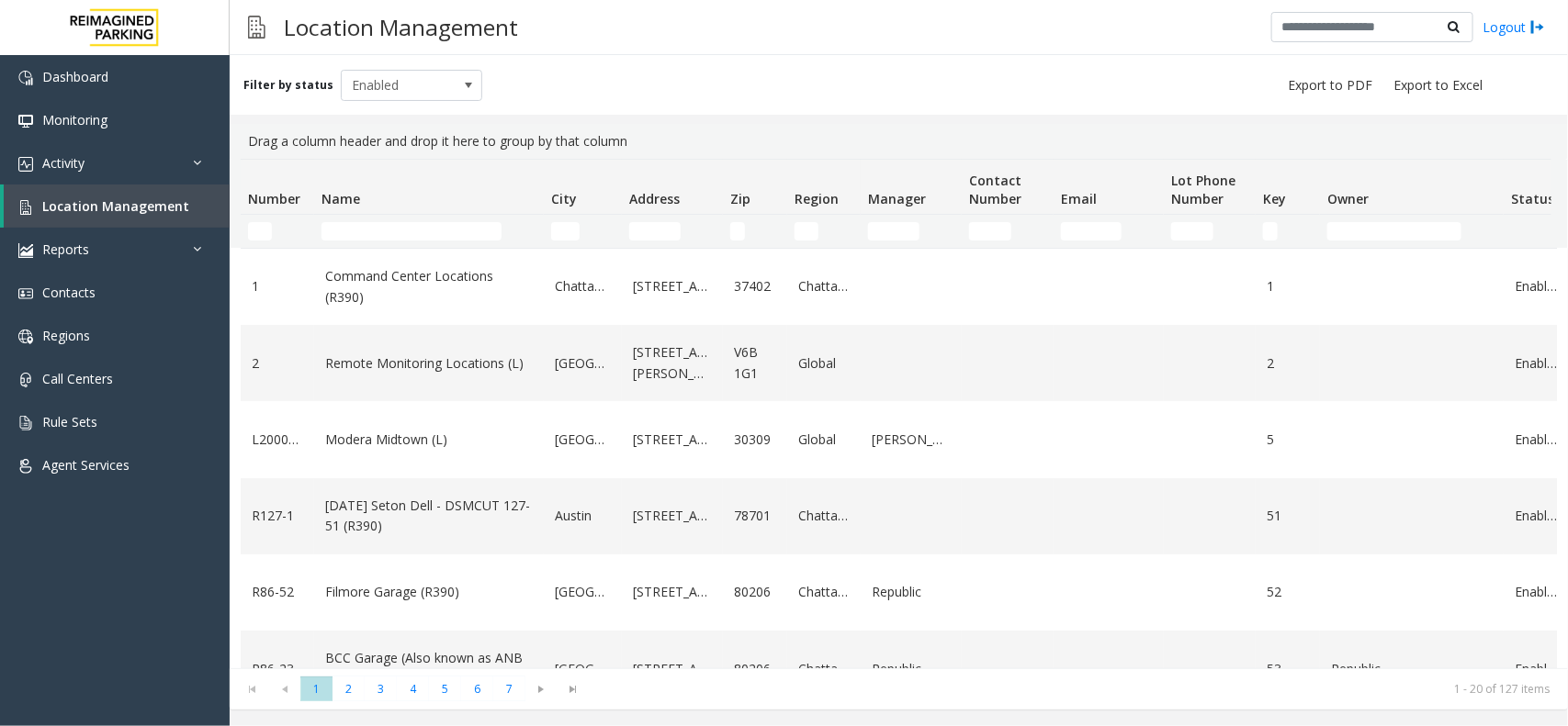
click at [514, 240] on kendo-grid-filter-cell-operators "Name Filter" at bounding box center [521, 231] width 32 height 32
click at [507, 236] on kendo-grid-filter-cell-operators "Name Filter" at bounding box center [521, 231] width 32 height 32
click at [497, 236] on input "Name Filter" at bounding box center [412, 231] width 180 height 18
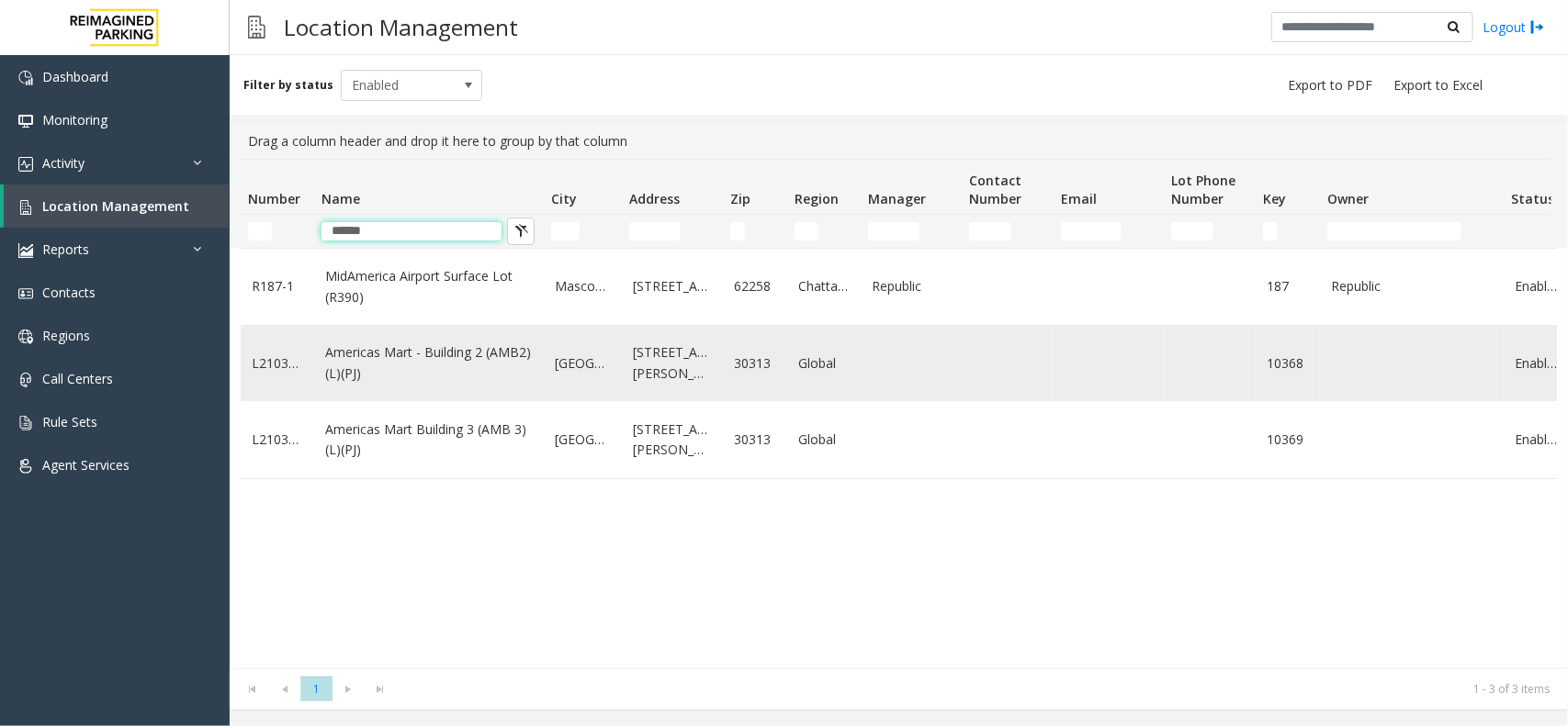
type input "******"
click at [520, 365] on link "Americas Mart - Building 2 (AMB2) (L)(PJ)" at bounding box center [429, 363] width 207 height 41
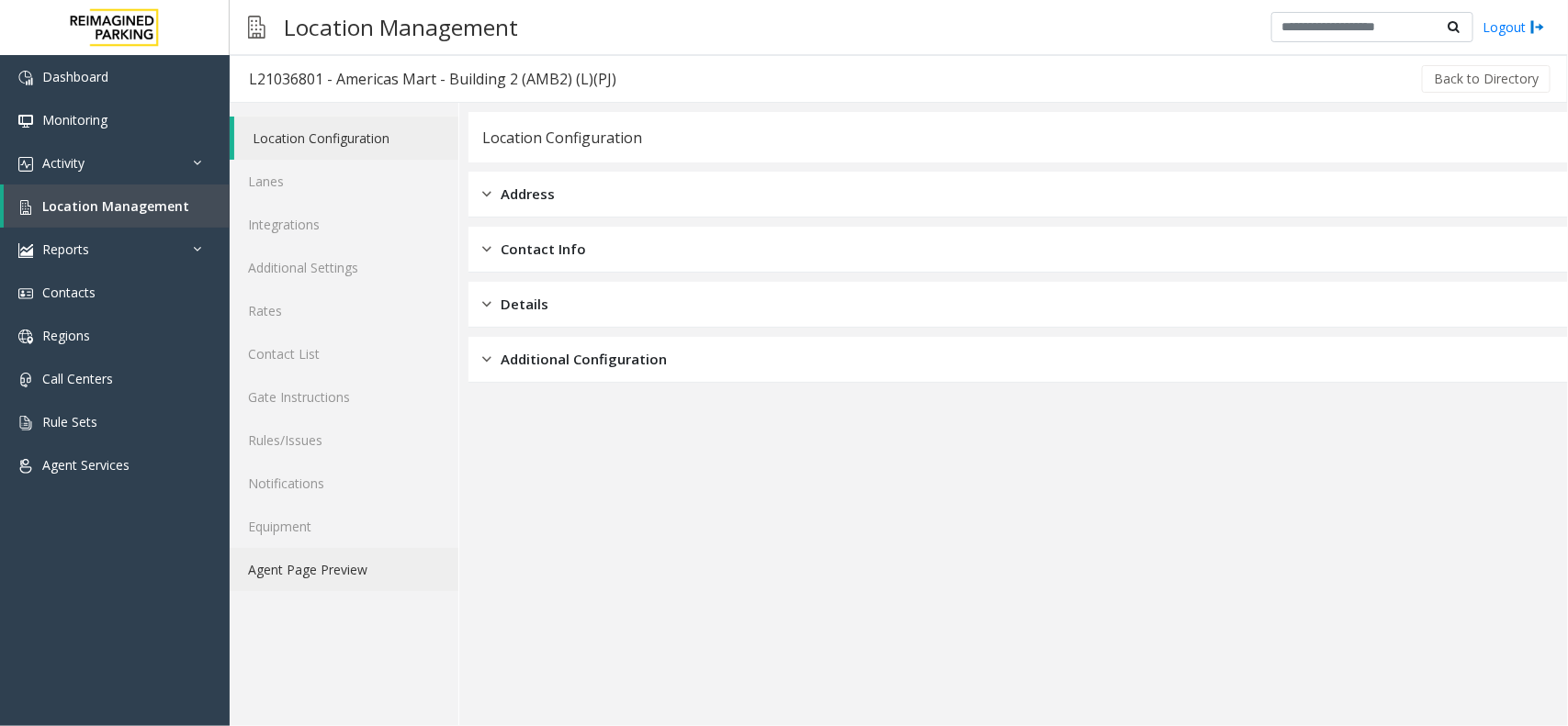
click at [358, 566] on link "Agent Page Preview" at bounding box center [344, 570] width 228 height 43
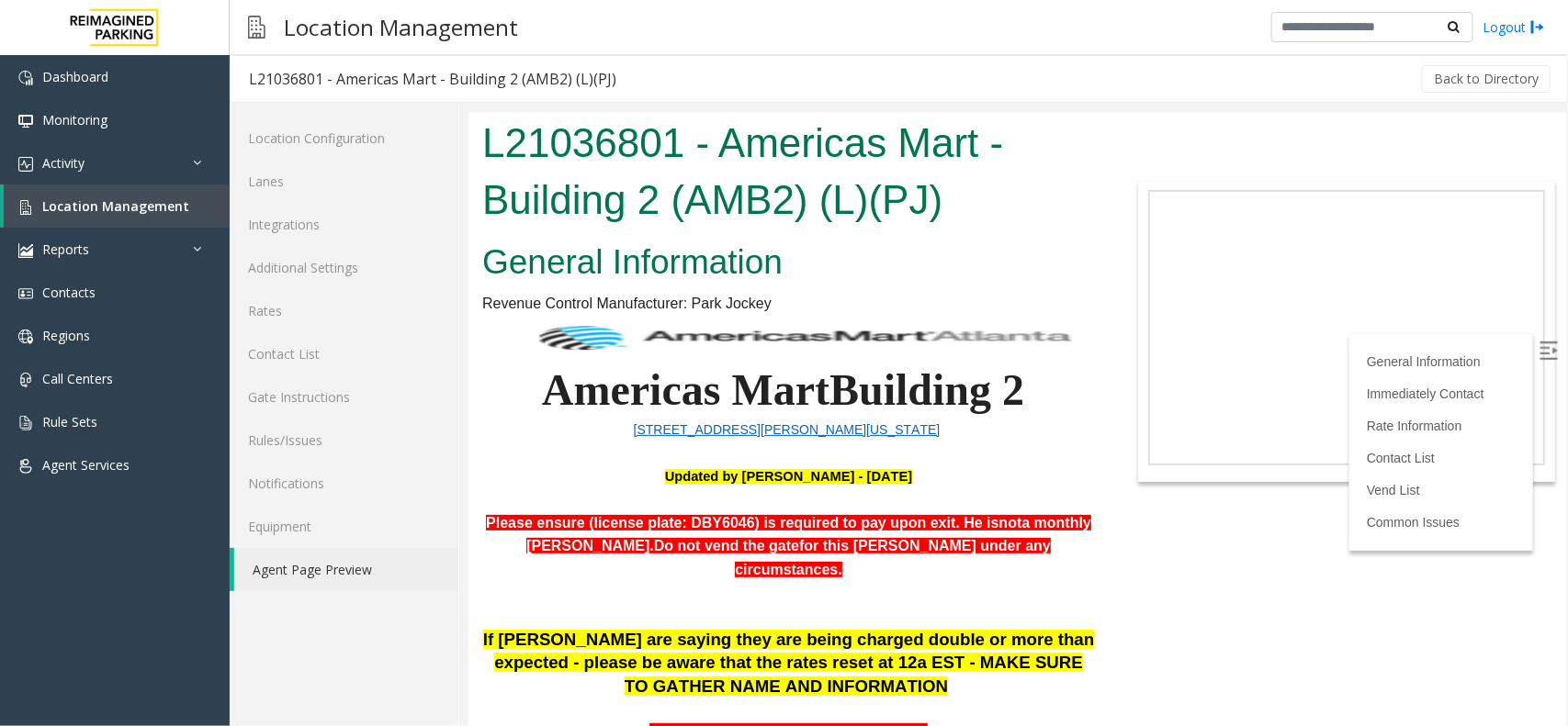
scroll to position [689, 0]
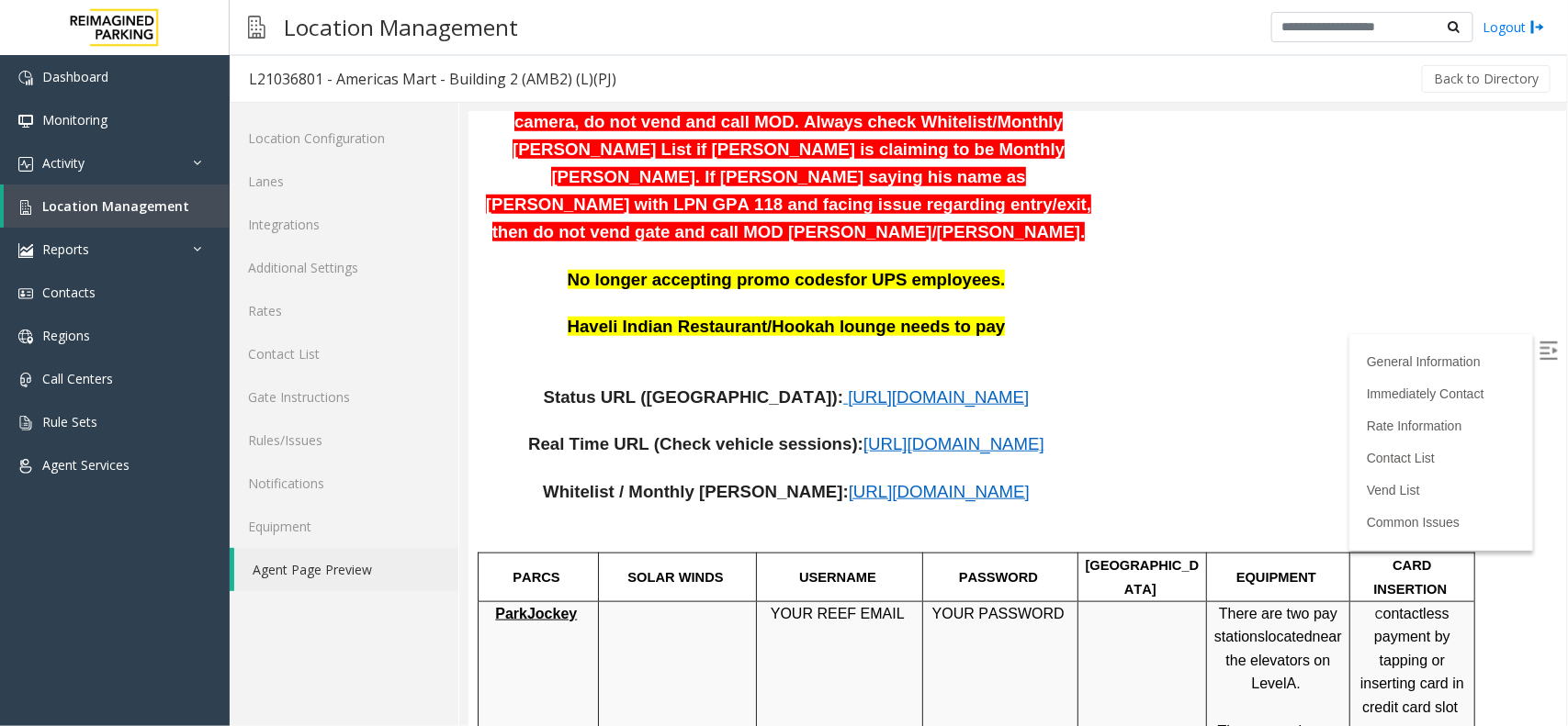
click at [965, 481] on span "[URL][DOMAIN_NAME]" at bounding box center [938, 491] width 181 height 19
click at [152, 205] on span "Location Management" at bounding box center [115, 206] width 147 height 17
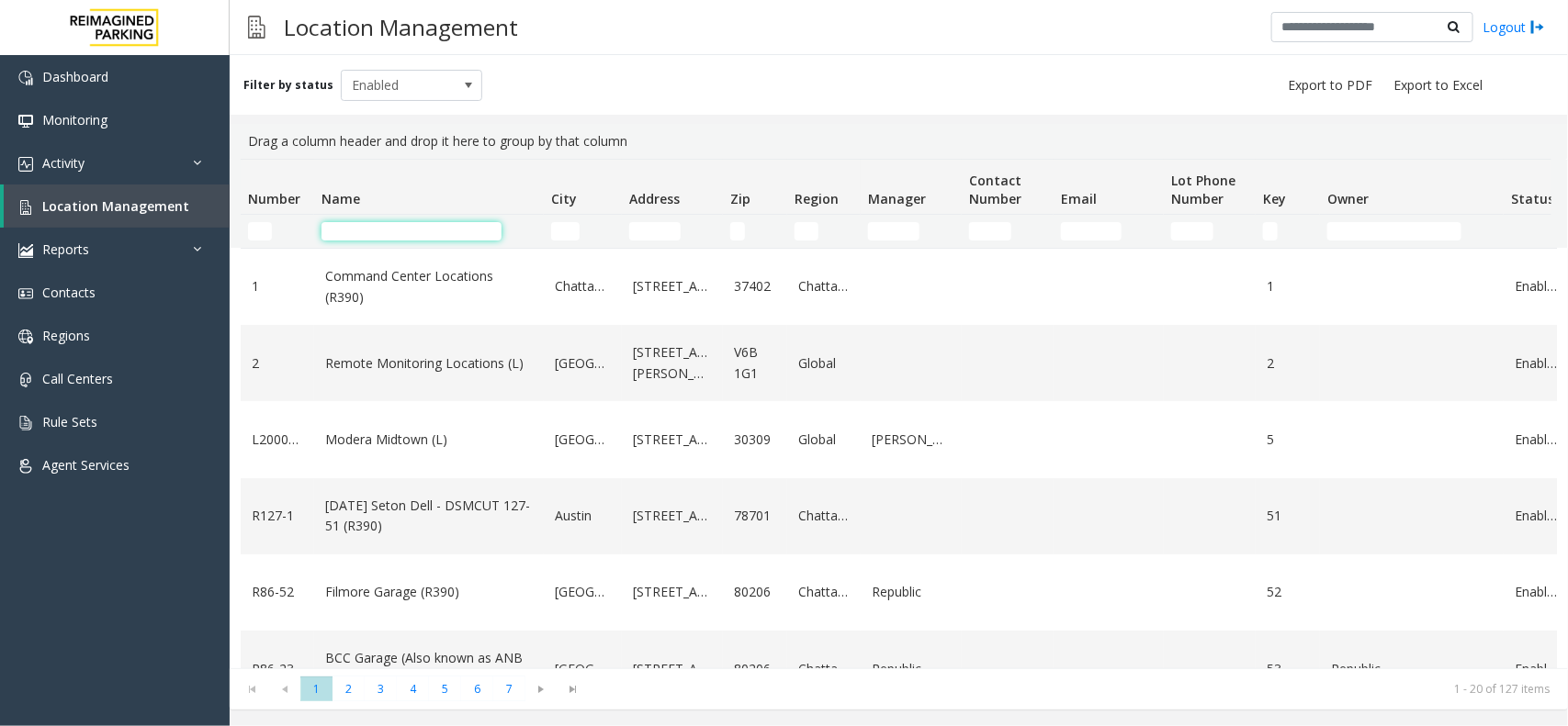
click at [487, 237] on input "Name Filter" at bounding box center [412, 231] width 180 height 18
